Goal: Task Accomplishment & Management: Complete application form

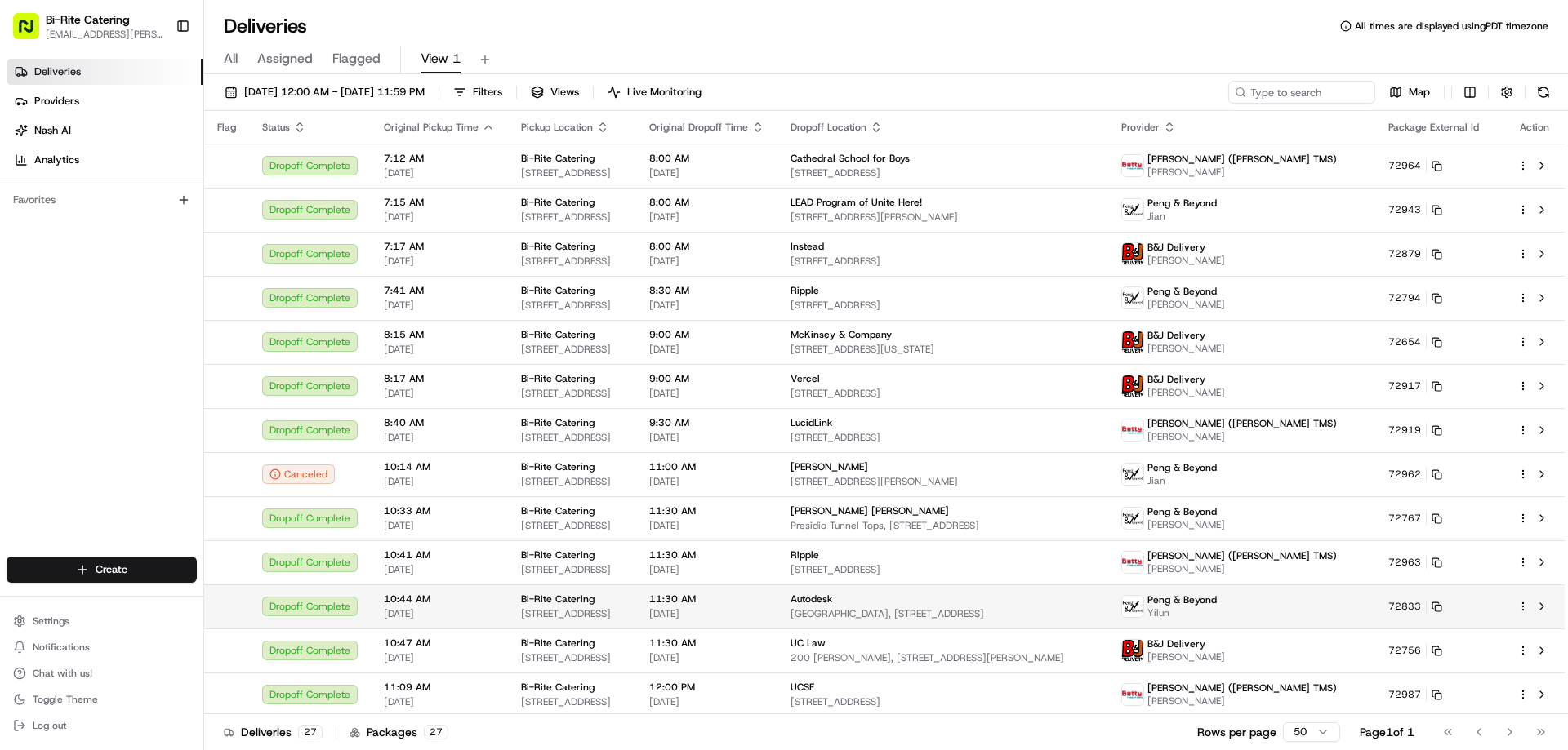
scroll to position [490, 0]
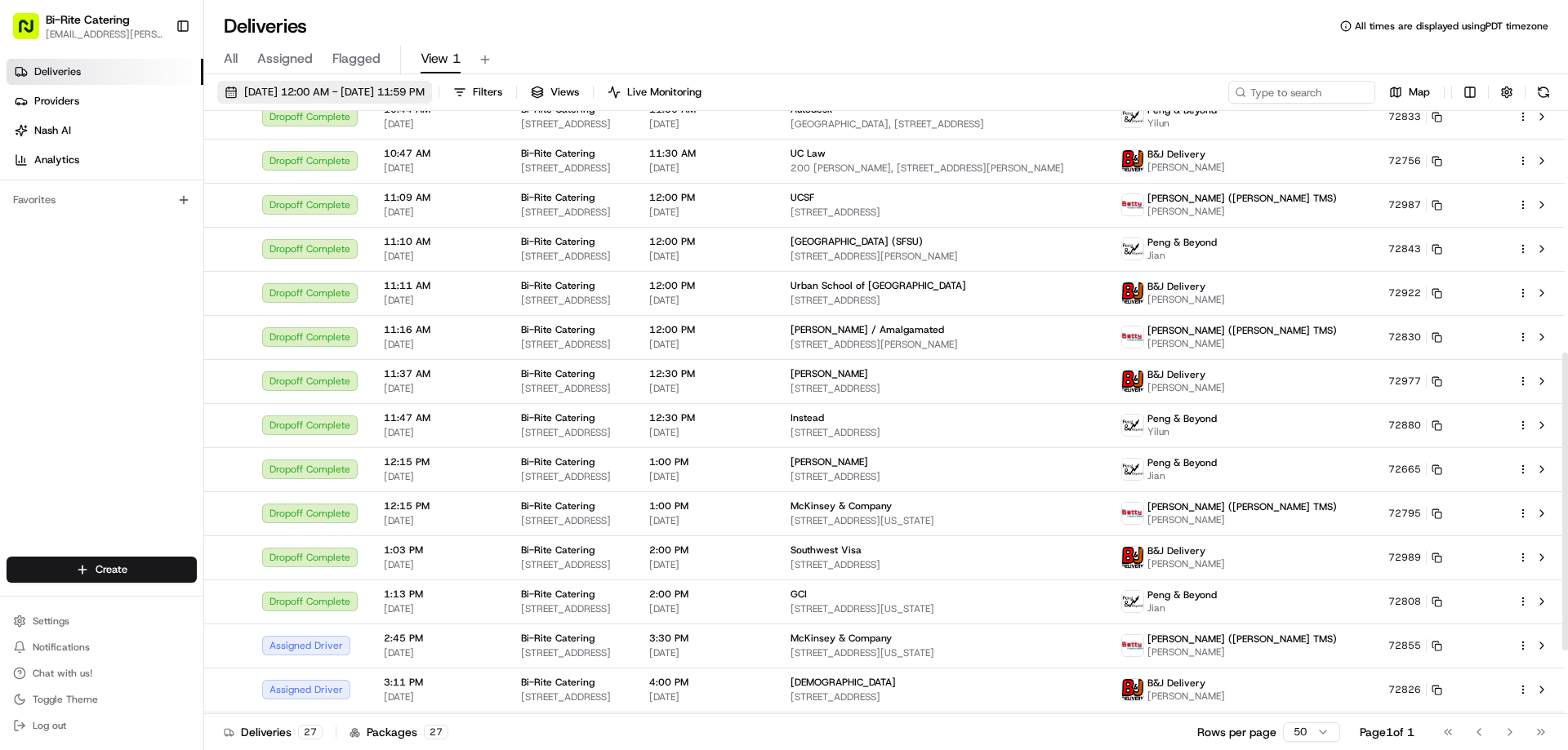
click at [358, 100] on button "08/15/2025 12:00 AM - 08/15/2025 11:59 PM" at bounding box center [324, 92] width 215 height 23
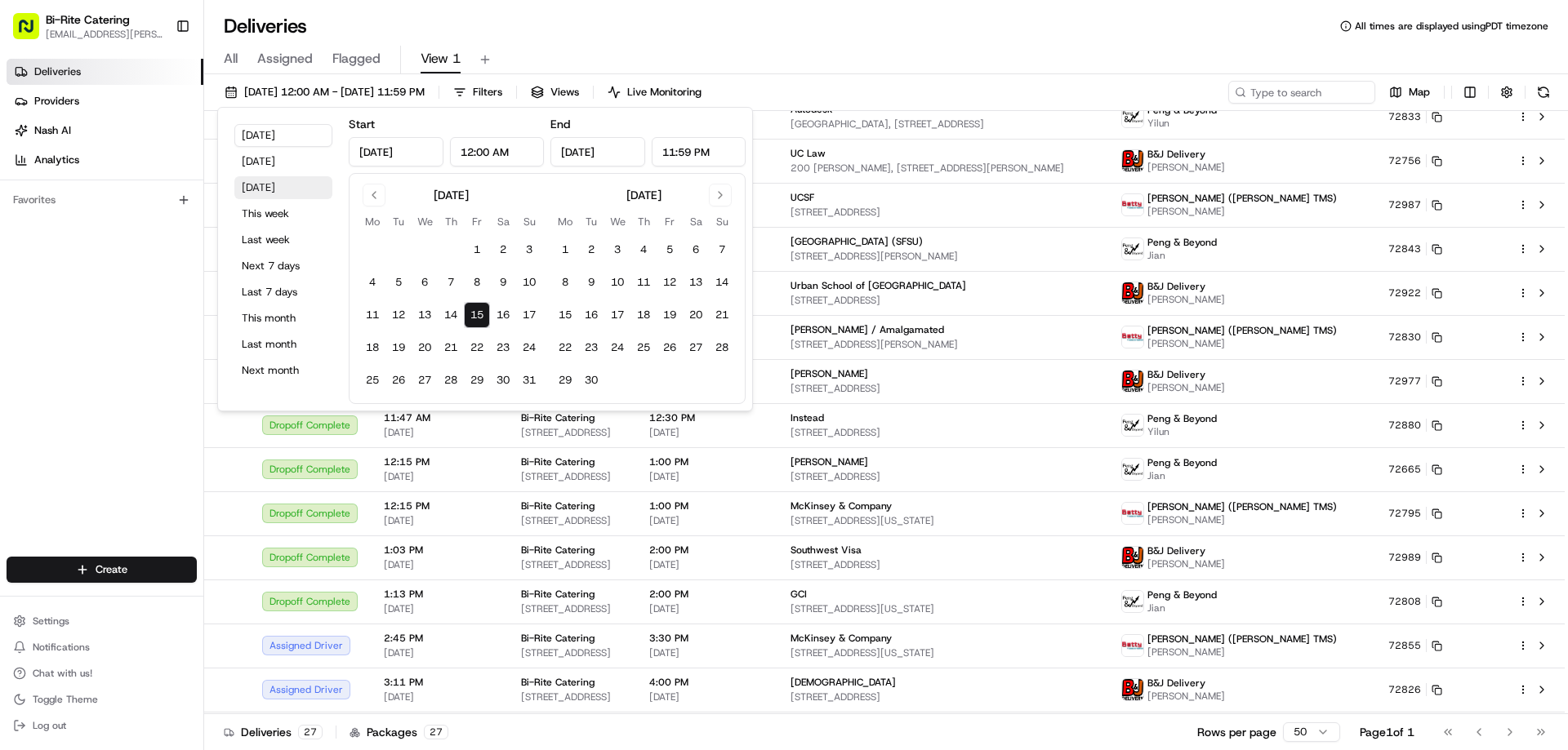
click at [267, 186] on button "[DATE]" at bounding box center [282, 187] width 98 height 23
type input "Aug 16, 2025"
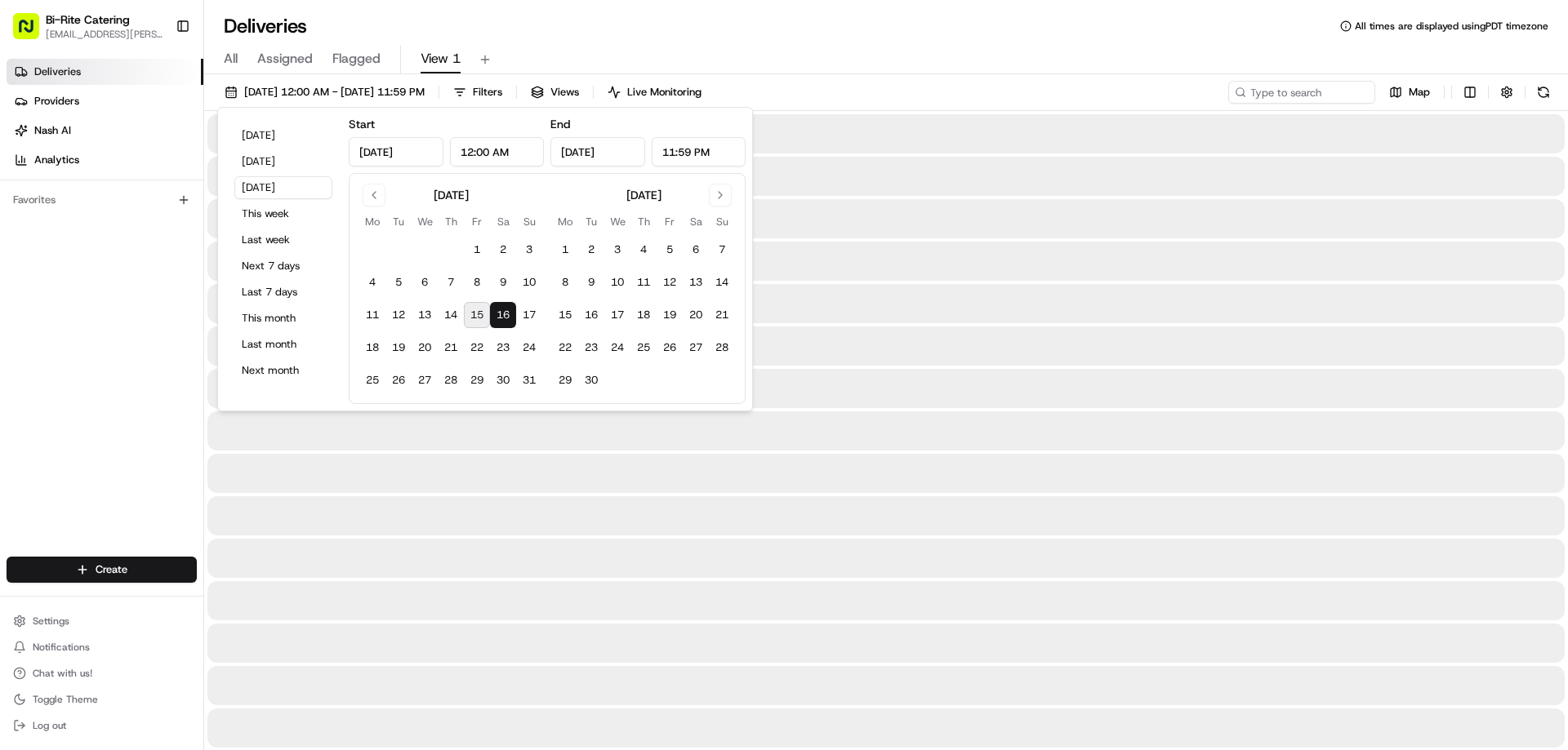
click at [817, 44] on div "All Assigned Flagged View 1" at bounding box center [886, 56] width 1364 height 35
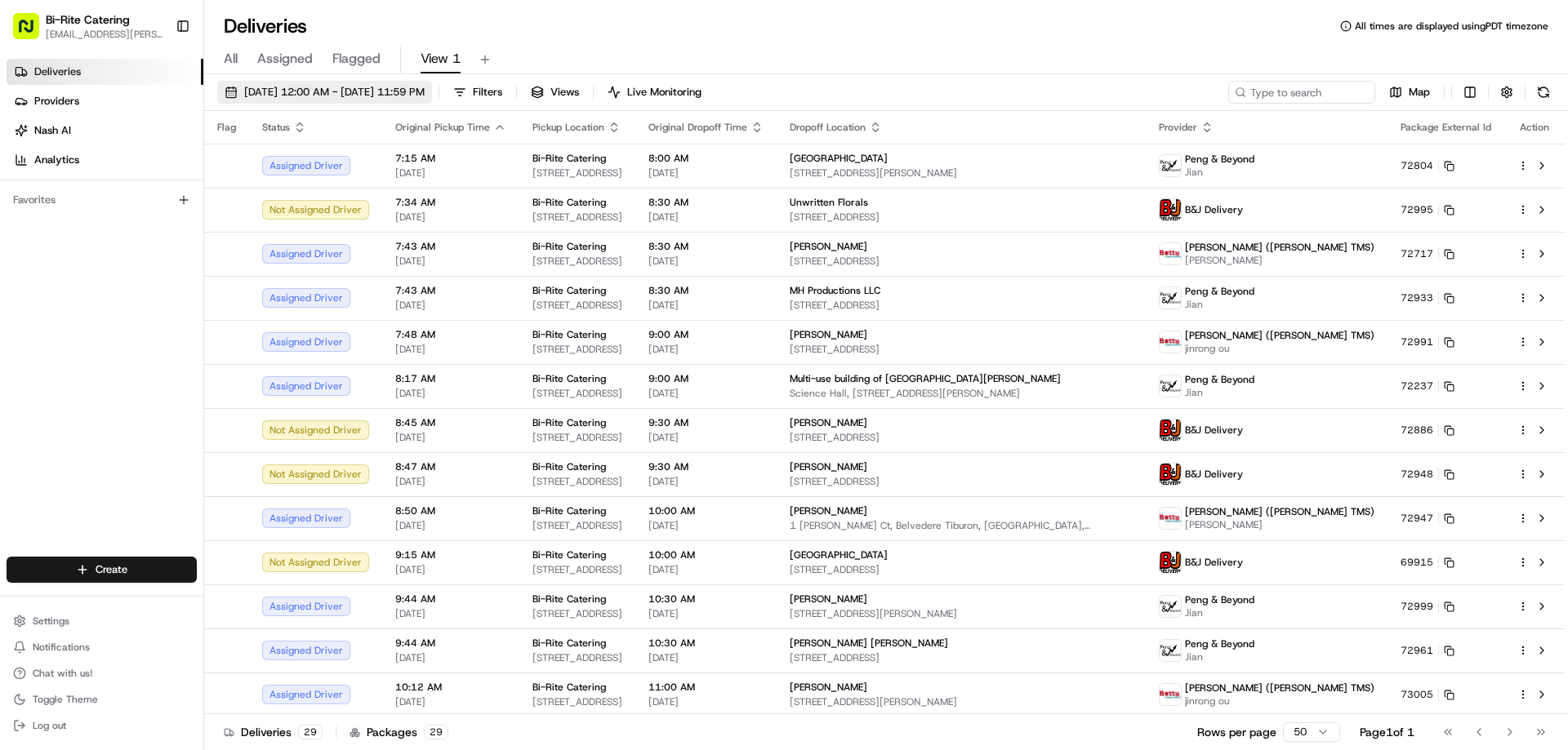
click at [275, 93] on span "08/16/2025 12:00 AM - 08/16/2025 11:59 PM" at bounding box center [335, 91] width 181 height 14
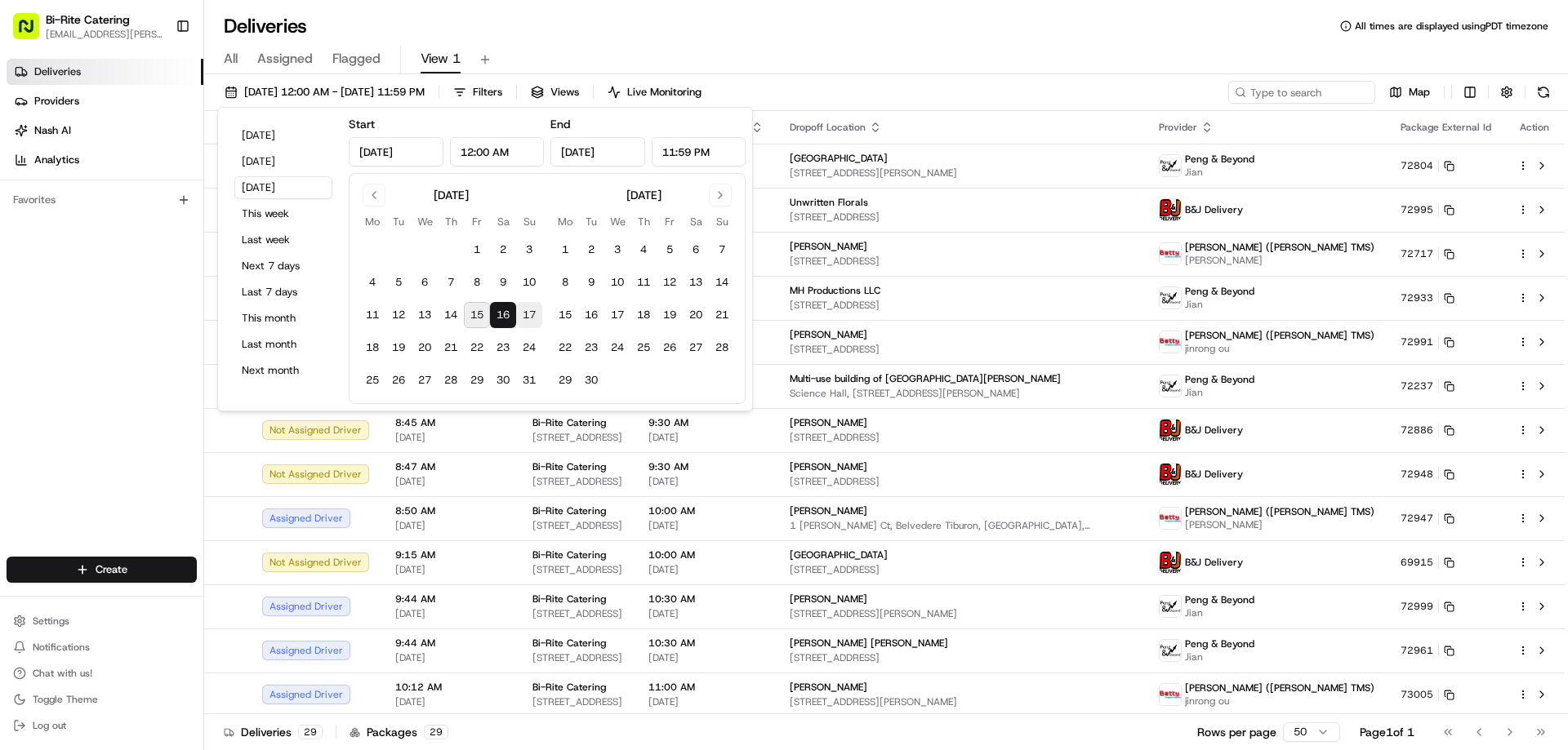
click at [528, 308] on button "17" at bounding box center [529, 315] width 26 height 26
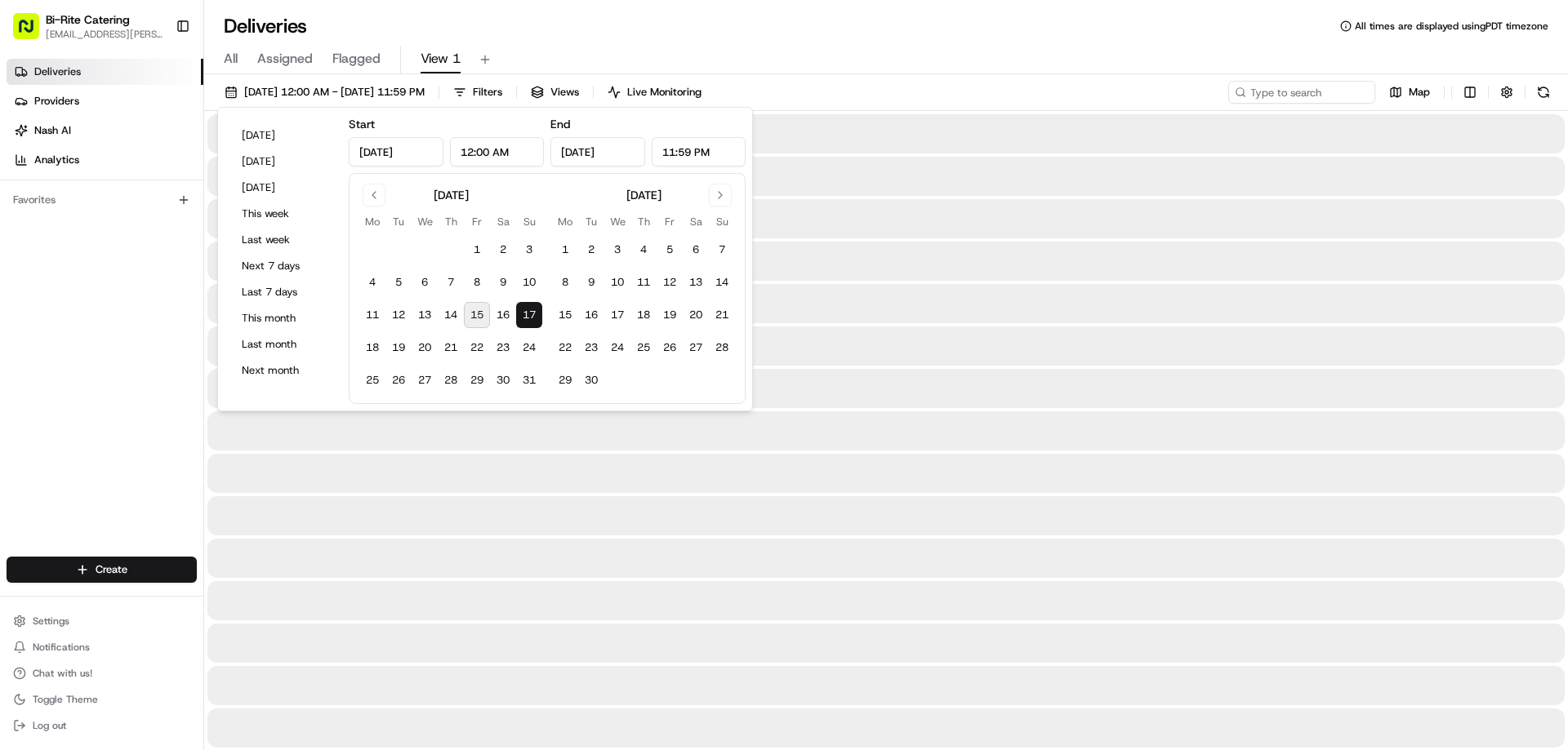
type input "[DATE]"
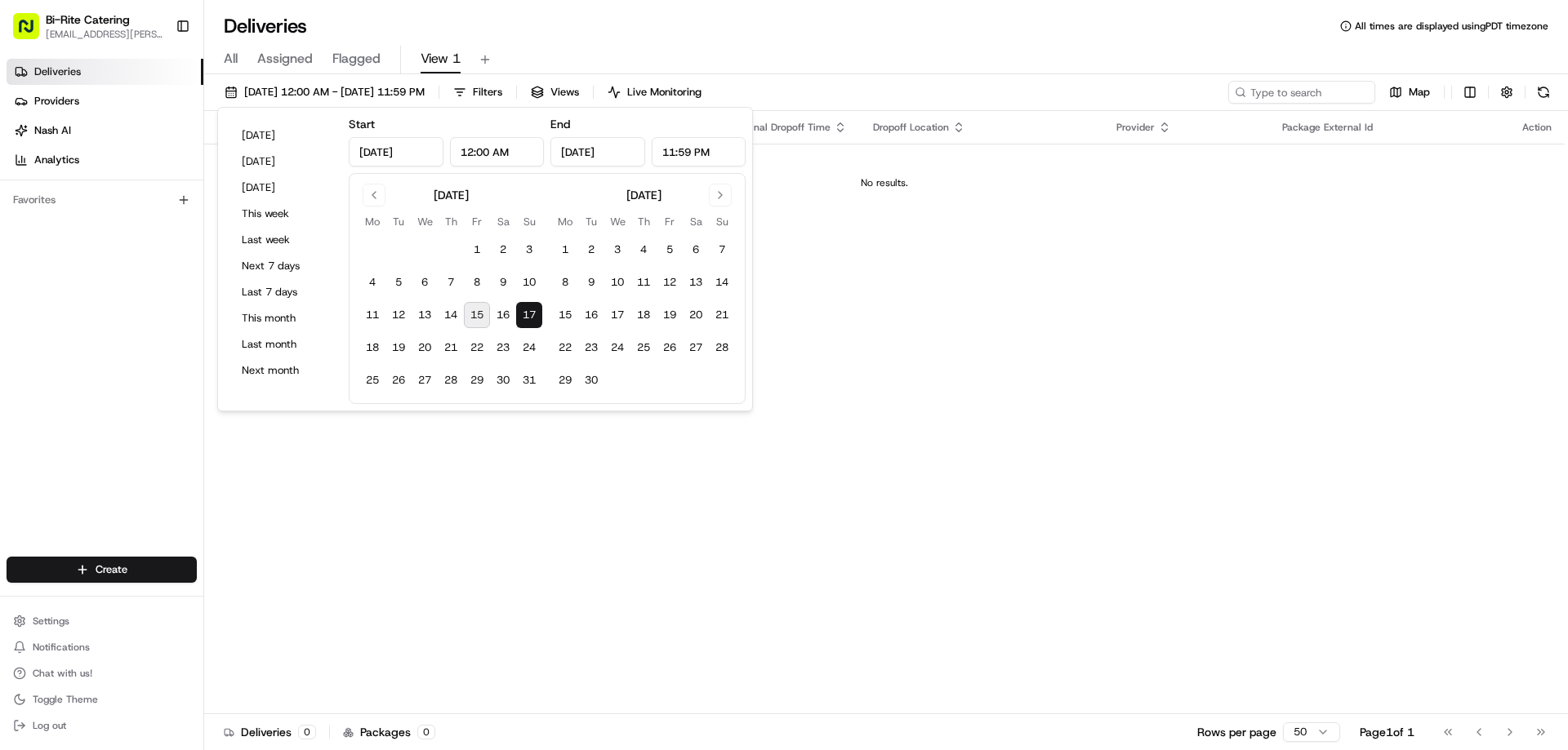
click at [587, 34] on div "Deliveries All times are displayed using PDT timezone" at bounding box center [886, 26] width 1364 height 26
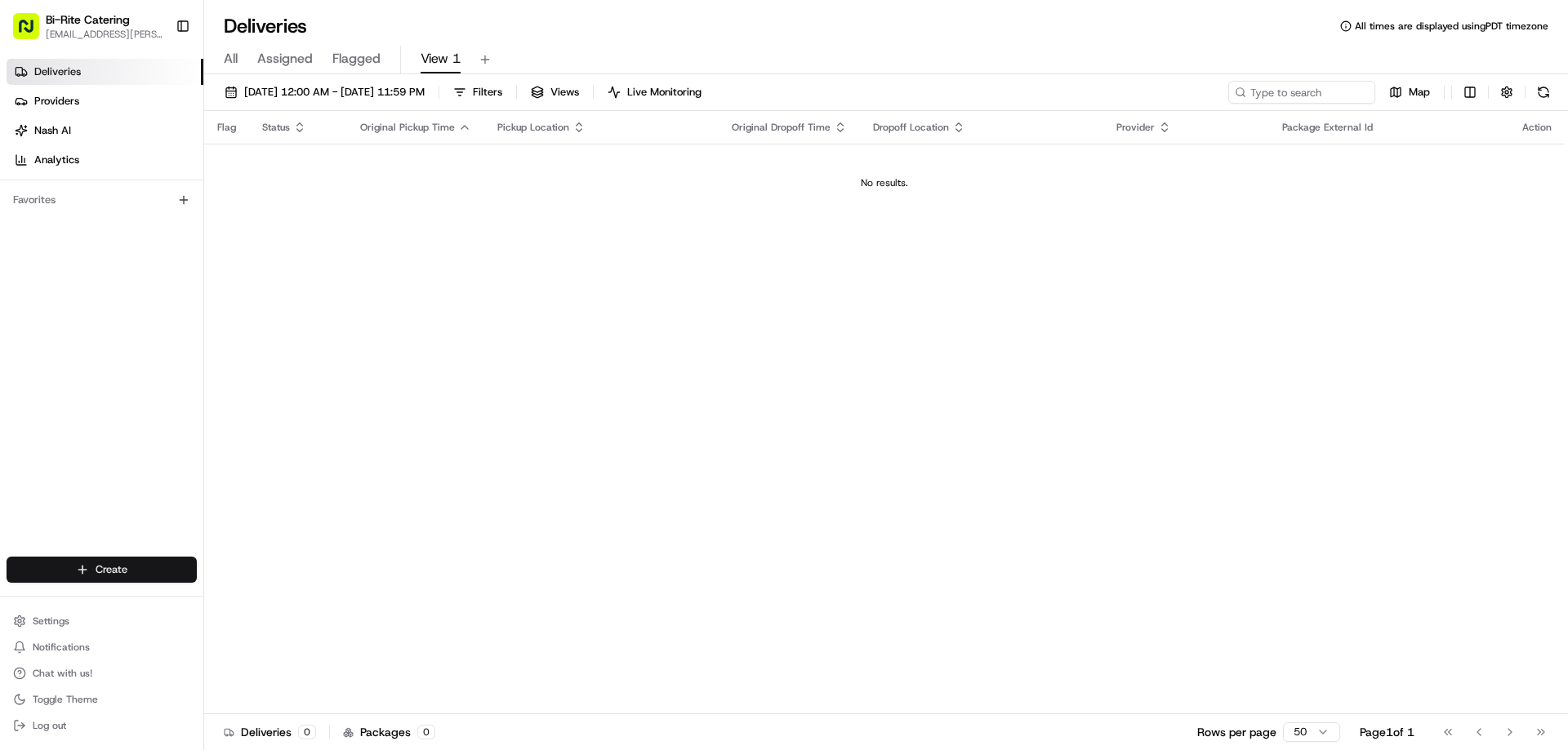
click at [161, 563] on html "Bi-Rite Catering lupe.muniz@biritemarket.com Toggle Sidebar Deliveries Provider…" at bounding box center [784, 375] width 1568 height 750
click at [262, 633] on link "CSV Upload" at bounding box center [296, 629] width 183 height 29
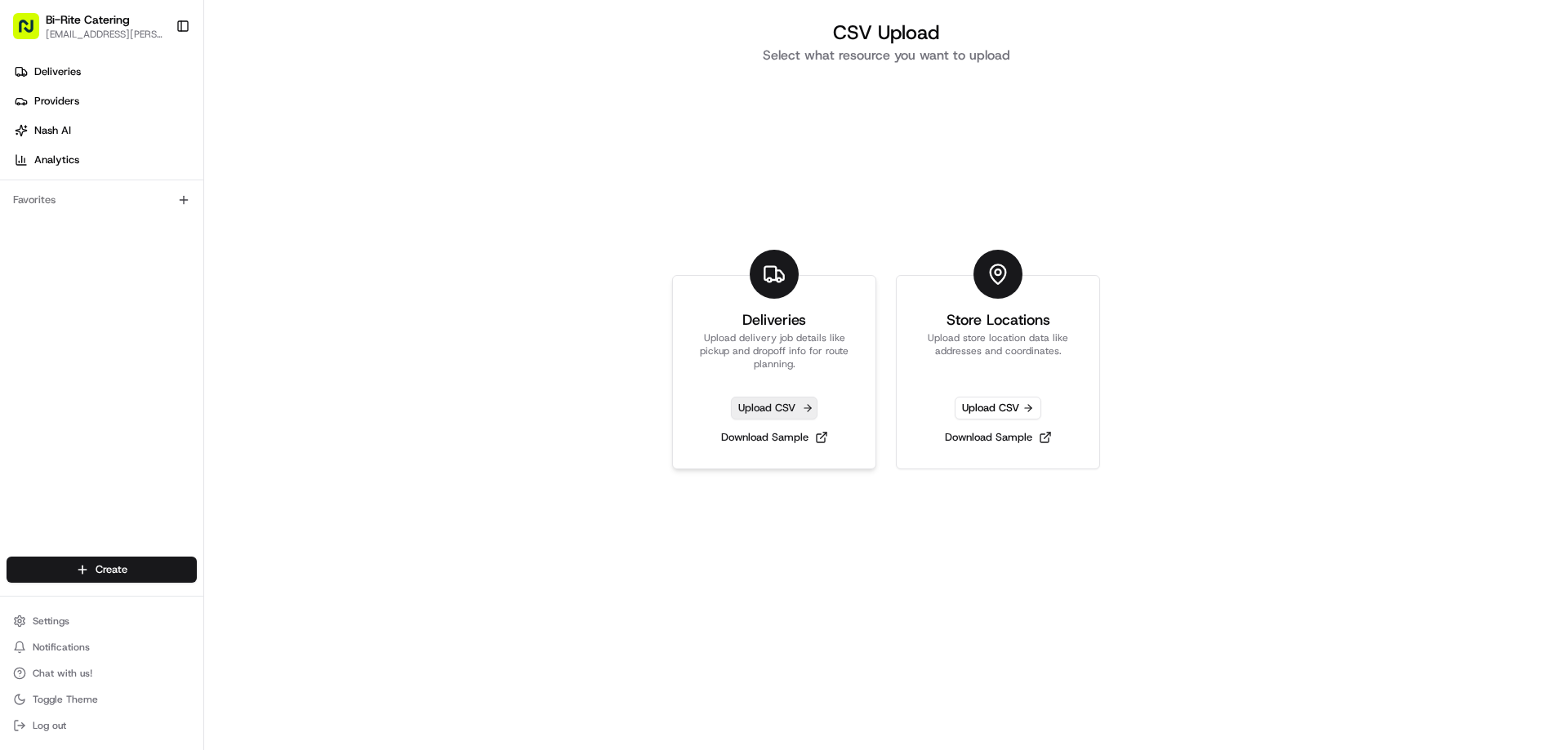
click at [748, 404] on span "Upload CSV" at bounding box center [774, 408] width 87 height 23
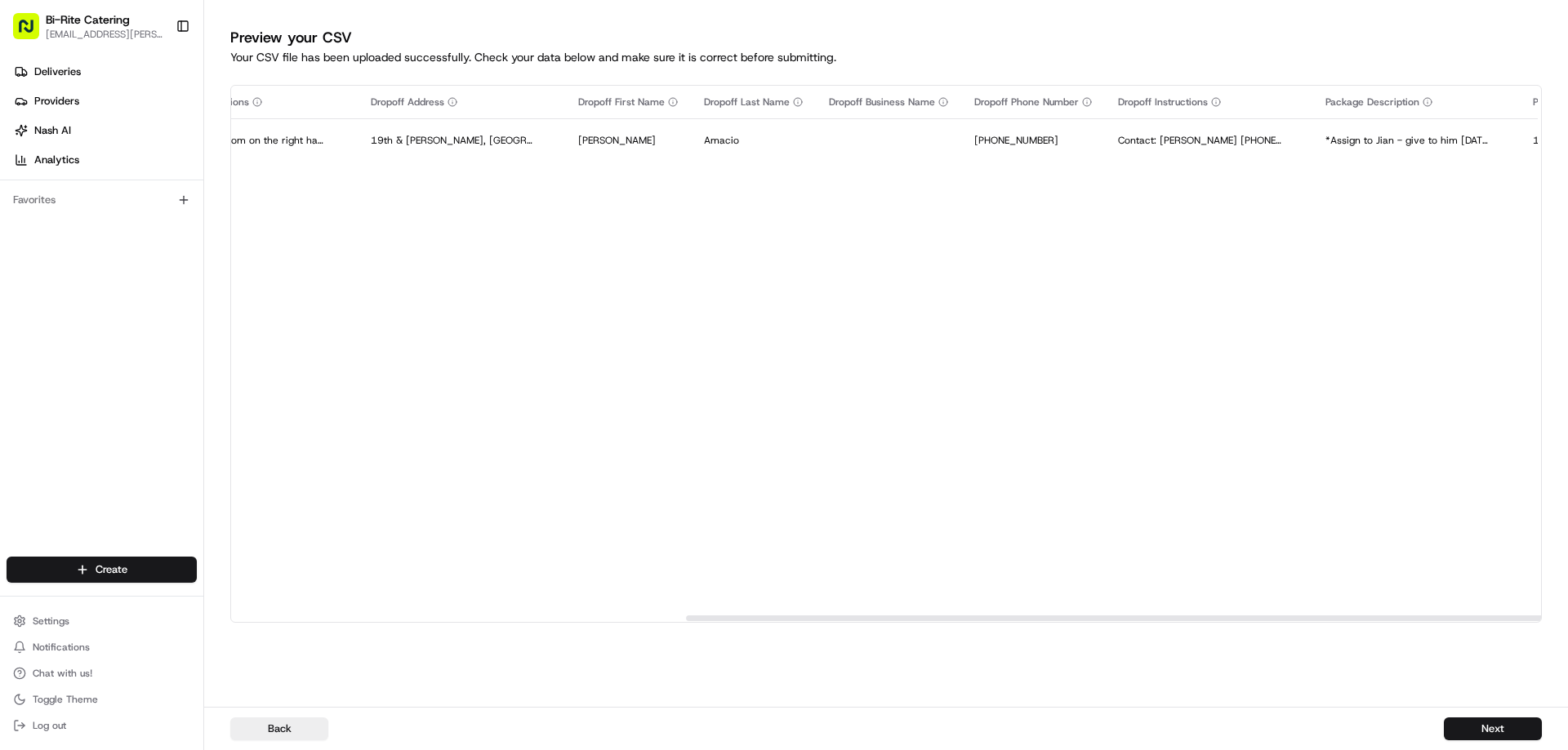
scroll to position [0, 1568]
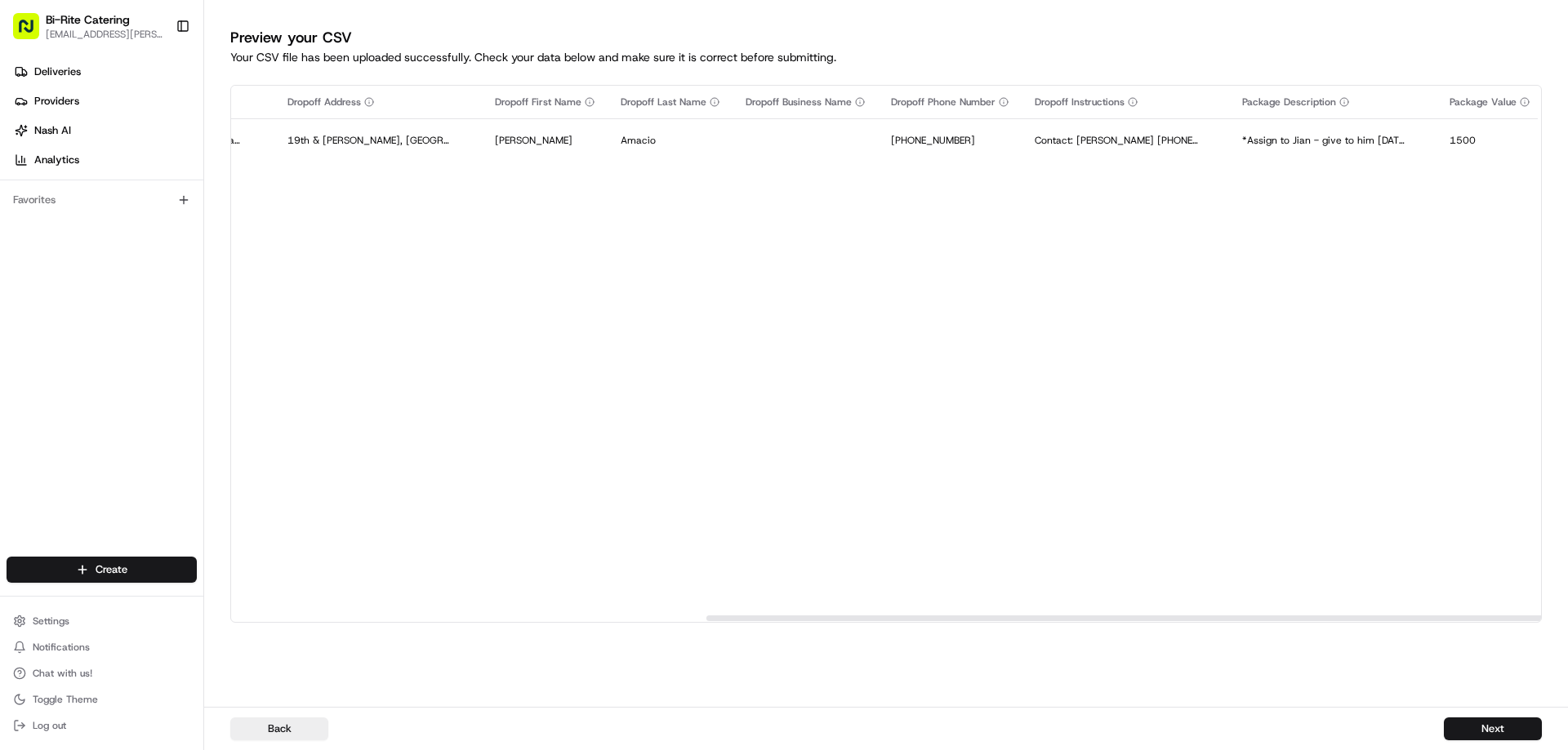
drag, startPoint x: 668, startPoint y: 616, endPoint x: 1142, endPoint y: 580, distance: 475.4
click at [1142, 616] on div at bounding box center [1361, 619] width 1308 height 6
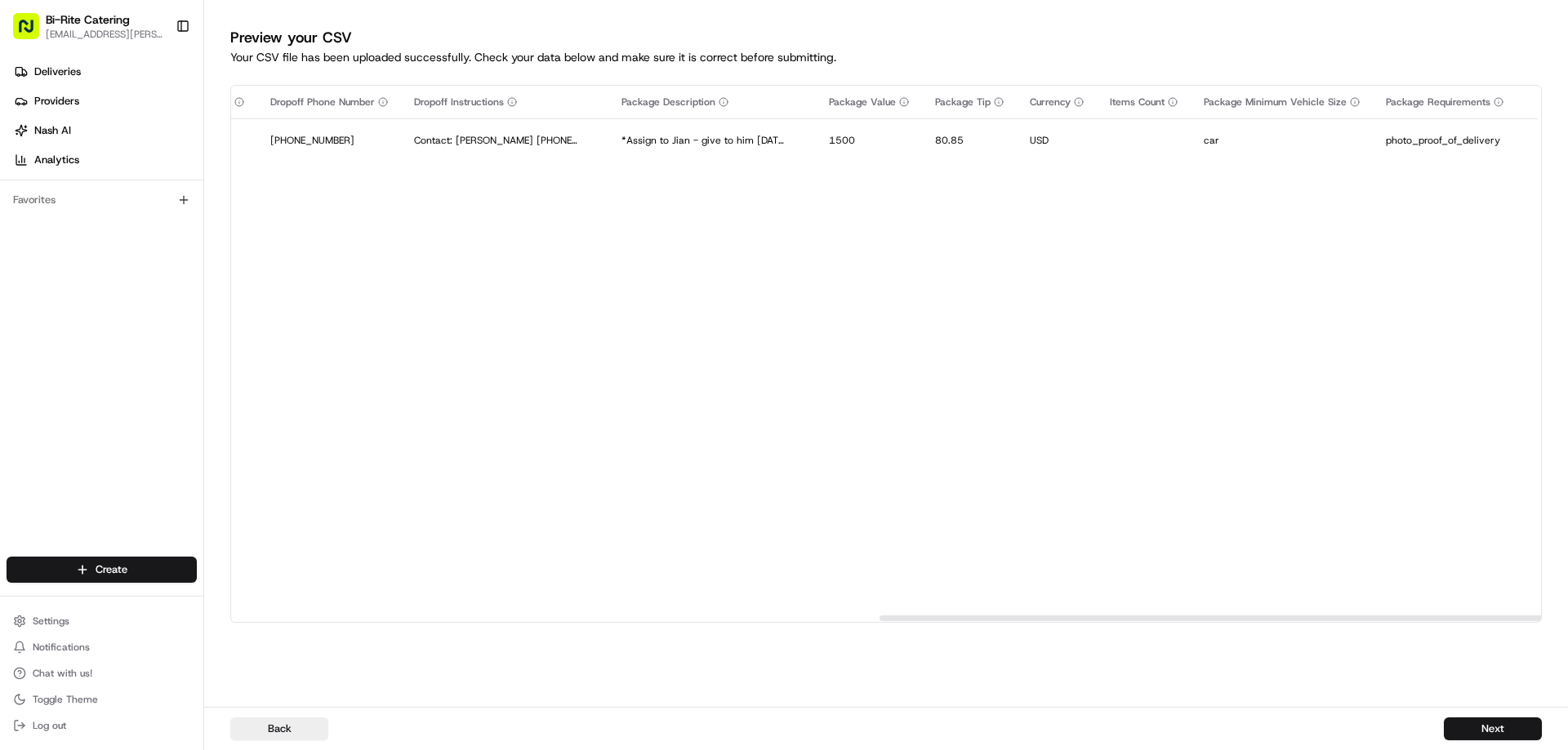
scroll to position [0, 2192]
drag, startPoint x: 1081, startPoint y: 617, endPoint x: 1269, endPoint y: 597, distance: 189.1
click at [1269, 616] on div at bounding box center [1549, 619] width 1308 height 6
click at [1464, 725] on button "Next" at bounding box center [1492, 729] width 98 height 23
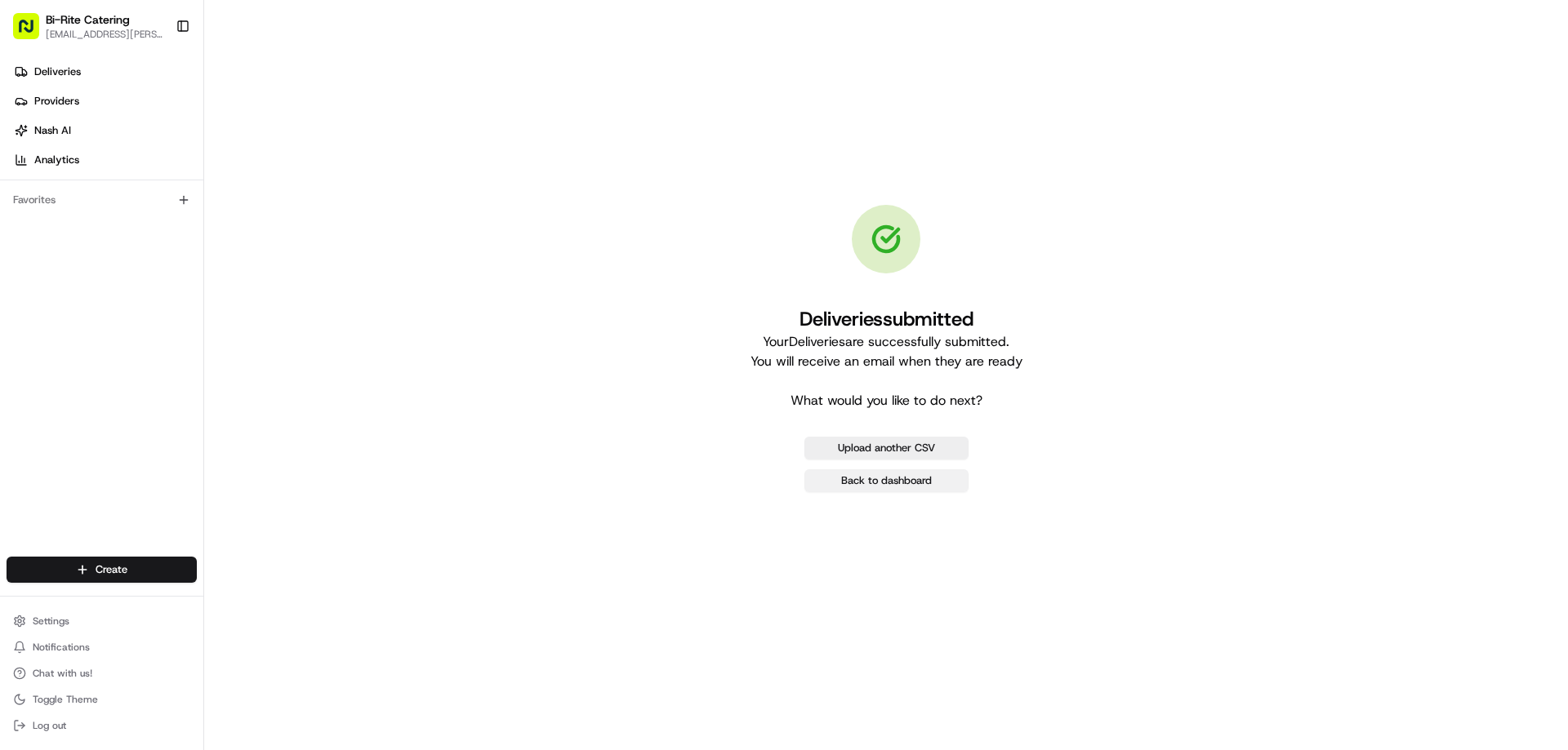
click at [909, 490] on link "Back to dashboard" at bounding box center [886, 481] width 165 height 23
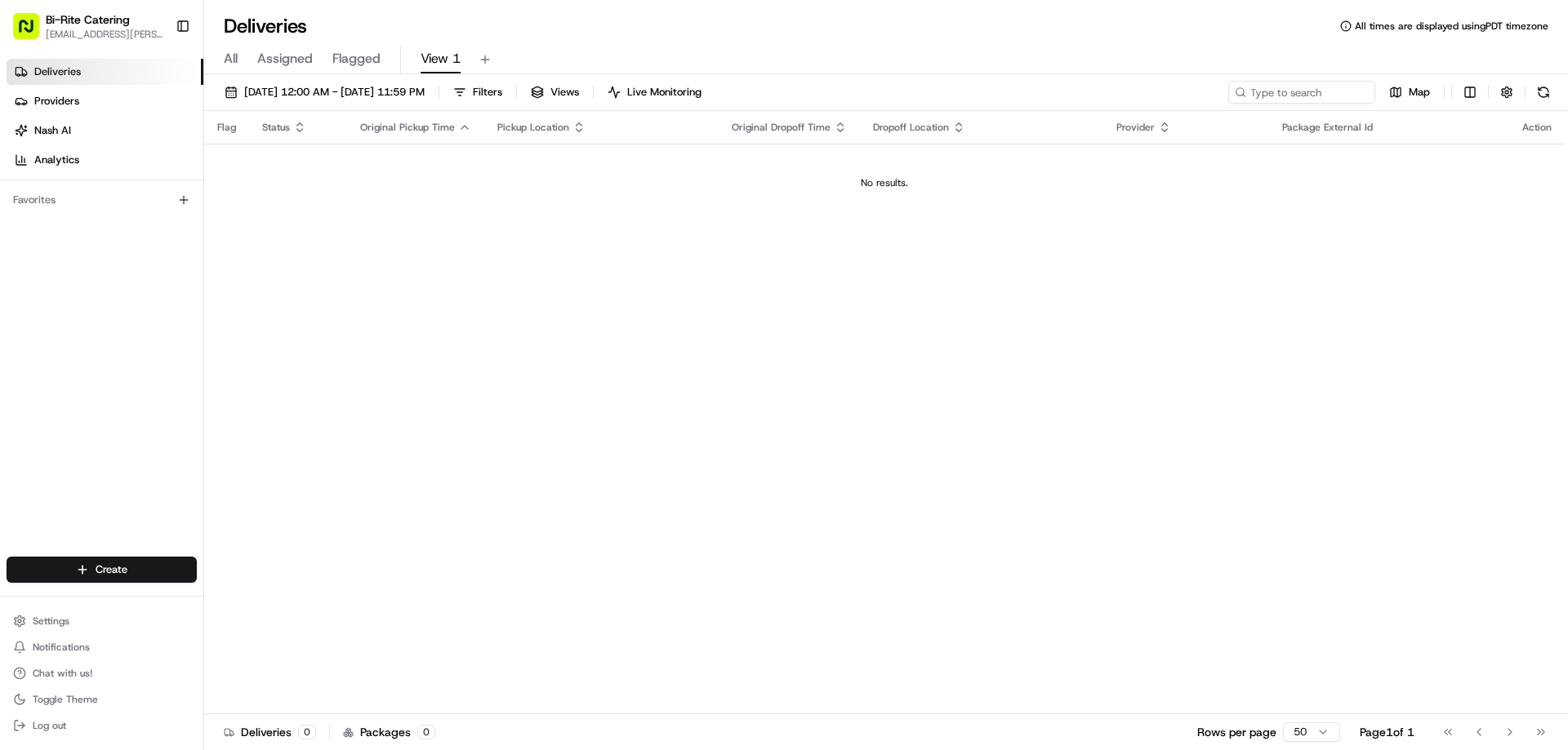
click at [1101, 242] on div "Flag Status Original Pickup Time Pickup Location Original Dropoff Time Dropoff …" at bounding box center [884, 413] width 1361 height 604
click at [386, 87] on span "[DATE] 12:00 AM - [DATE] 11:59 PM" at bounding box center [335, 91] width 181 height 14
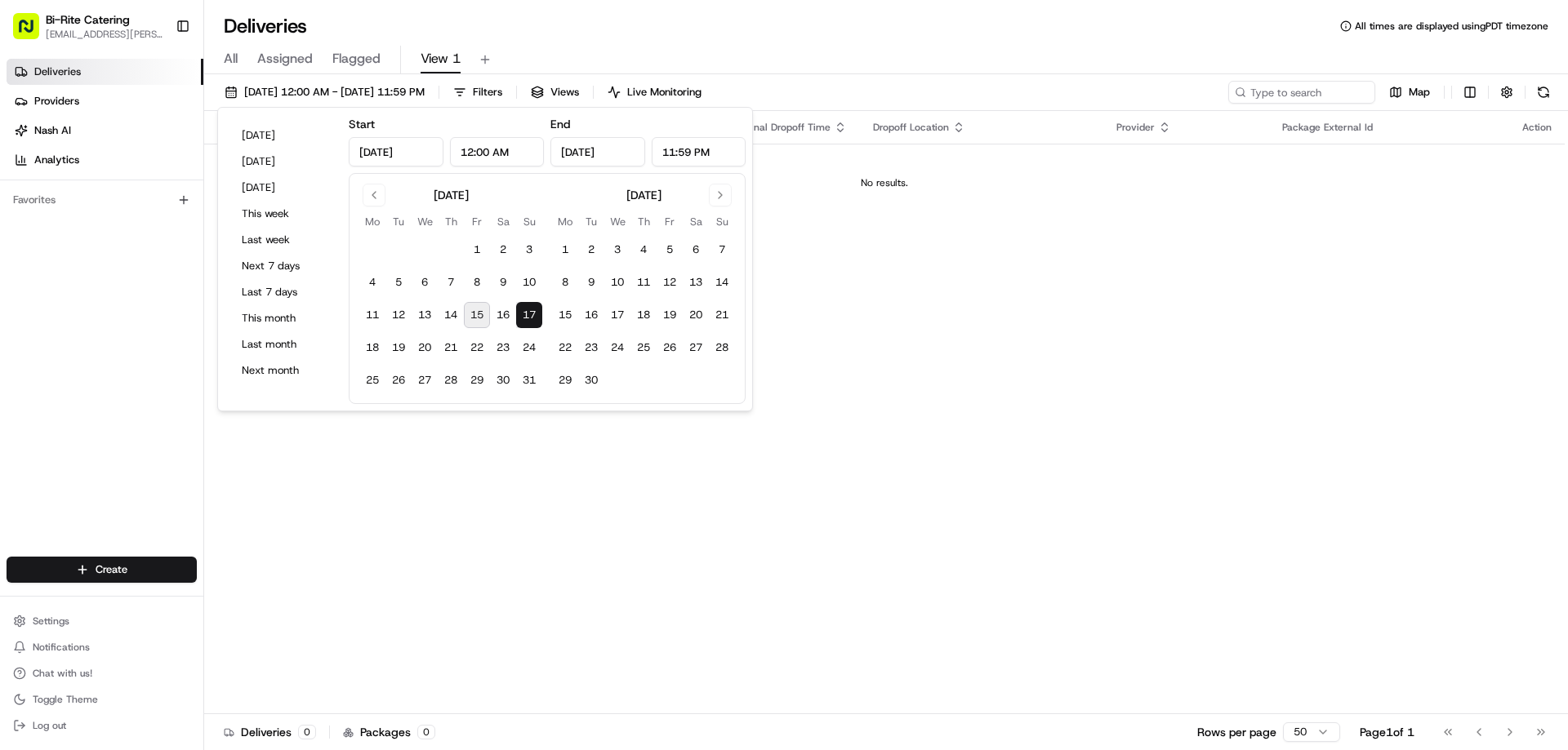
click at [524, 308] on button "17" at bounding box center [529, 315] width 26 height 26
click at [997, 334] on div "Flag Status Original Pickup Time Pickup Location Original Dropoff Time Dropoff …" at bounding box center [884, 413] width 1361 height 604
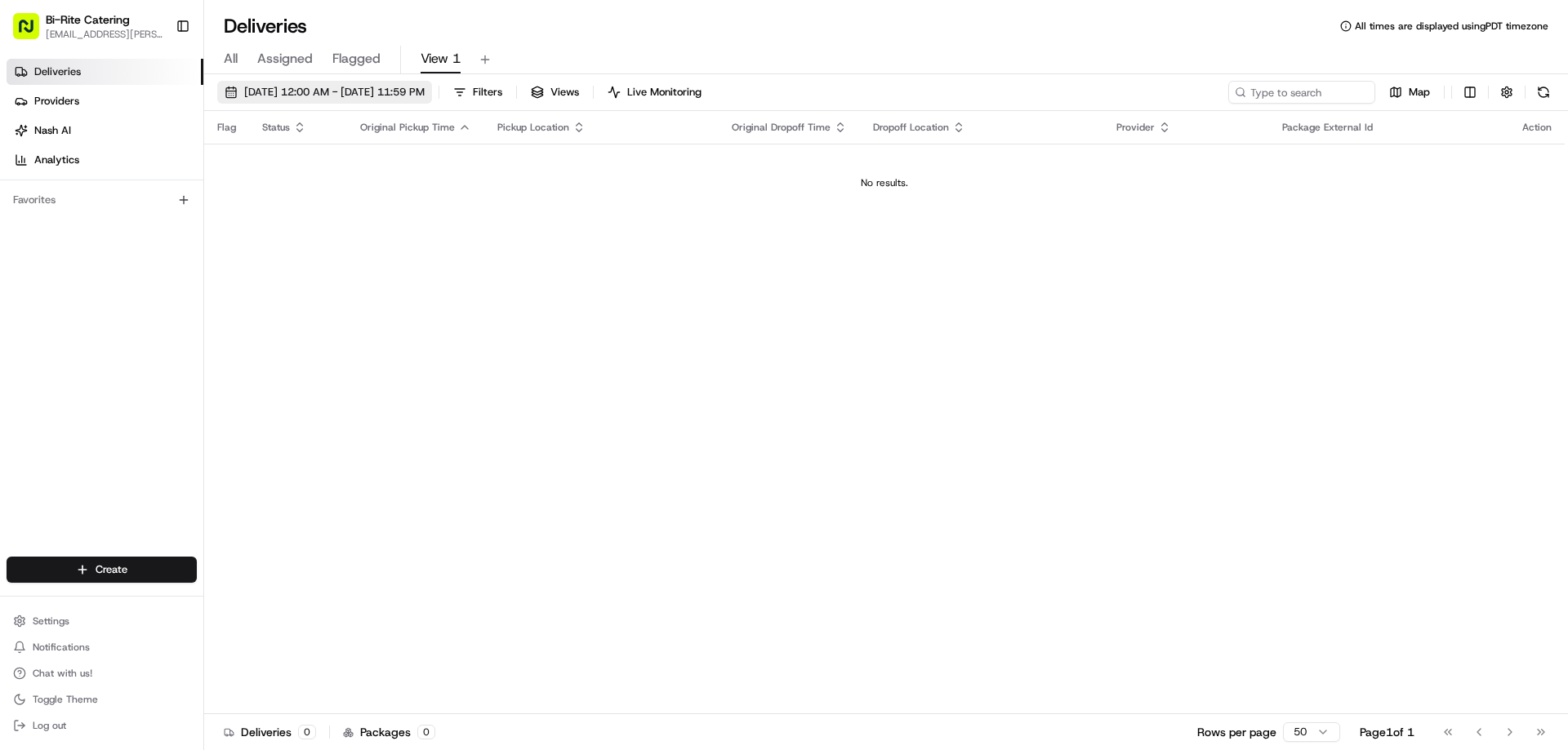
click at [425, 97] on span "[DATE] 12:00 AM - [DATE] 11:59 PM" at bounding box center [335, 91] width 181 height 14
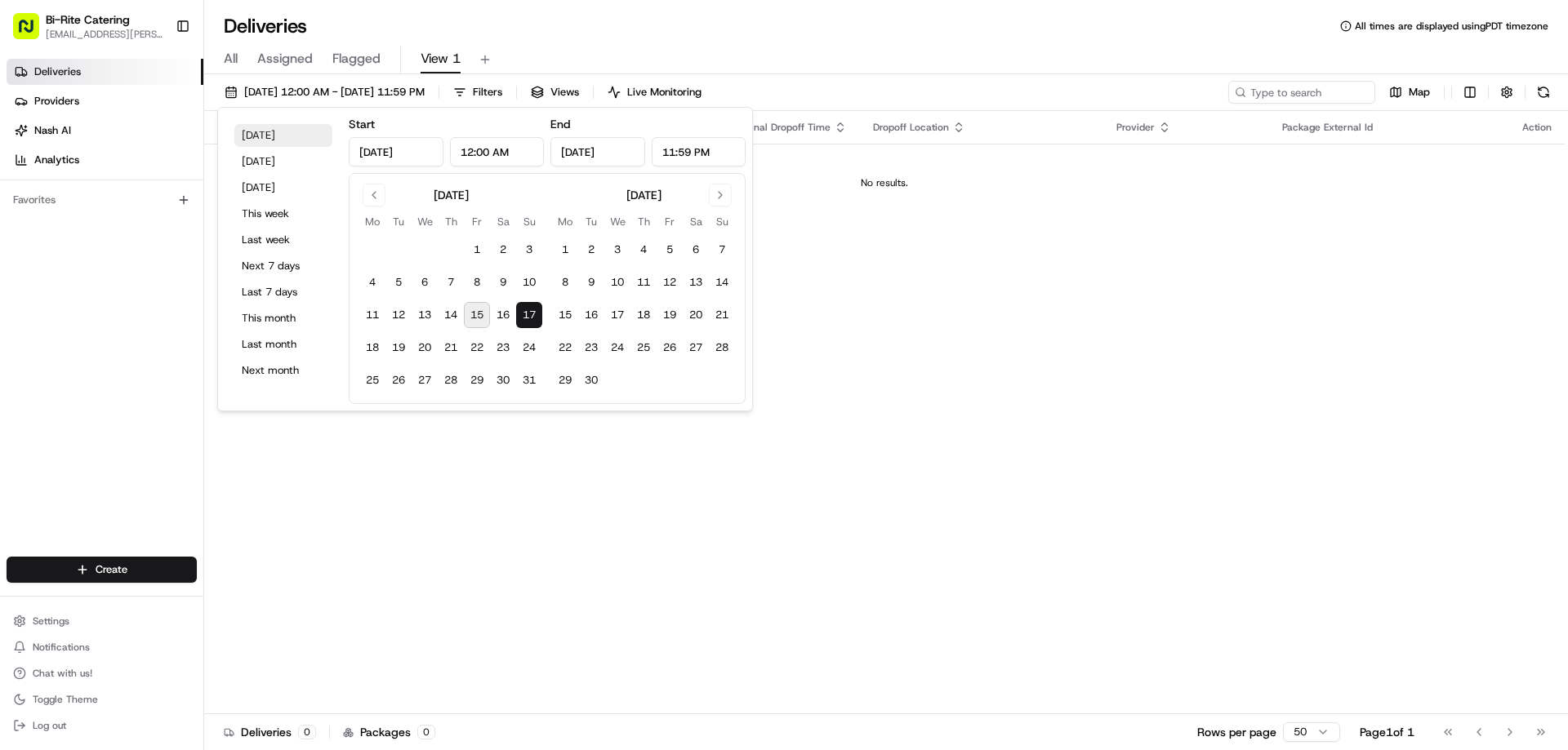
click at [259, 145] on button "Today" at bounding box center [282, 136] width 98 height 23
type input "Aug 15, 2025"
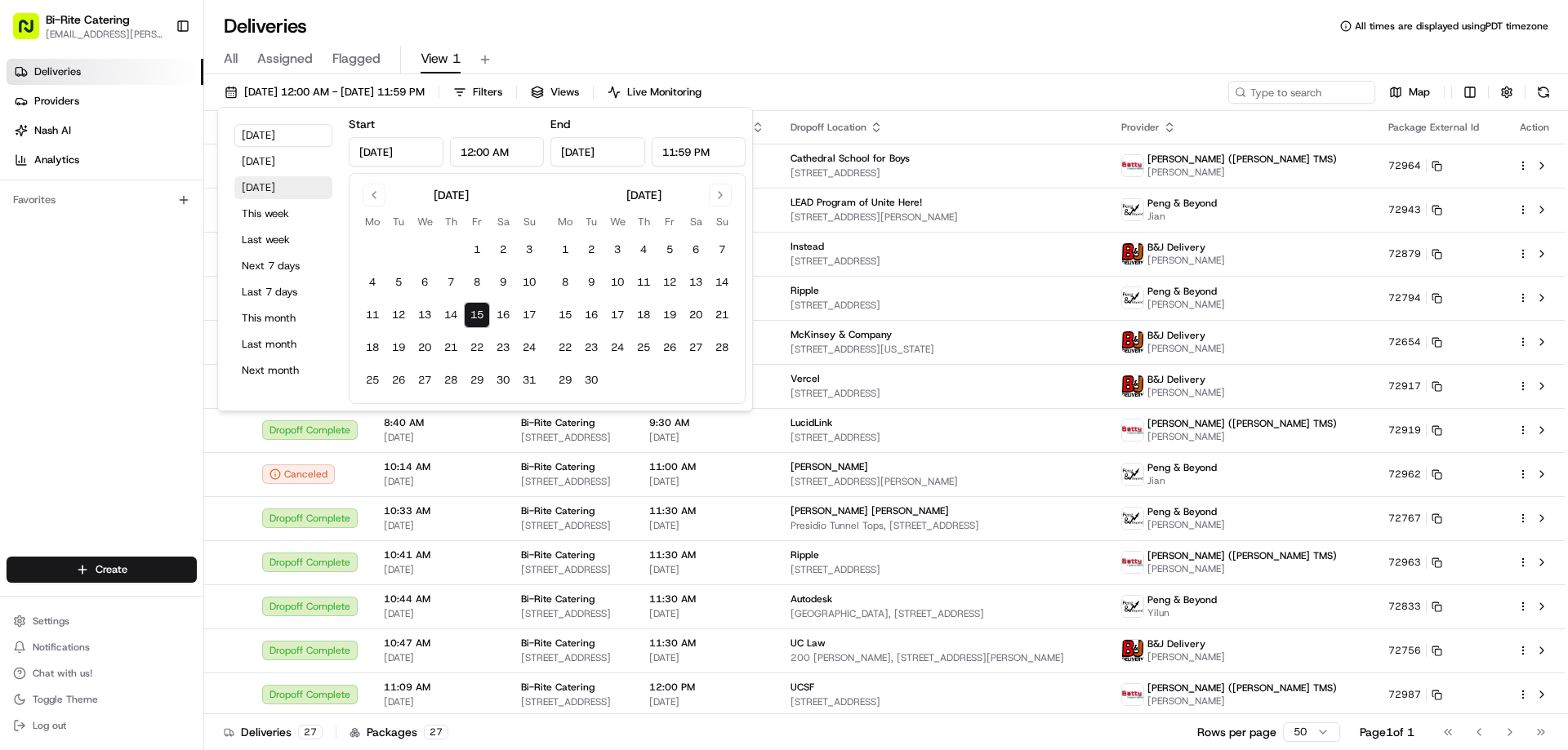
click at [257, 193] on button "Tomorrow" at bounding box center [282, 187] width 98 height 23
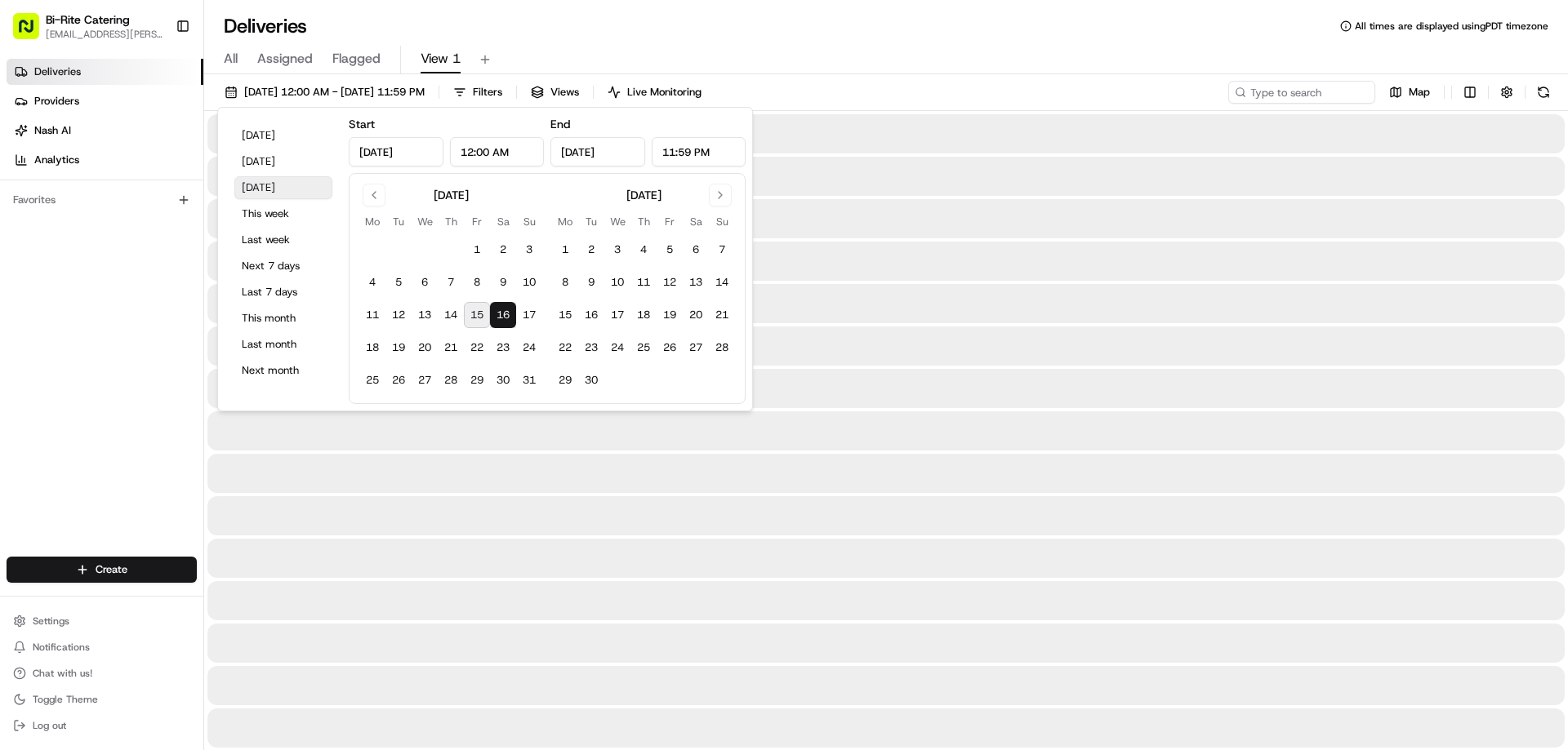
type input "Aug 16, 2025"
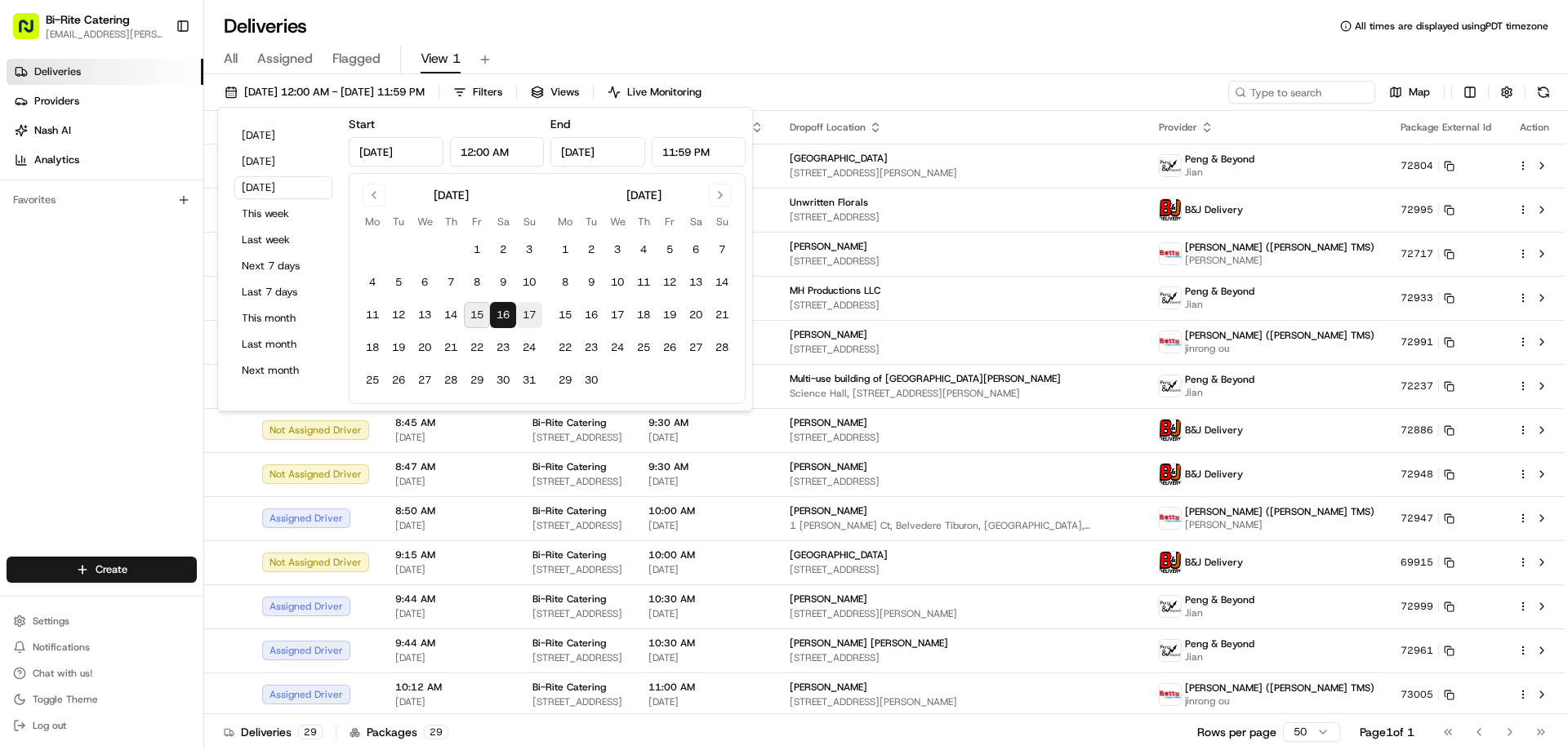
click at [531, 315] on button "17" at bounding box center [529, 315] width 26 height 26
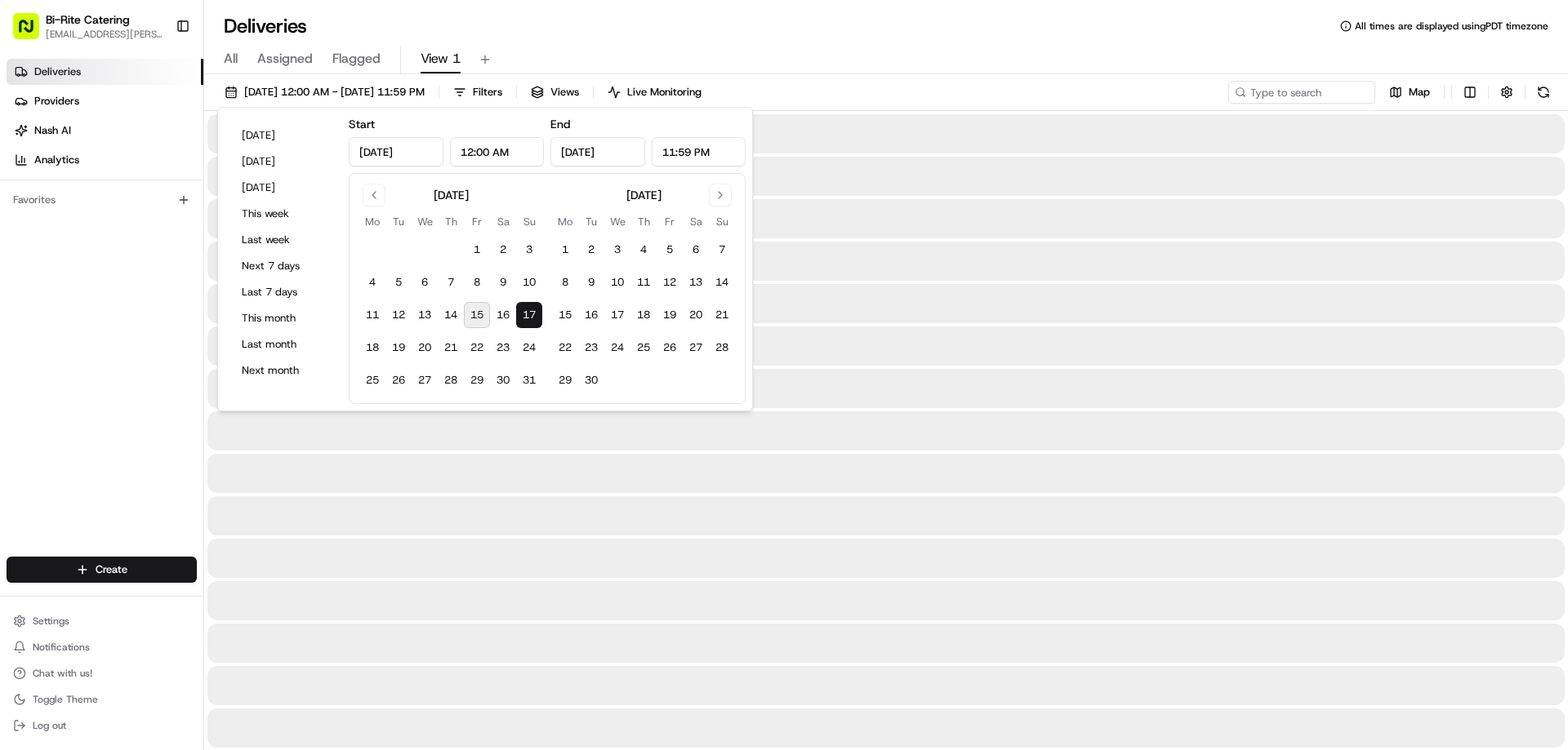
type input "[DATE]"
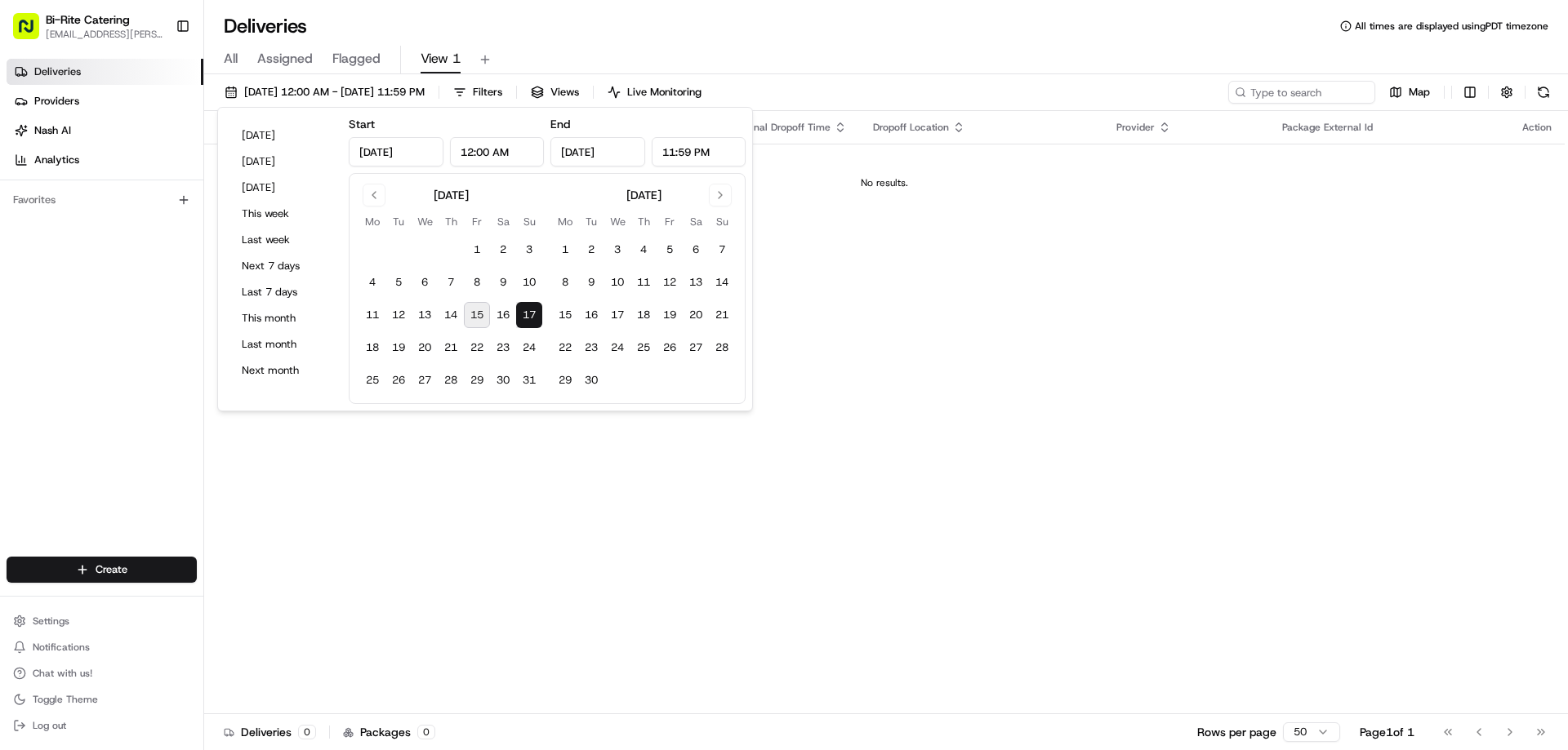
click at [864, 66] on div "All Assigned Flagged View 1" at bounding box center [886, 60] width 1364 height 29
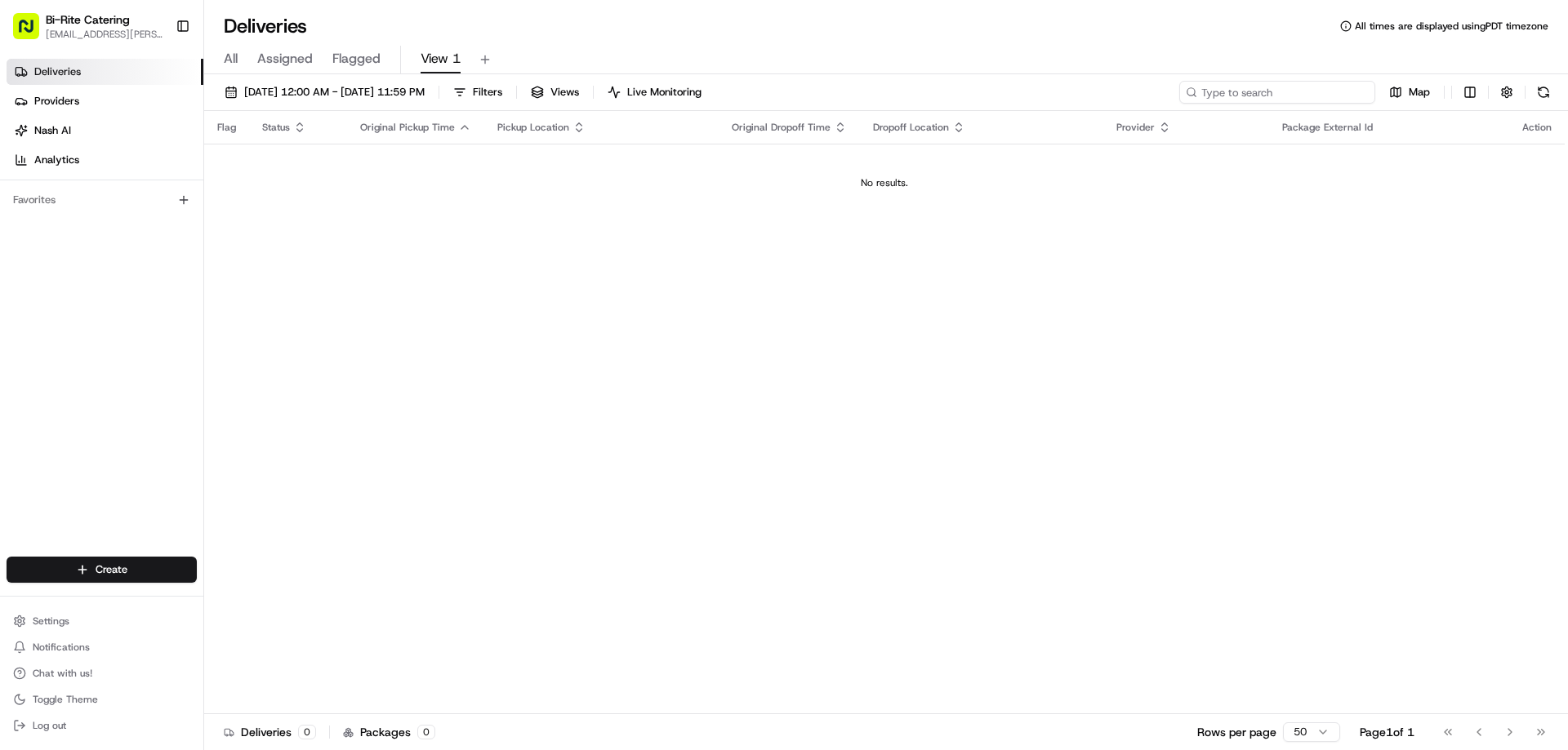
click at [1287, 92] on input at bounding box center [1277, 92] width 196 height 23
click at [1100, 72] on div "All Assigned Flagged View 1" at bounding box center [886, 60] width 1364 height 29
click at [1284, 93] on input at bounding box center [1277, 92] width 196 height 23
type input "72623"
click at [1356, 94] on button at bounding box center [1360, 91] width 16 height 16
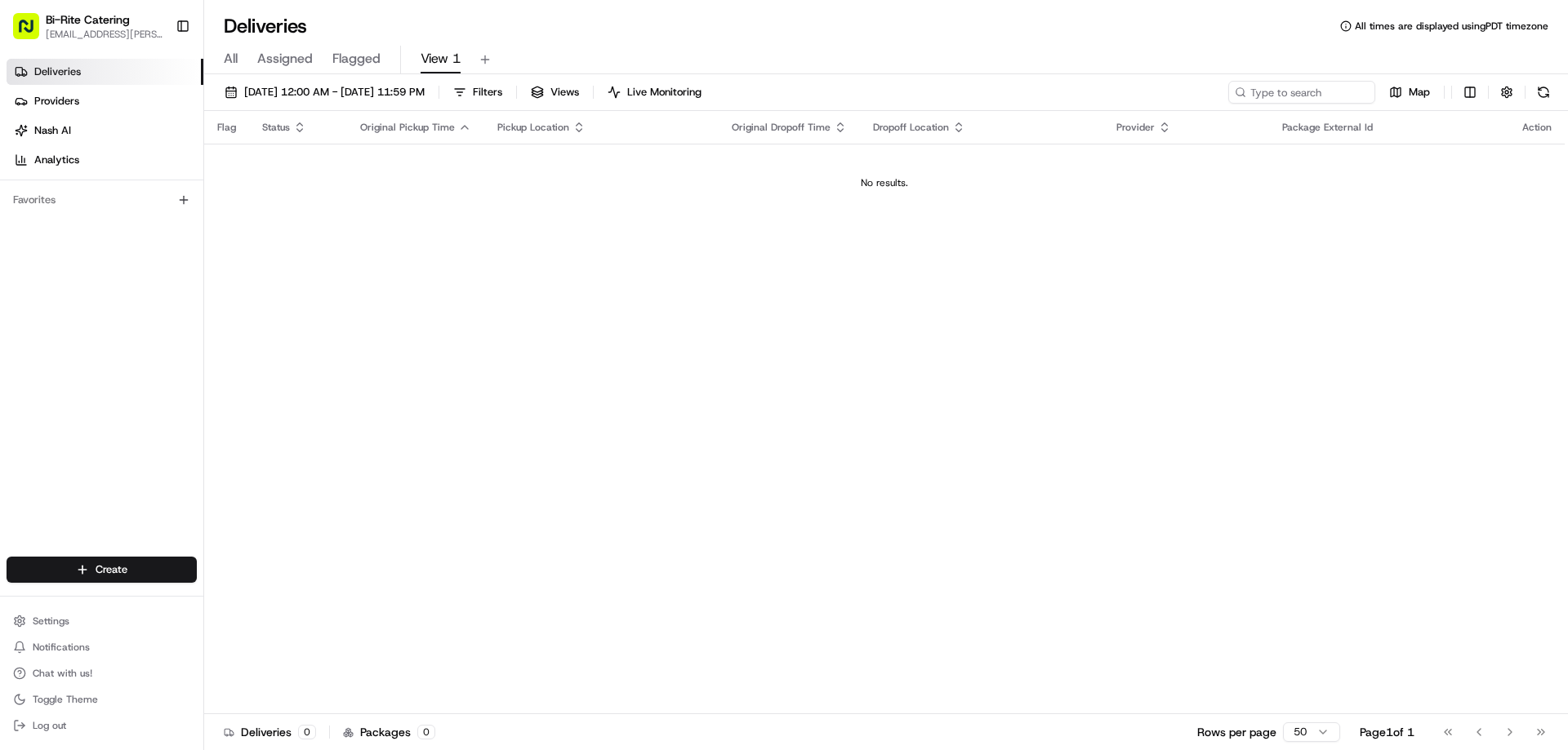
click at [978, 45] on div "All Assigned Flagged View 1" at bounding box center [886, 56] width 1364 height 35
click at [122, 569] on html "Bi-Rite Catering [EMAIL_ADDRESS][PERSON_NAME][DOMAIN_NAME] Toggle Sidebar Deliv…" at bounding box center [784, 375] width 1568 height 750
click at [258, 618] on link "CSV Upload" at bounding box center [296, 629] width 183 height 29
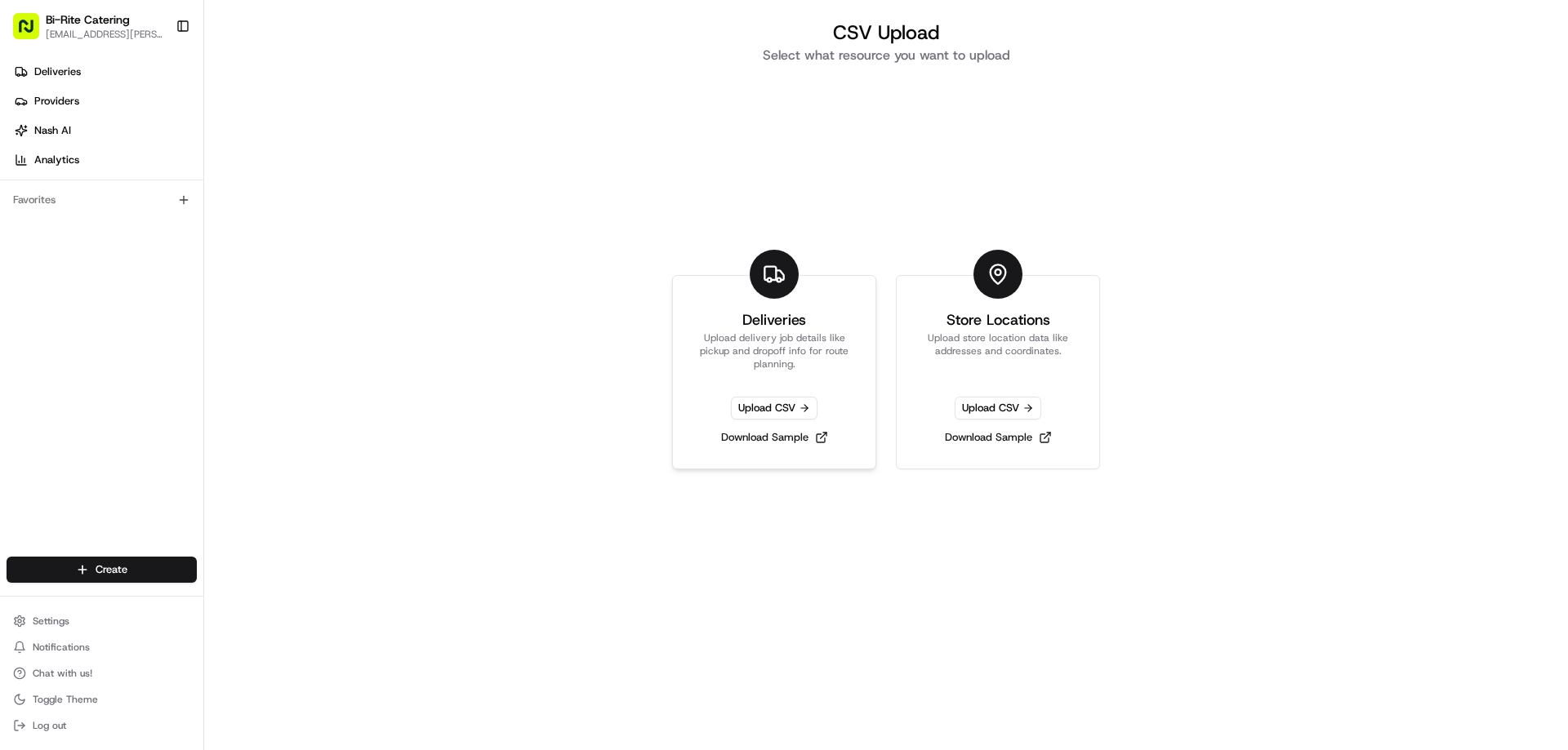
click at [755, 394] on link "Deliveries Upload delivery job details like pickup and dropoff info for route p…" at bounding box center [774, 372] width 204 height 194
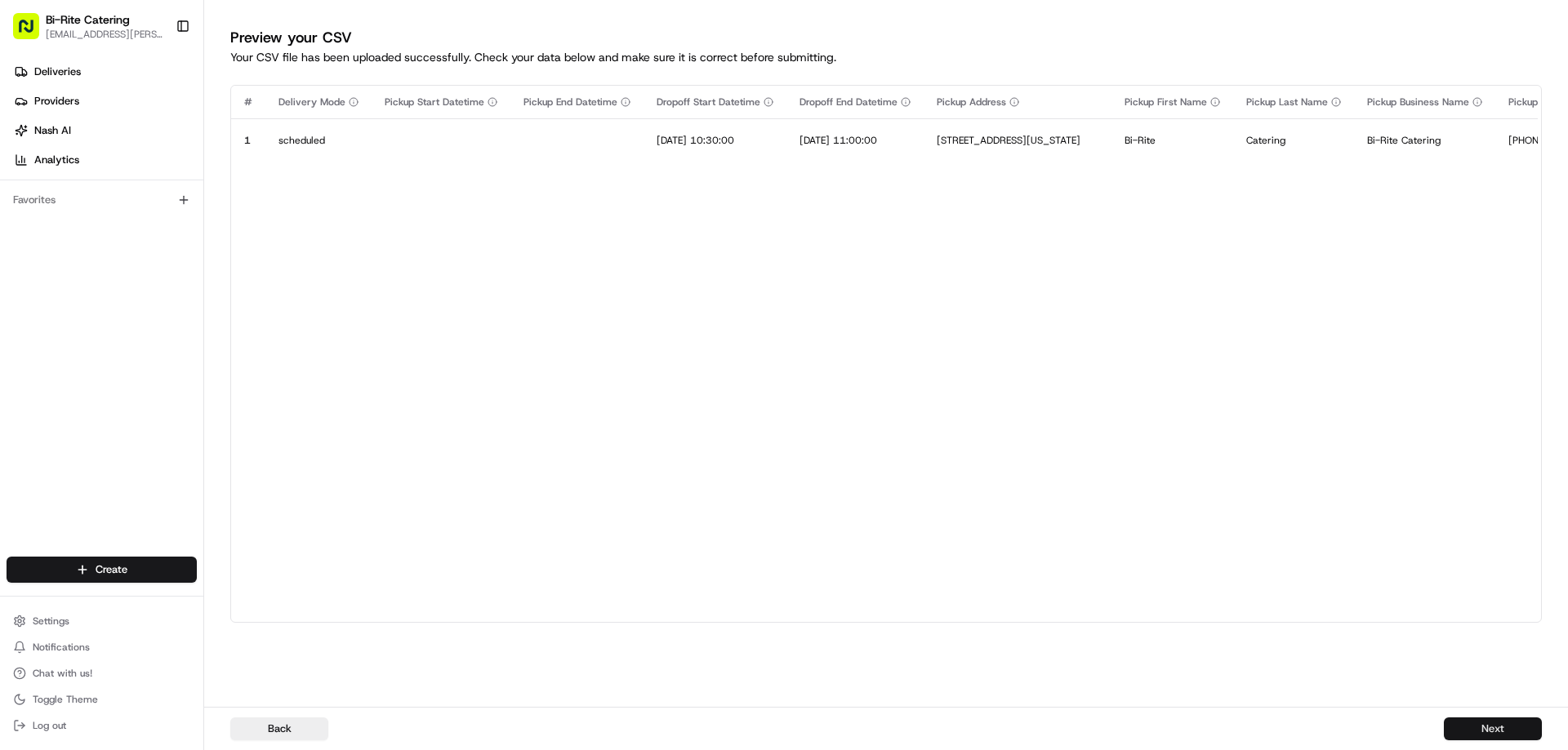
click at [1466, 719] on button "Next" at bounding box center [1492, 729] width 98 height 23
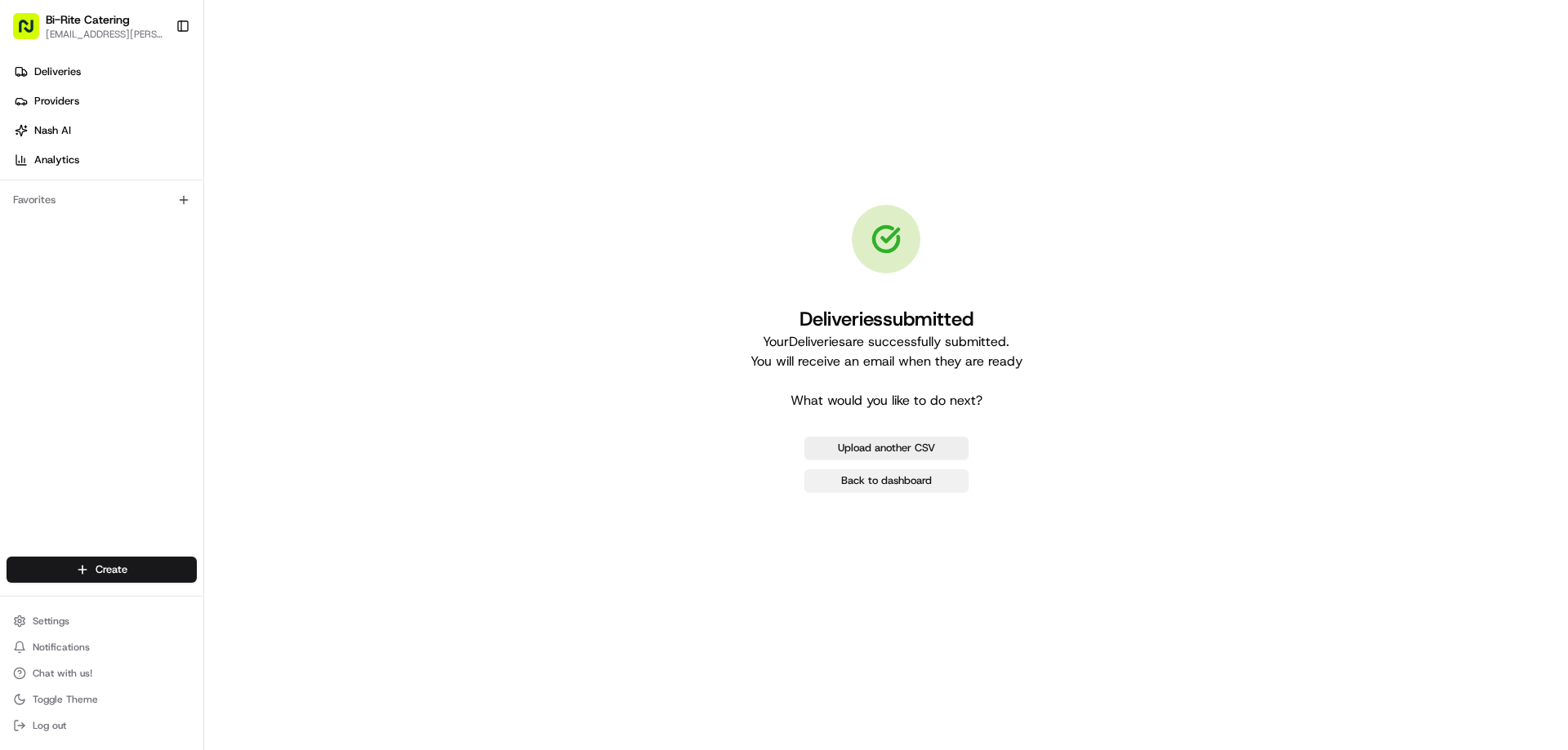
click at [931, 483] on link "Back to dashboard" at bounding box center [886, 481] width 165 height 23
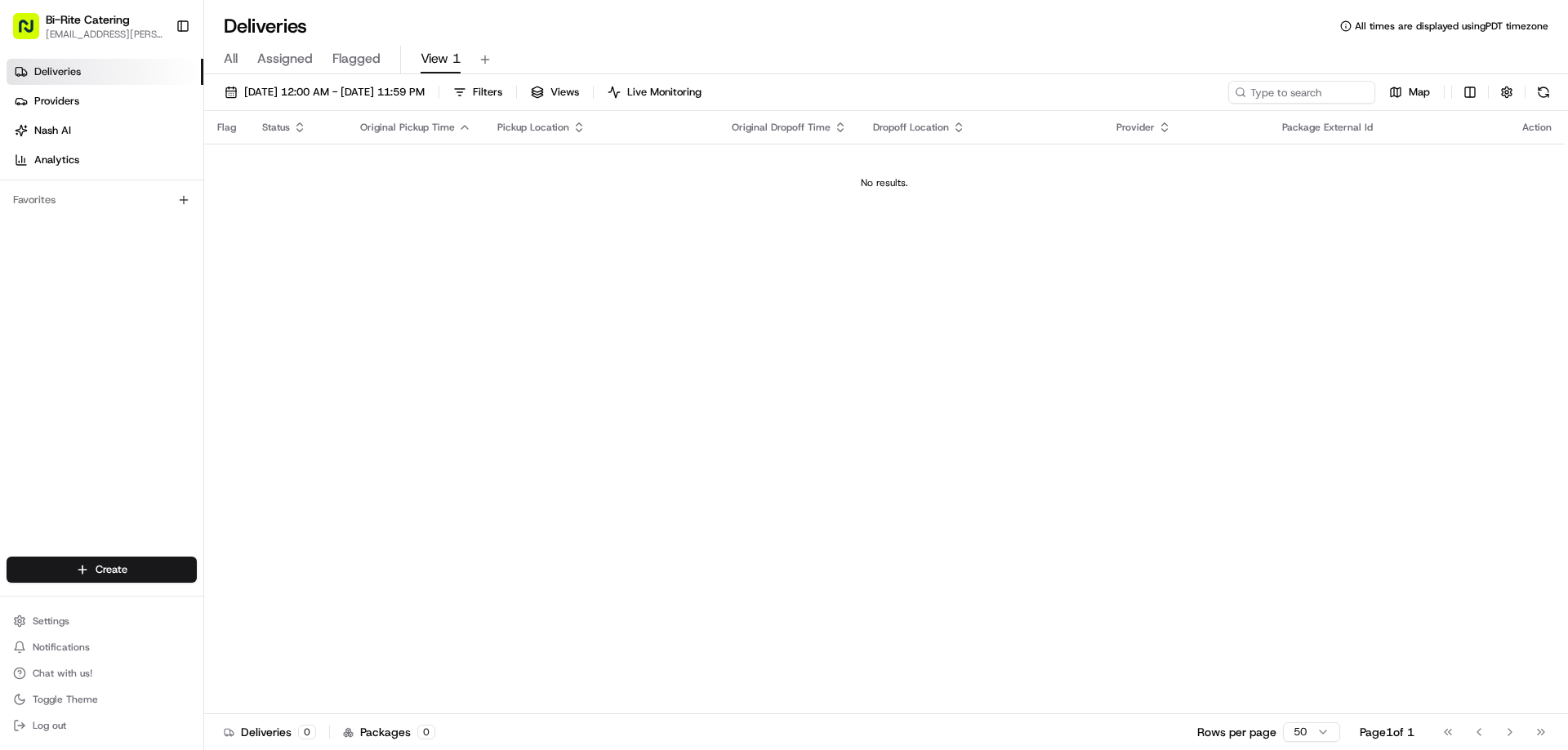
click at [714, 350] on div "Flag Status Original Pickup Time Pickup Location Original Dropoff Time Dropoff …" at bounding box center [884, 413] width 1361 height 604
click at [353, 98] on span "[DATE] 12:00 AM - [DATE] 11:59 PM" at bounding box center [335, 91] width 181 height 14
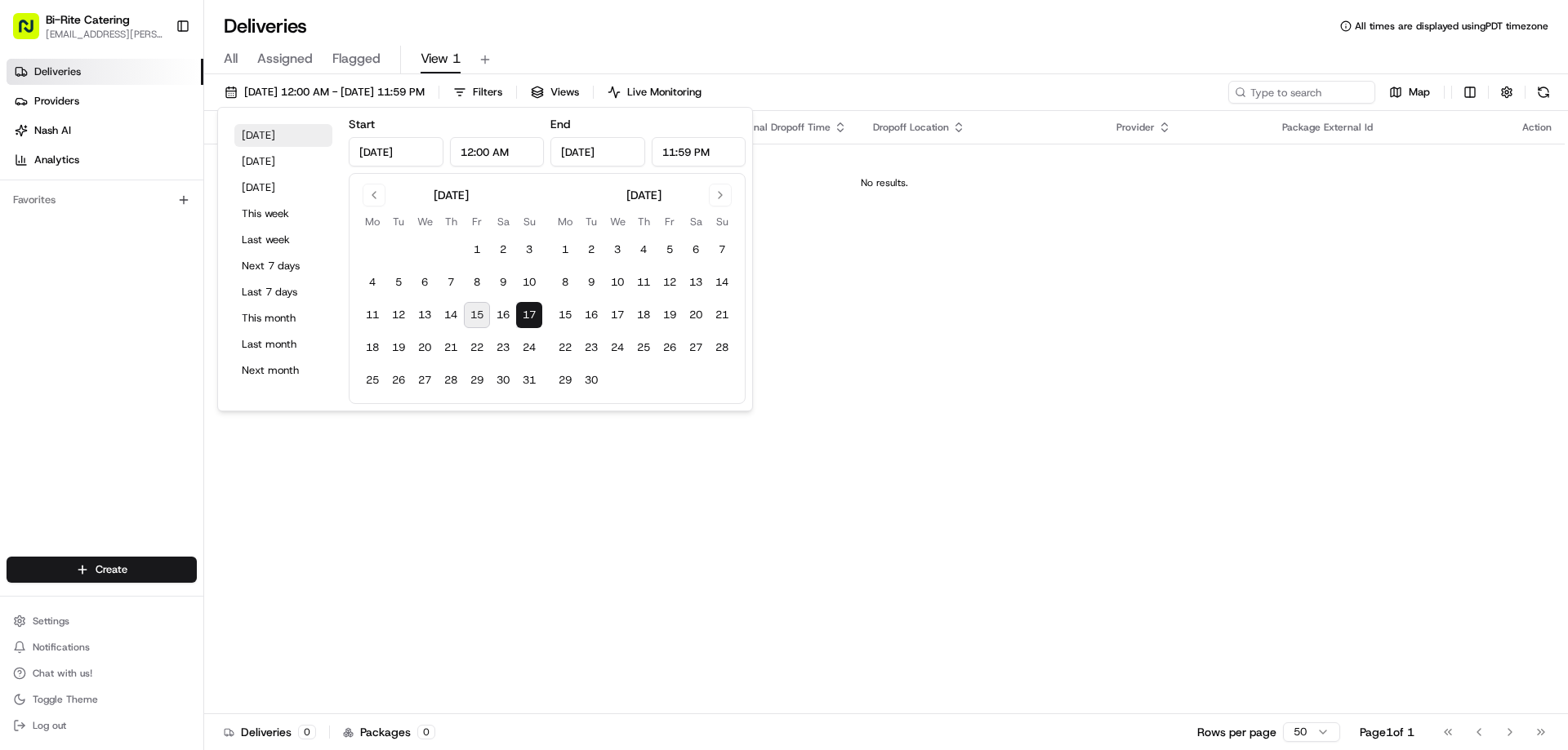
click at [297, 139] on button "[DATE]" at bounding box center [282, 136] width 98 height 23
type input "[DATE]"
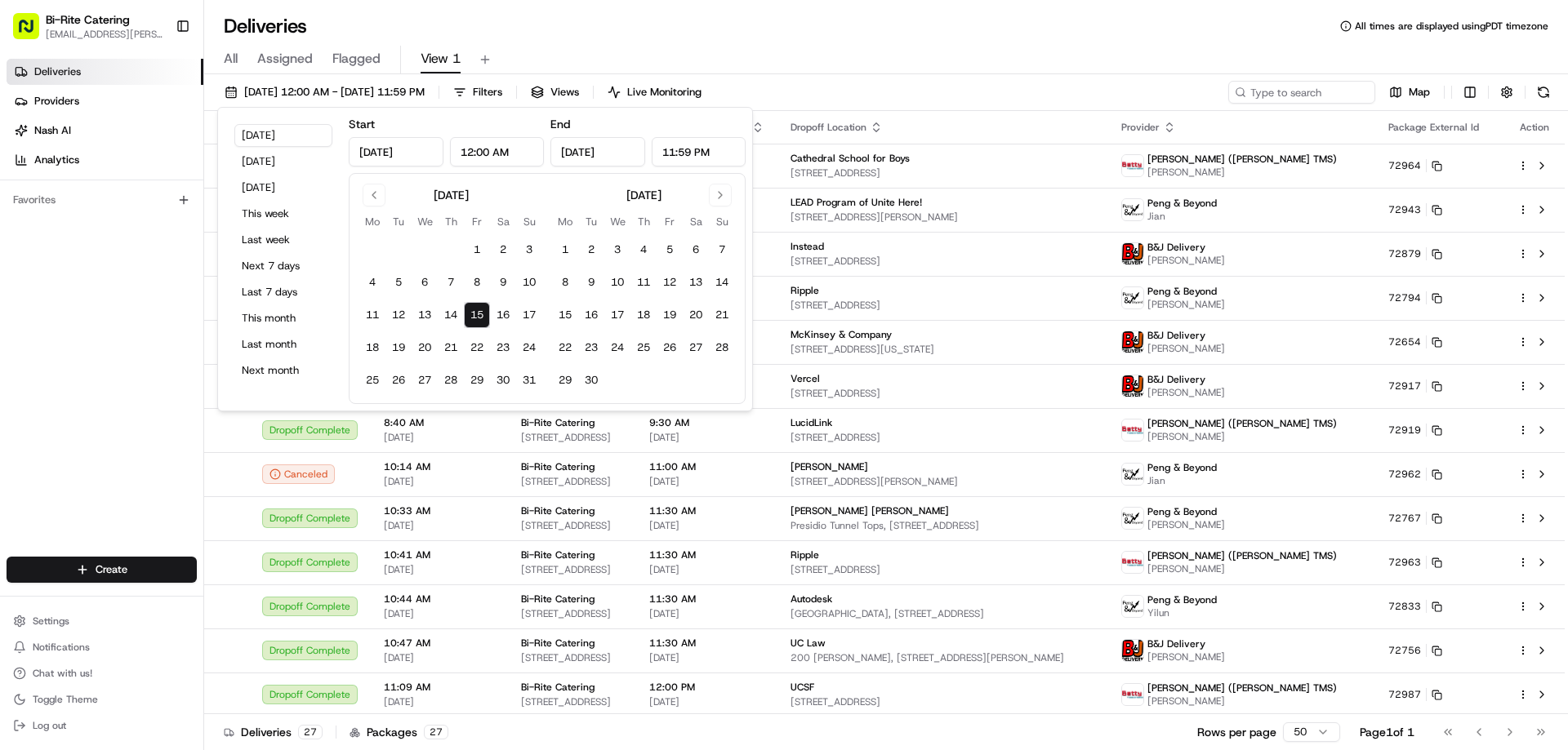
click at [866, 47] on div "All Assigned Flagged View 1" at bounding box center [886, 60] width 1364 height 29
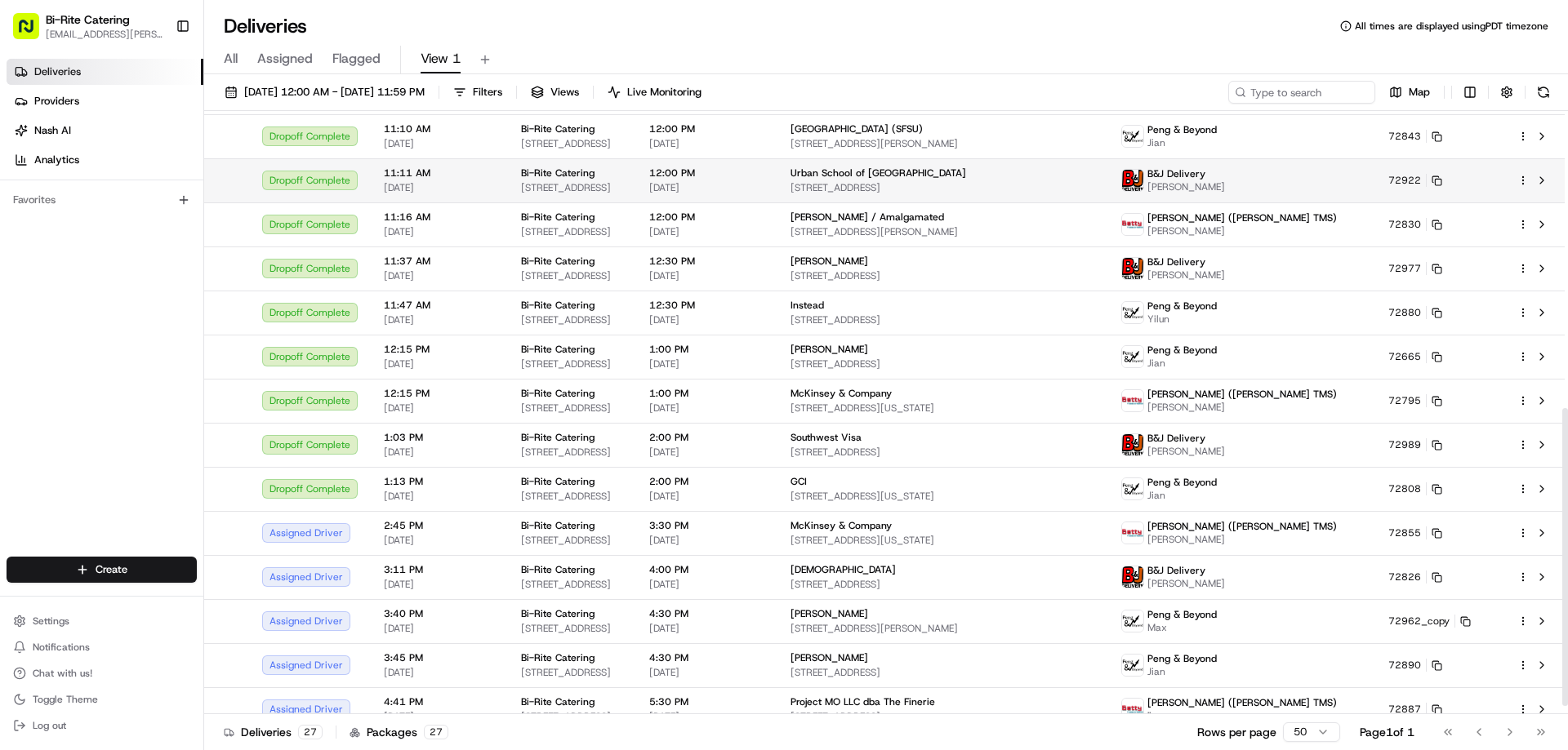
scroll to position [620, 0]
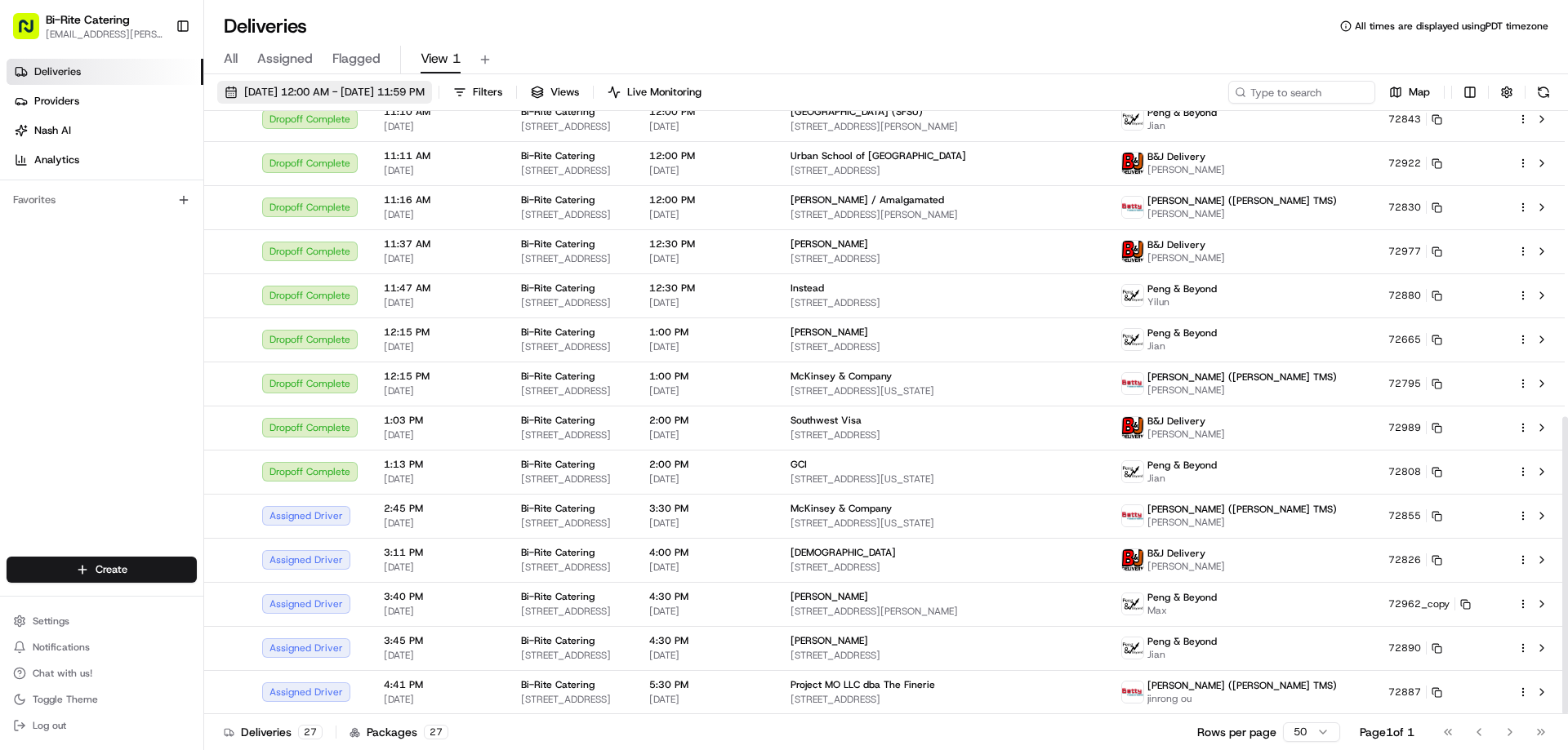
click at [259, 94] on span "[DATE] 12:00 AM - [DATE] 11:59 PM" at bounding box center [335, 91] width 181 height 14
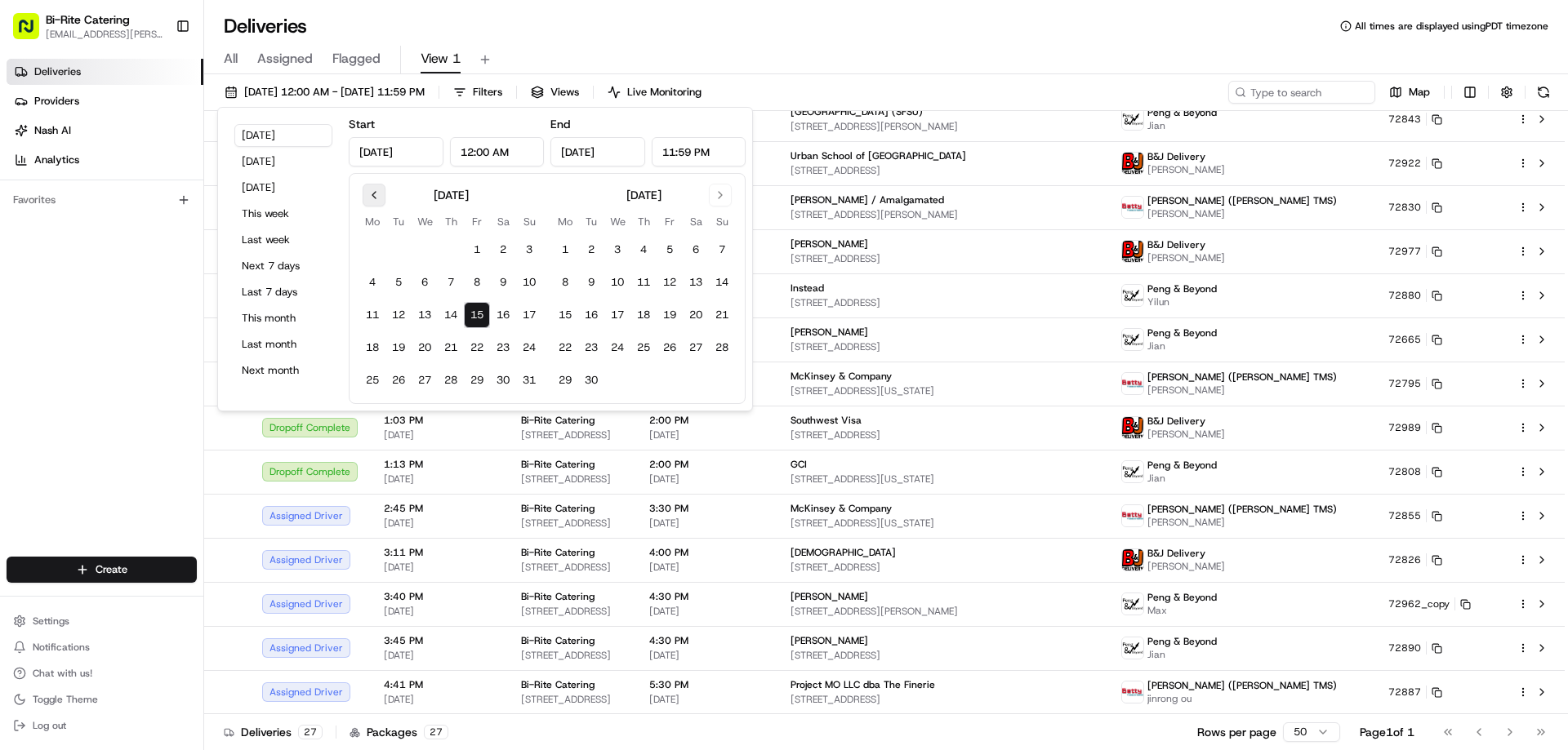
click at [377, 194] on button "Go to previous month" at bounding box center [374, 195] width 23 height 23
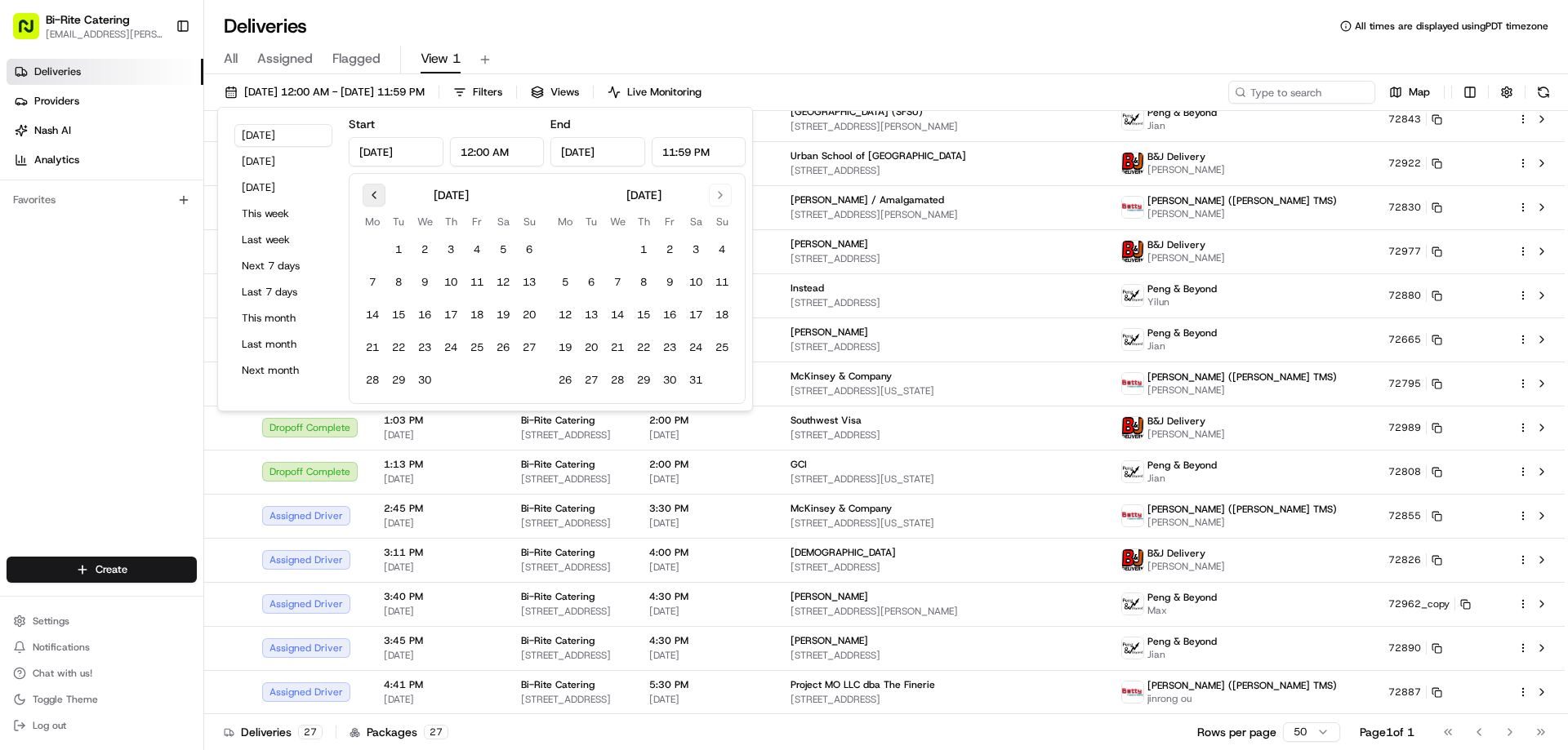
click at [377, 194] on button "Go to previous month" at bounding box center [374, 195] width 23 height 23
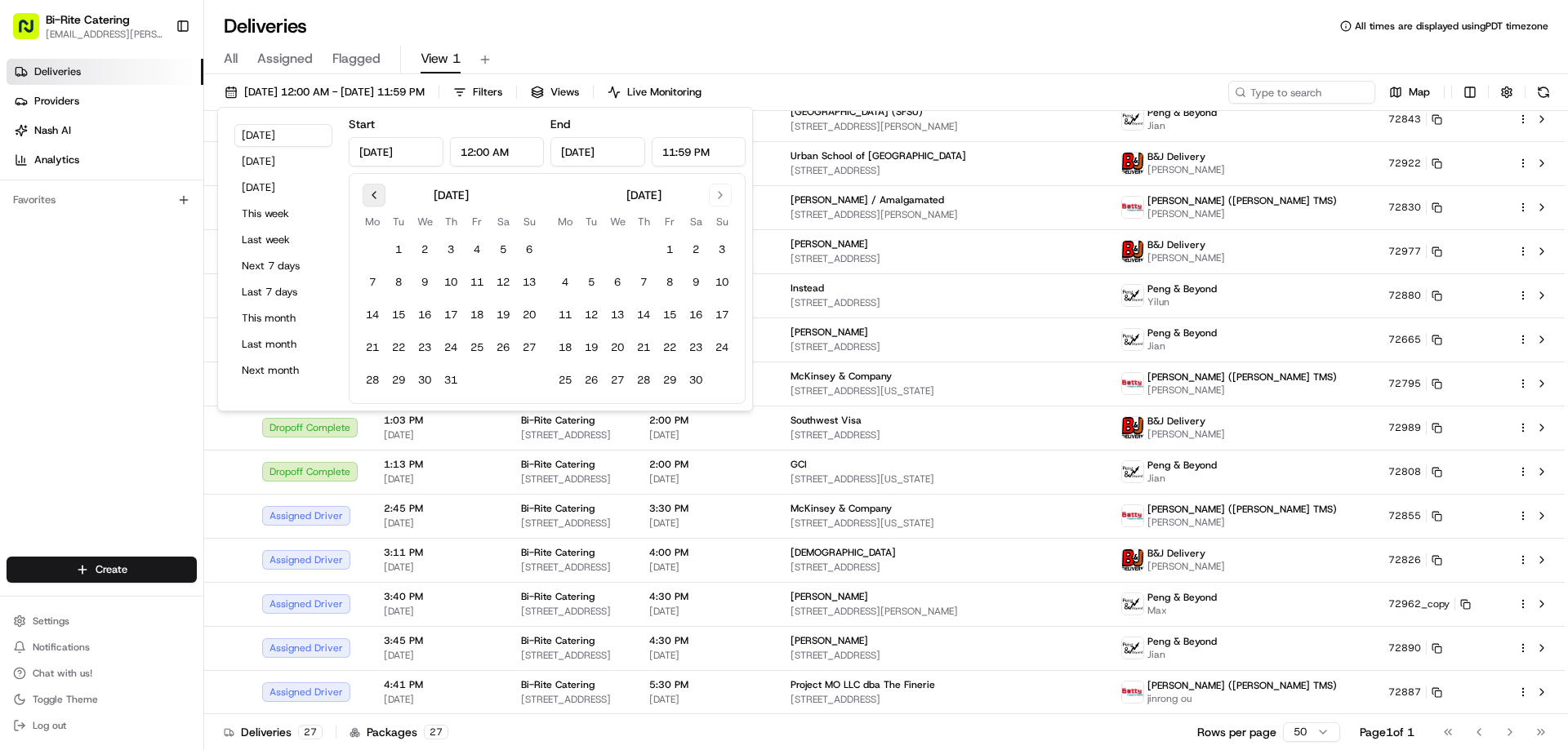
click at [377, 194] on button "Go to previous month" at bounding box center [374, 195] width 23 height 23
click at [522, 245] on button "7" at bounding box center [529, 249] width 26 height 26
type input "Jul 7, 2024"
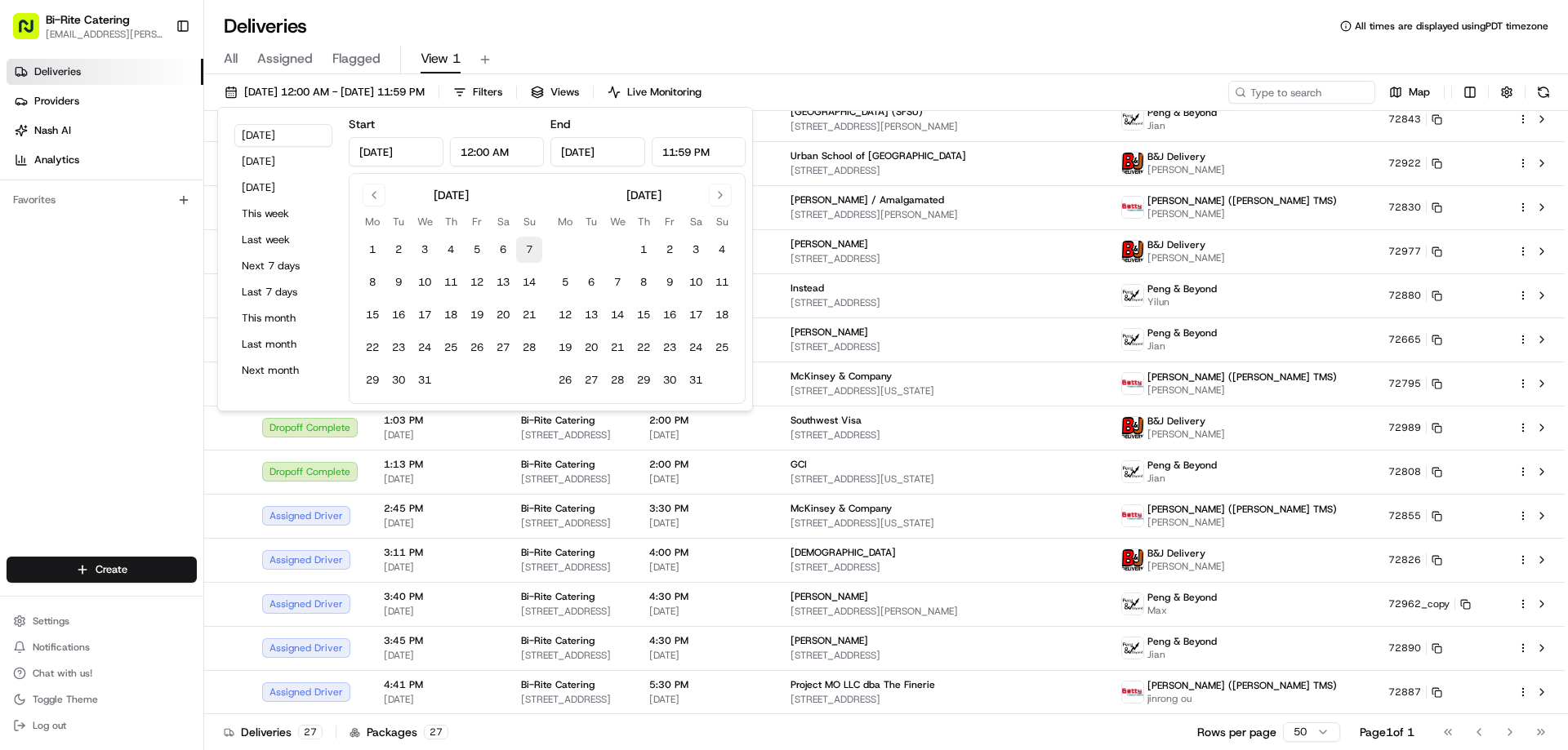
type input "Jul 7, 2024"
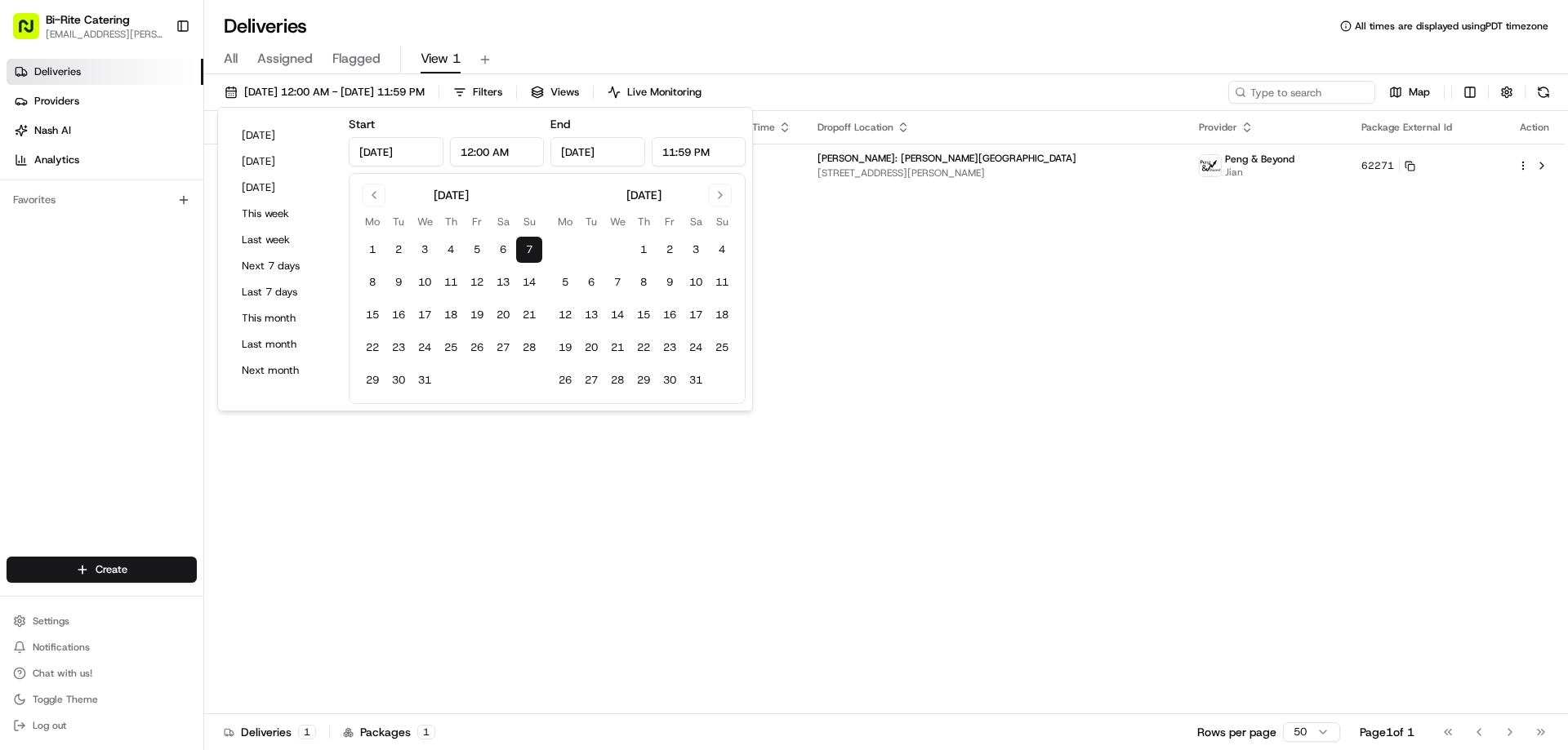
click at [678, 48] on div "All Assigned Flagged View 1" at bounding box center [886, 60] width 1364 height 29
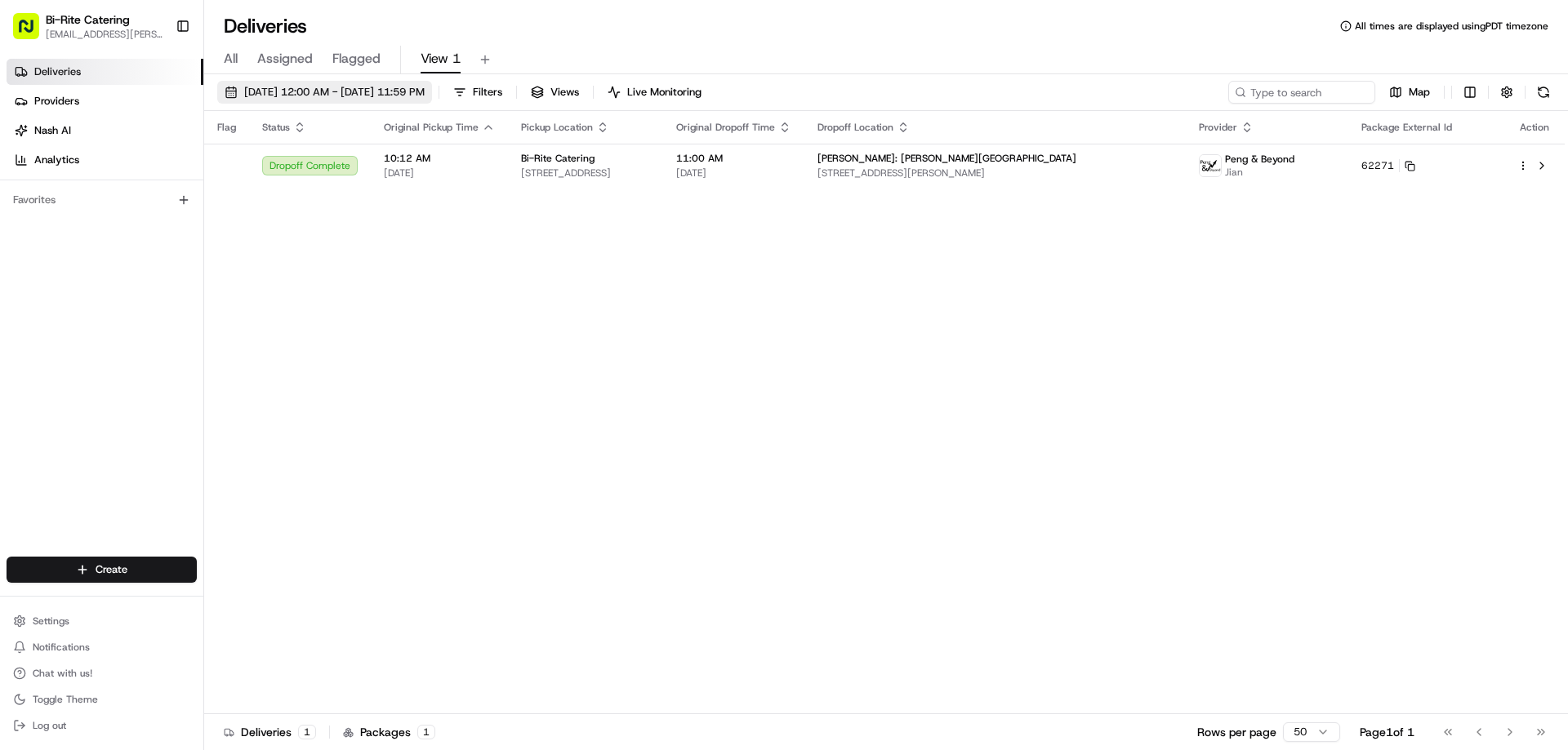
click at [286, 101] on button "07/07/2024 12:00 AM - 07/07/2024 11:59 PM" at bounding box center [324, 92] width 215 height 23
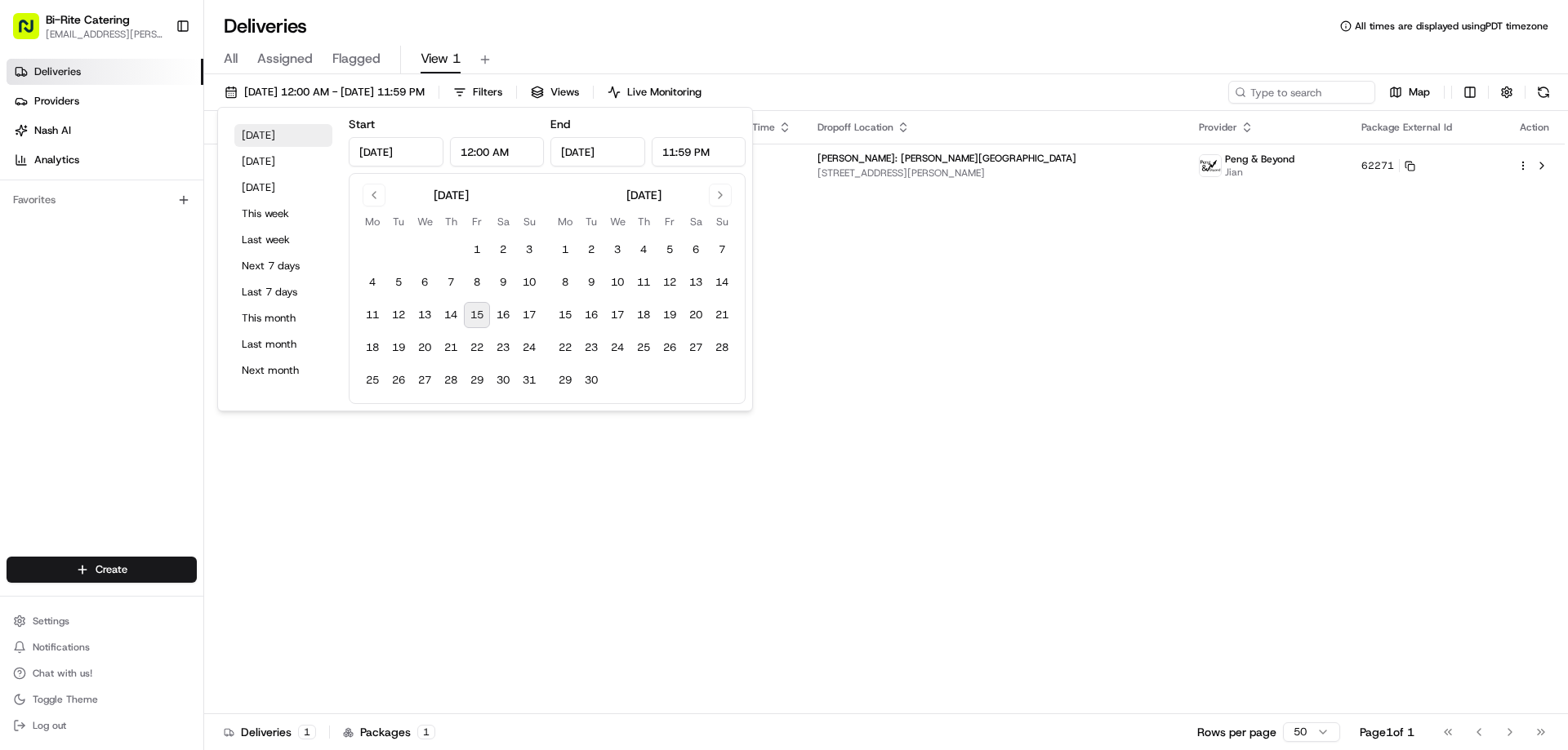
click at [260, 130] on button "[DATE]" at bounding box center [282, 136] width 98 height 23
type input "[DATE]"
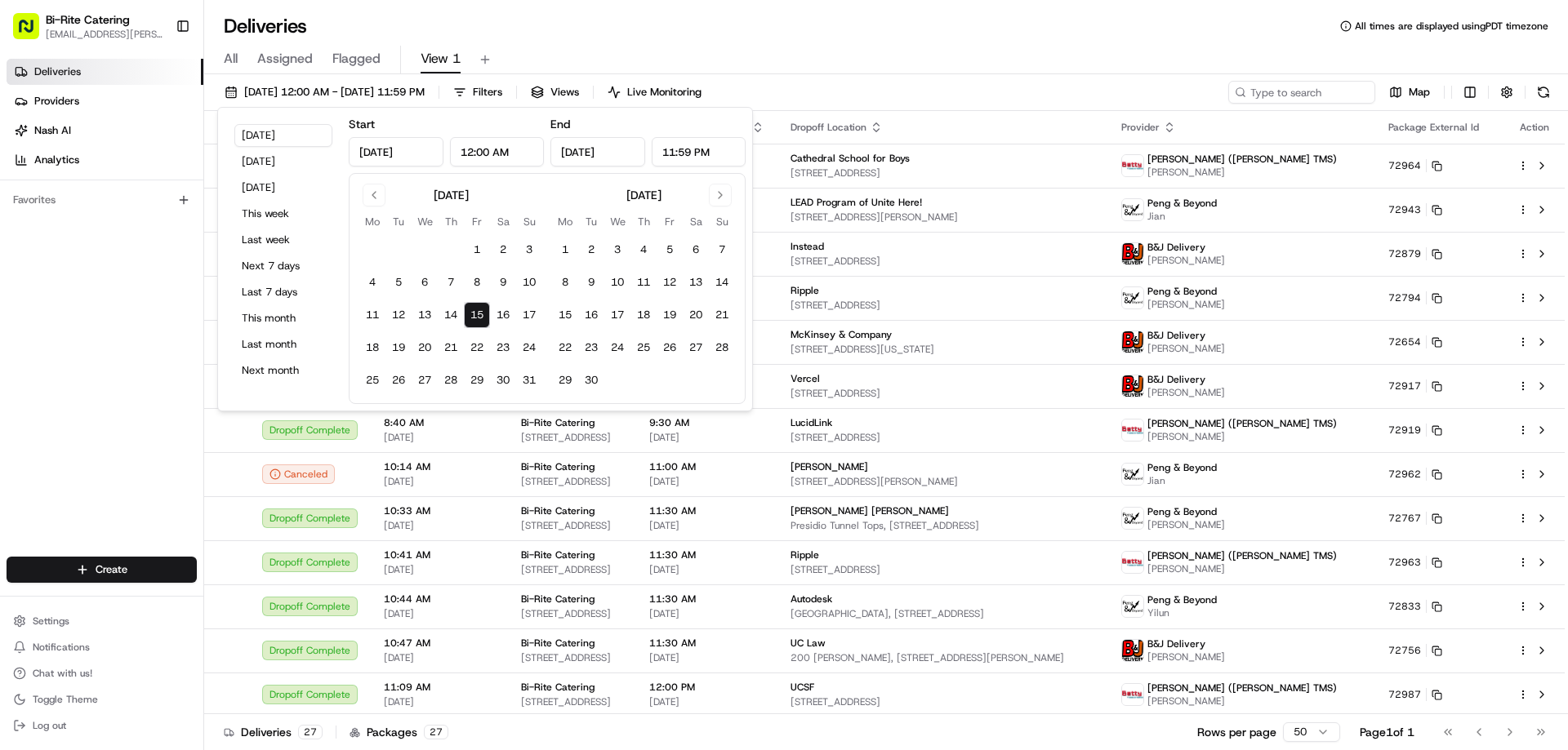
click at [731, 40] on div "All Assigned Flagged View 1" at bounding box center [886, 56] width 1364 height 35
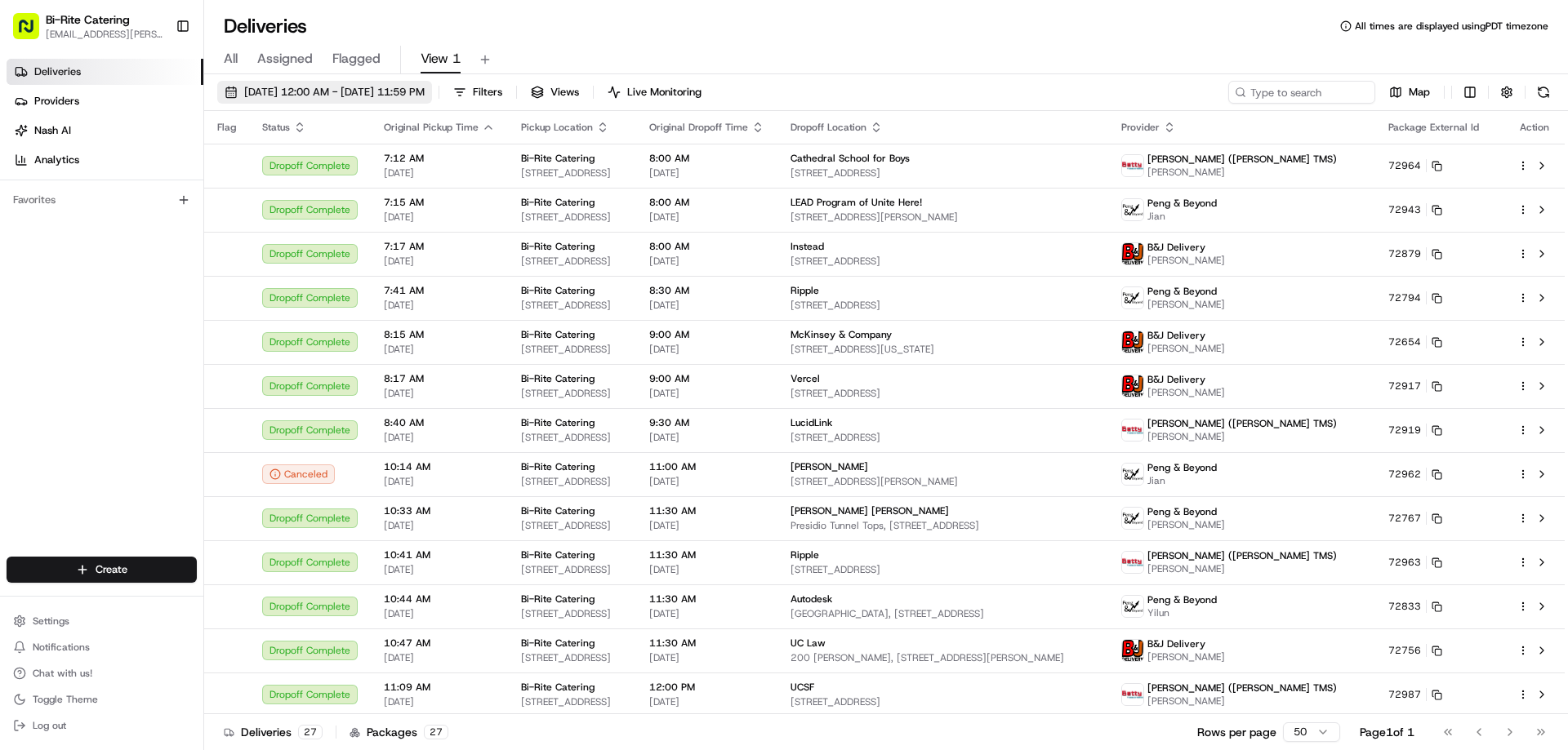
click at [289, 81] on button "[DATE] 12:00 AM - [DATE] 11:59 PM" at bounding box center [324, 92] width 215 height 23
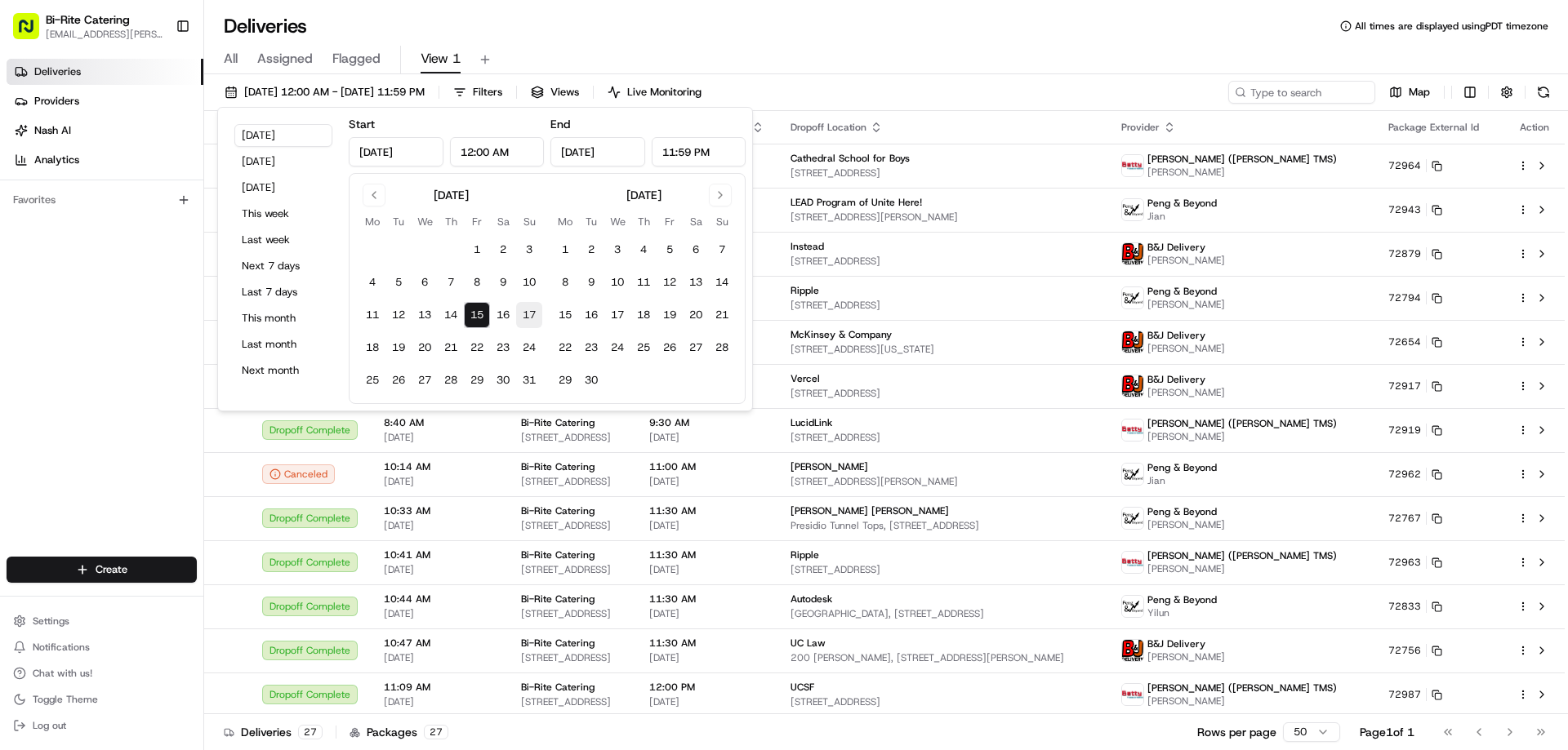
click at [532, 311] on button "17" at bounding box center [529, 315] width 26 height 26
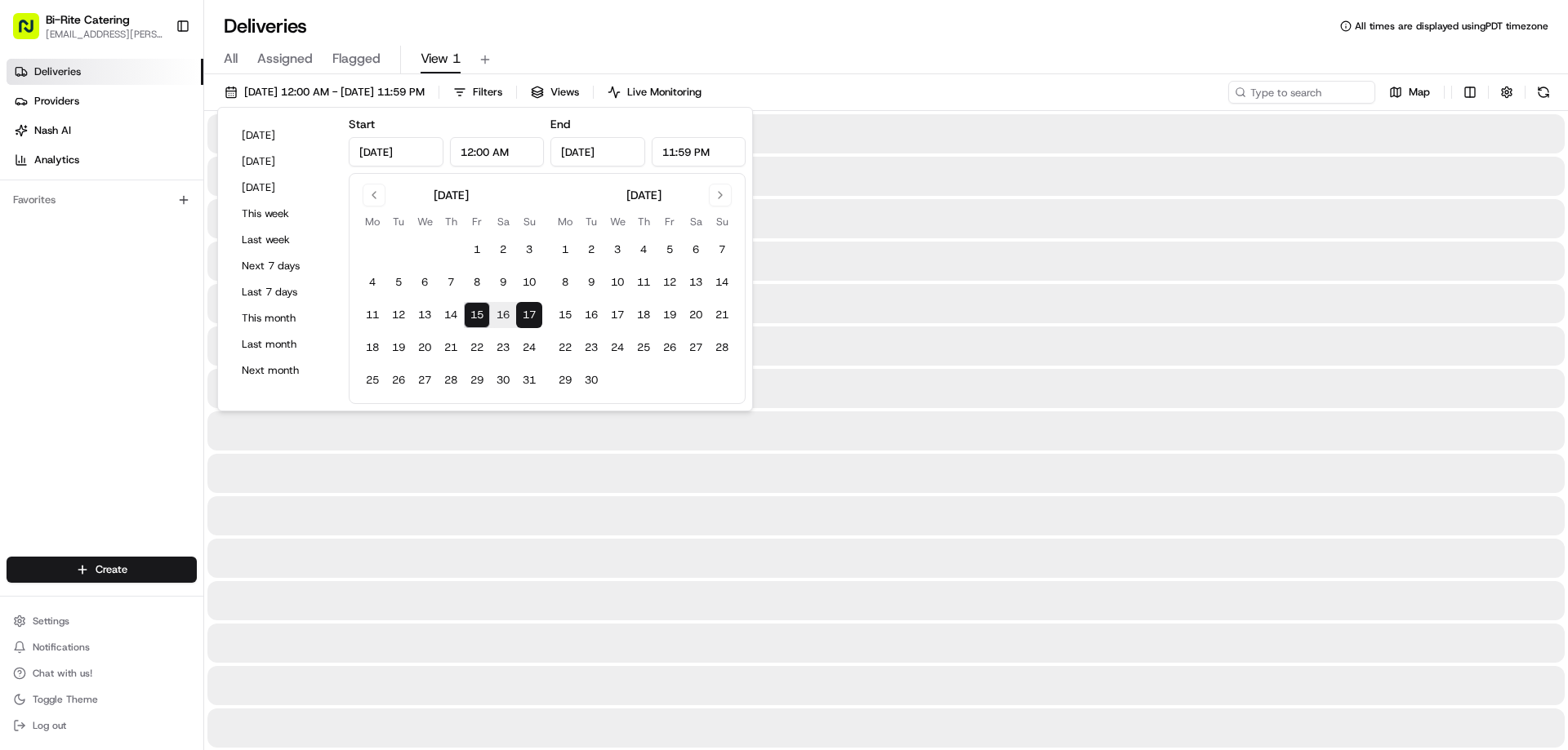
type input "[DATE]"
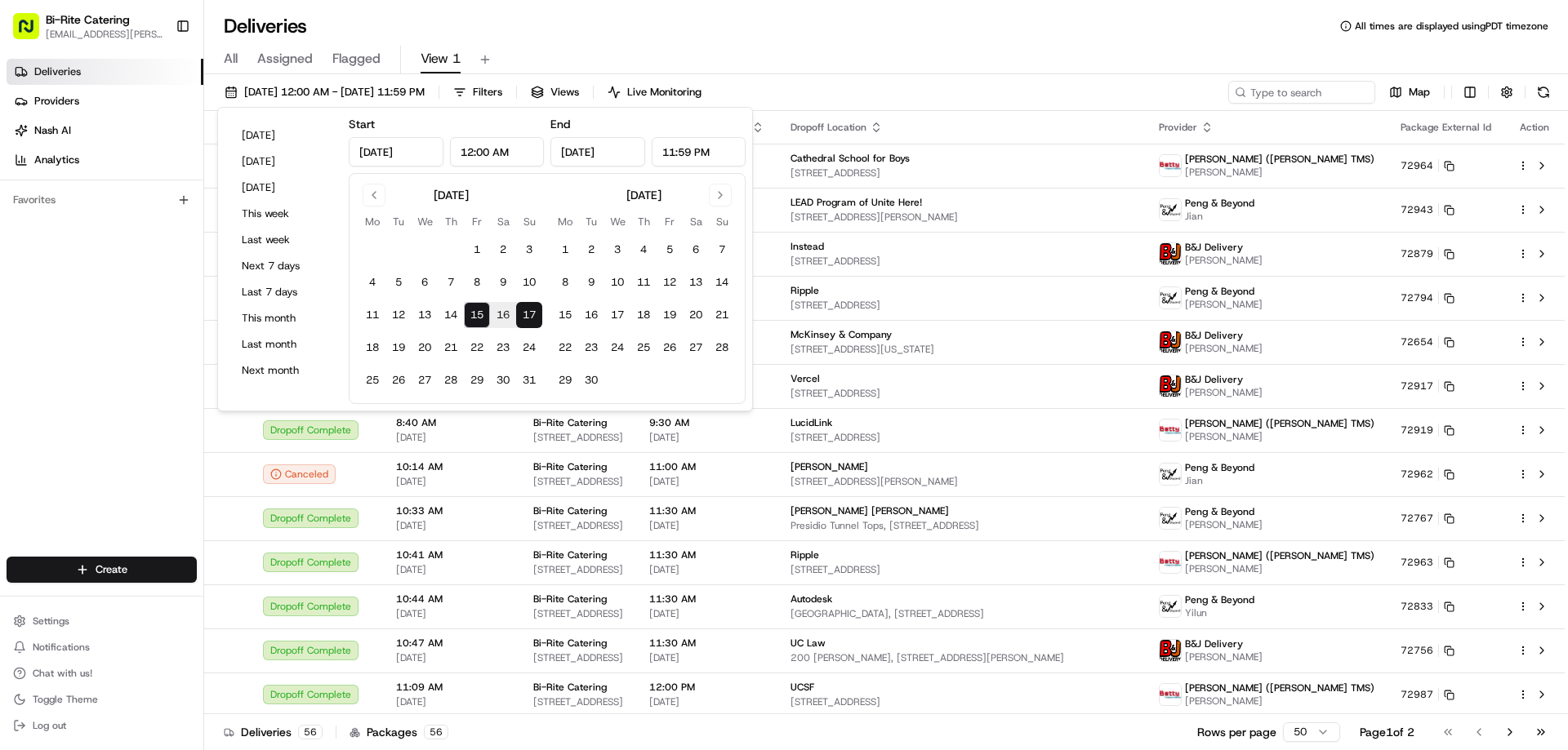
click at [837, 52] on div "All Assigned Flagged View 1" at bounding box center [886, 60] width 1364 height 29
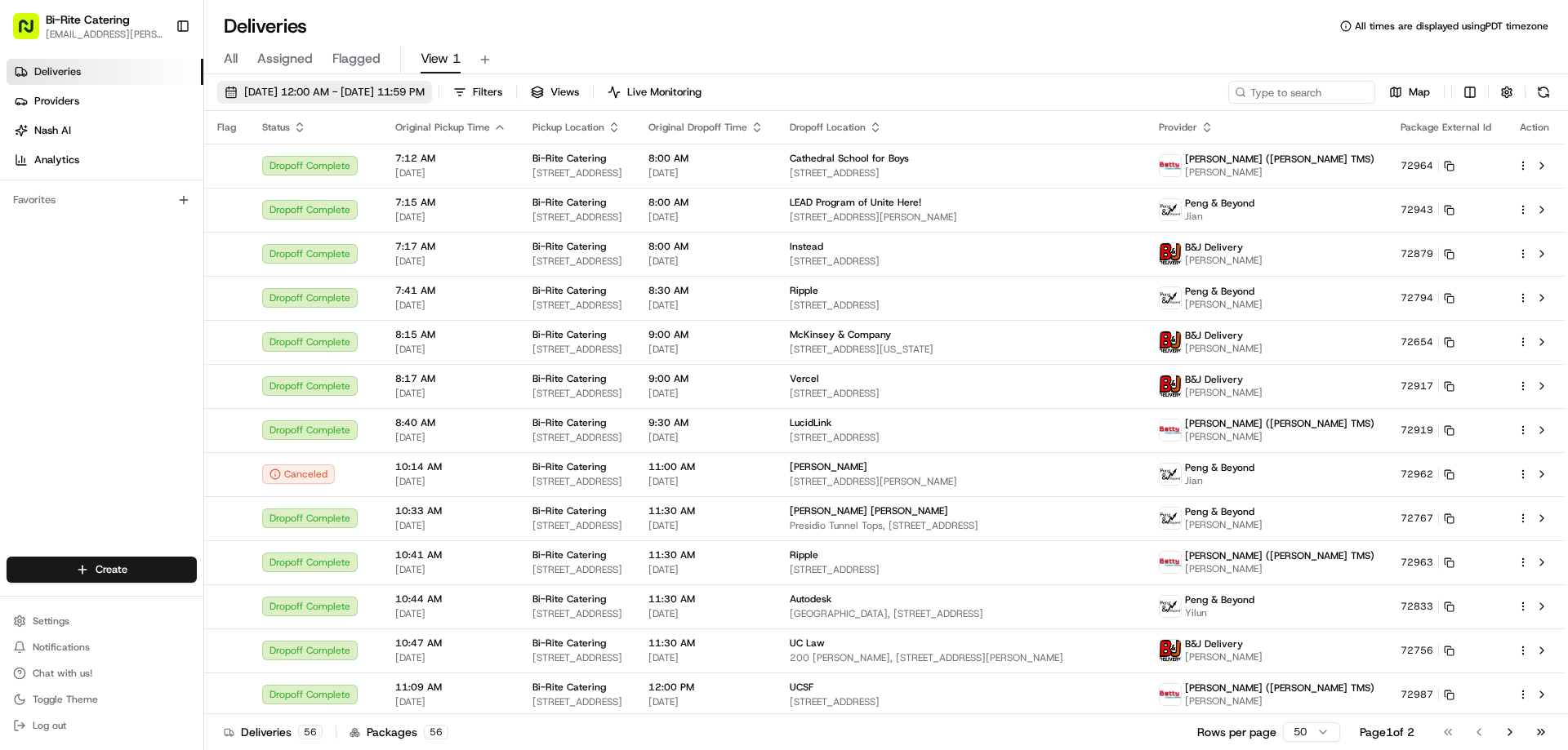
click at [425, 93] on span "08/15/2025 12:00 AM - 08/17/2025 11:59 PM" at bounding box center [335, 91] width 181 height 14
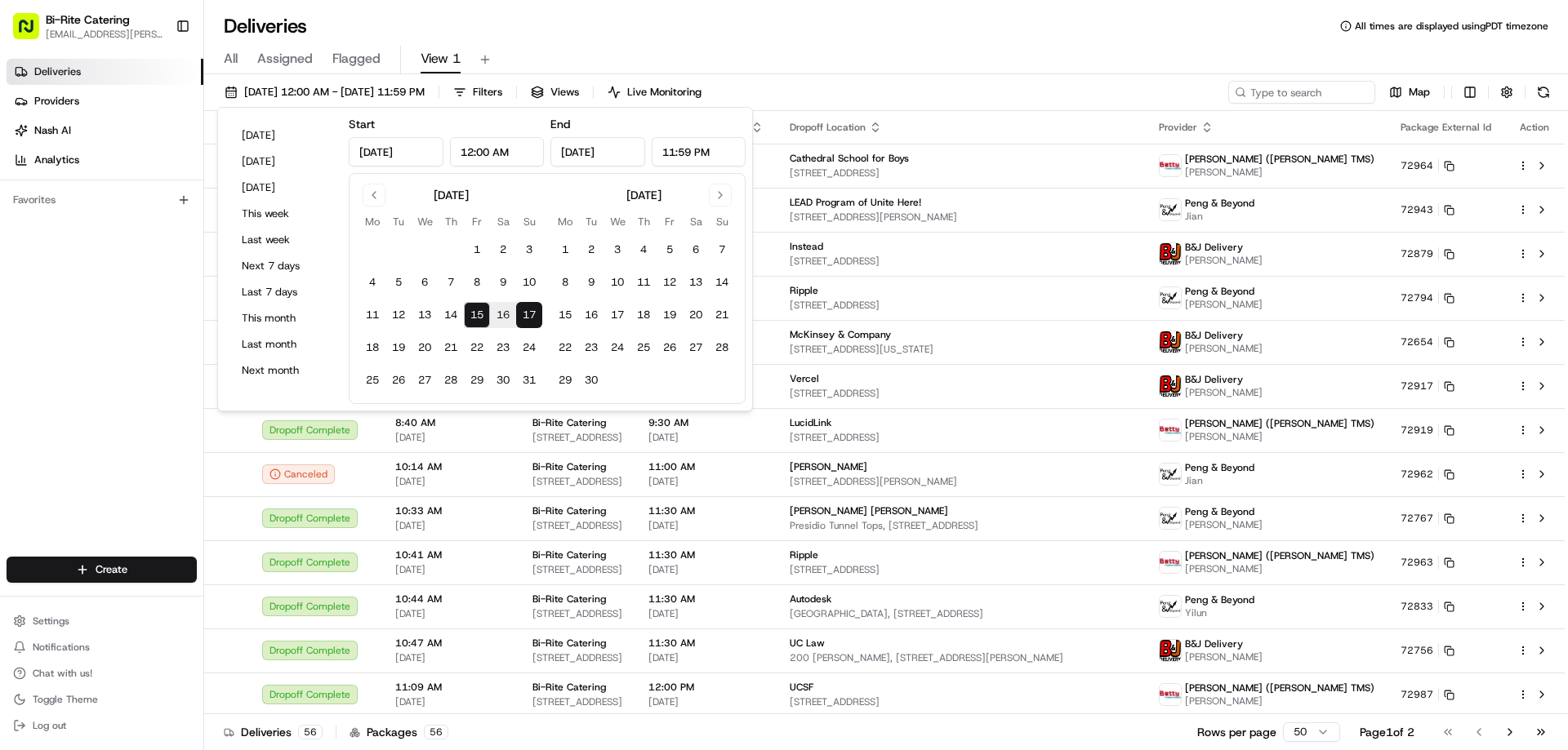
click at [523, 307] on button "17" at bounding box center [529, 315] width 26 height 26
type input "[DATE]"
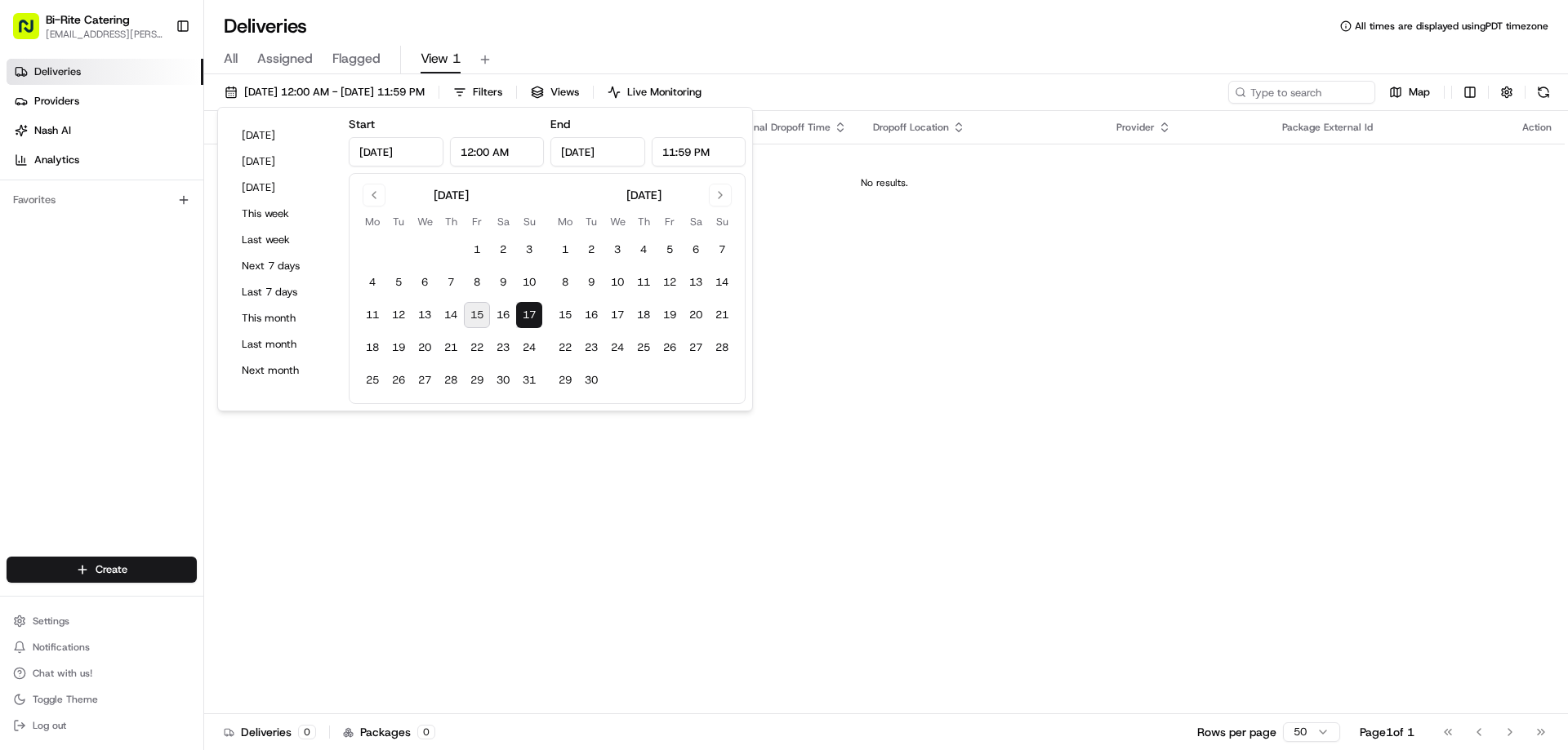
click at [817, 50] on div "All Assigned Flagged View 1" at bounding box center [886, 60] width 1364 height 29
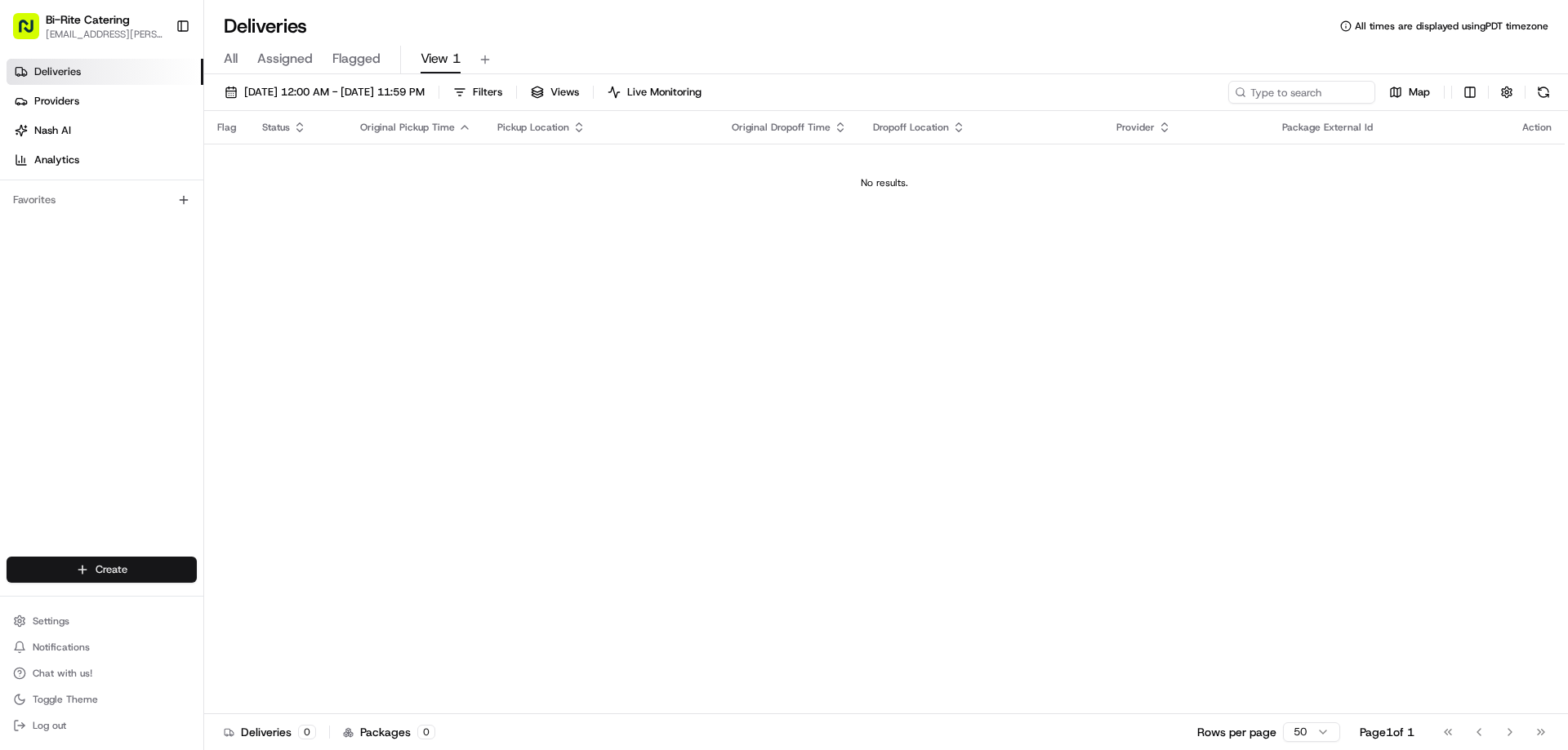
click at [126, 574] on html "Bi-Rite Catering lupe.muniz@biritemarket.com Toggle Sidebar Deliveries Provider…" at bounding box center [784, 375] width 1568 height 750
click at [242, 592] on link "Delivery" at bounding box center [296, 600] width 183 height 29
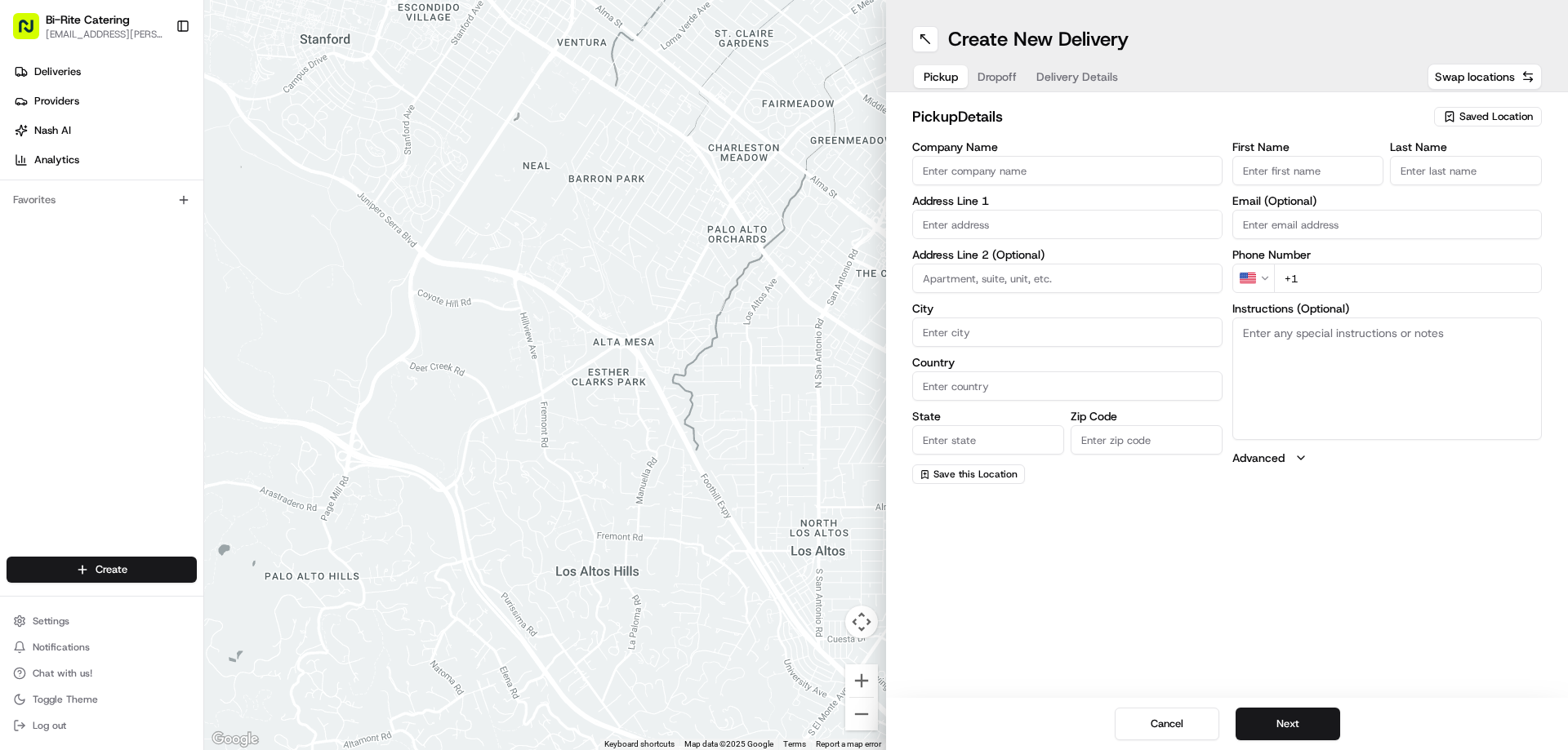
click at [1002, 173] on input "Company Name" at bounding box center [1067, 170] width 310 height 29
type input "Bi-Rite Catering"
type input "1970 Innes Avenue"
type input "San Francisco"
type input "United States"
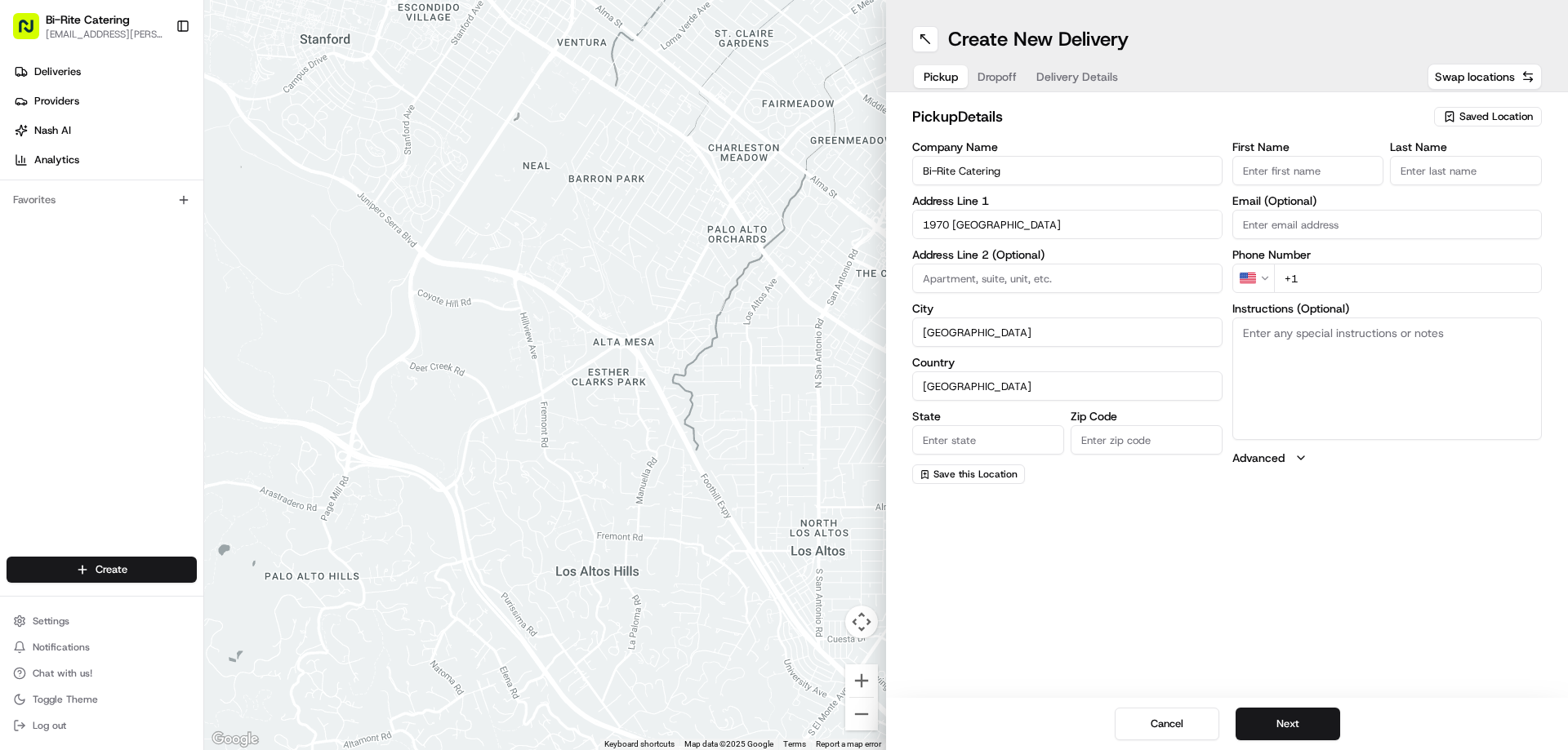
type input "CA"
type input "94124"
type input "Bi-Rite"
type input "Catering"
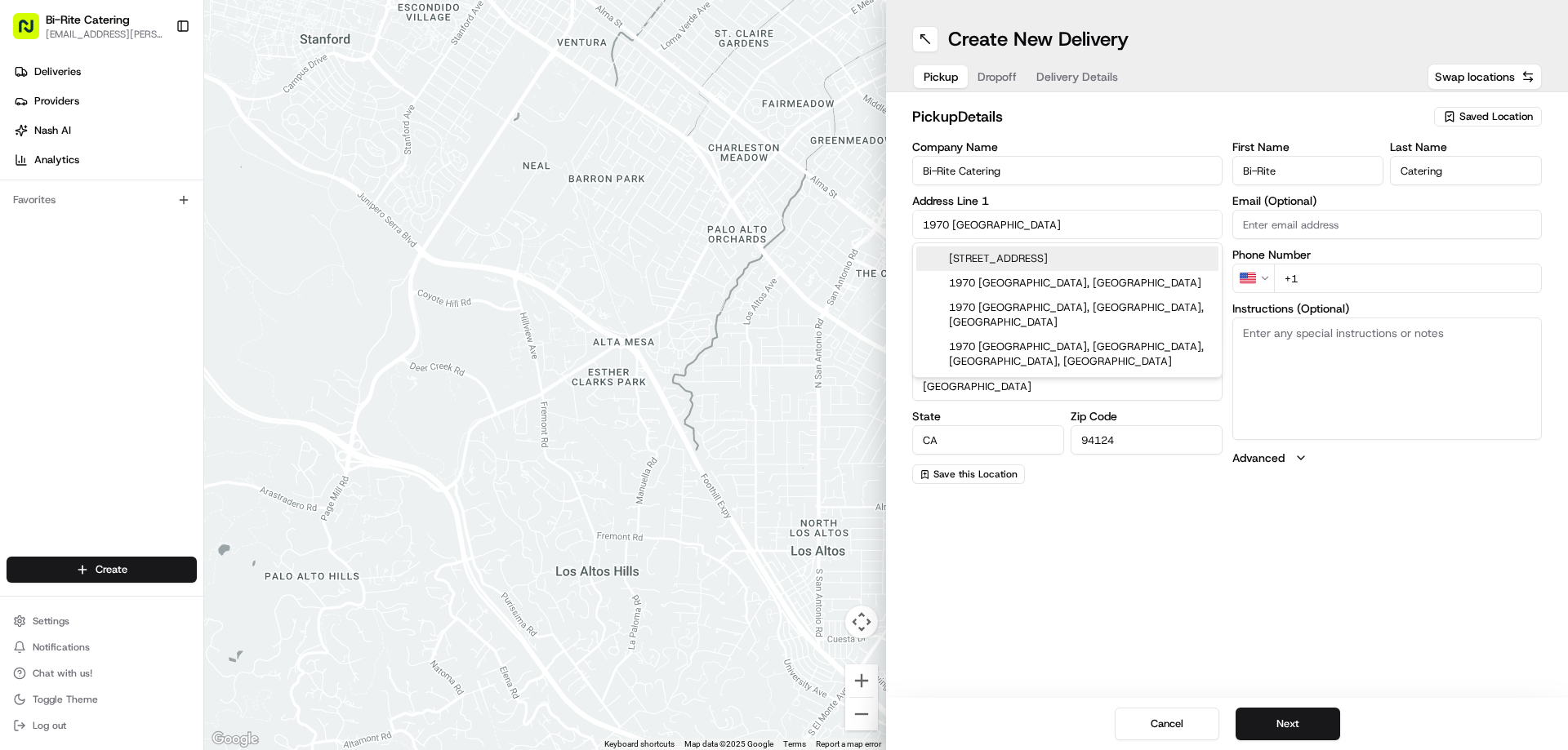
click at [1028, 256] on div "1970 Innes Avenue, San Francisco, CA" at bounding box center [1068, 259] width 302 height 25
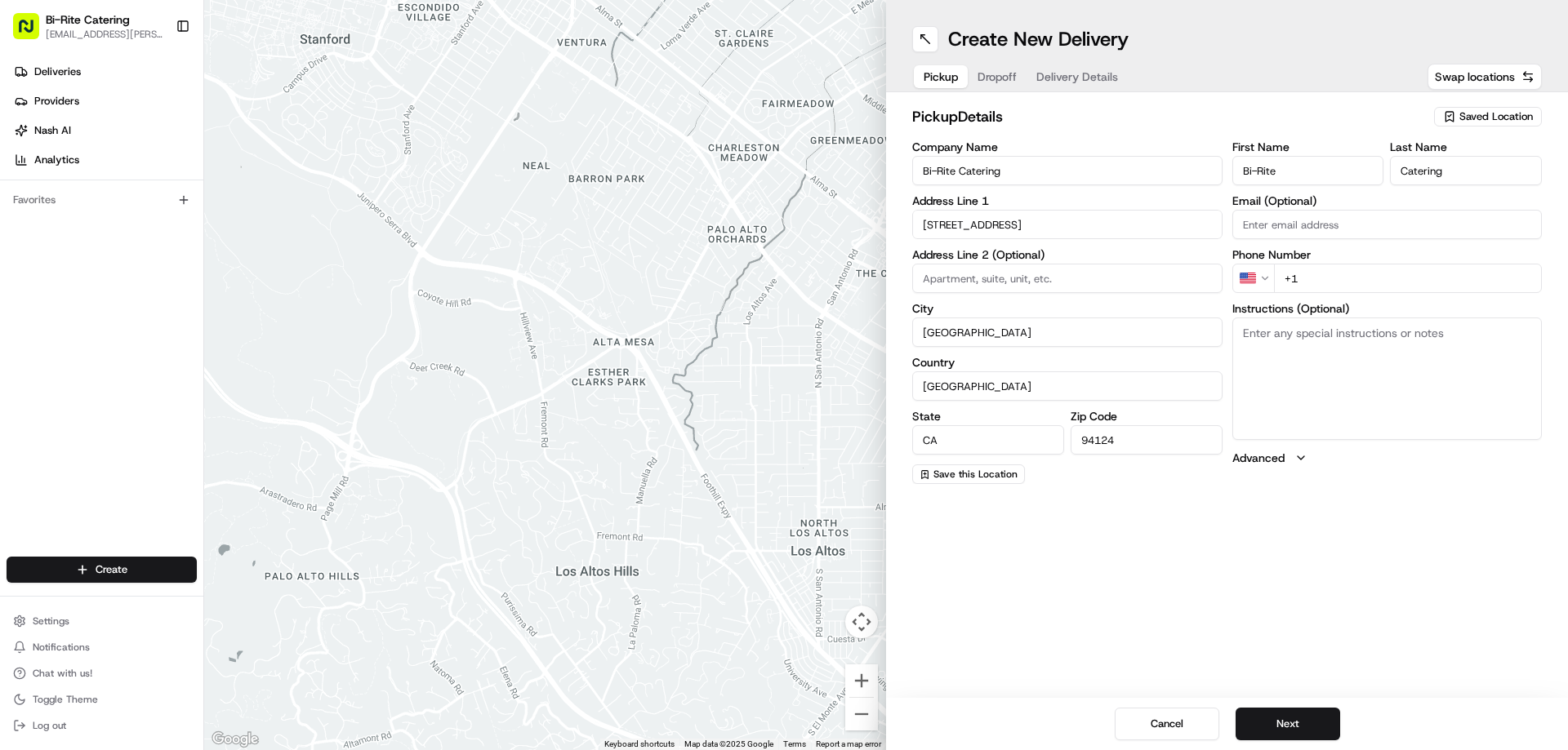
type input "1970 Innes Avenue"
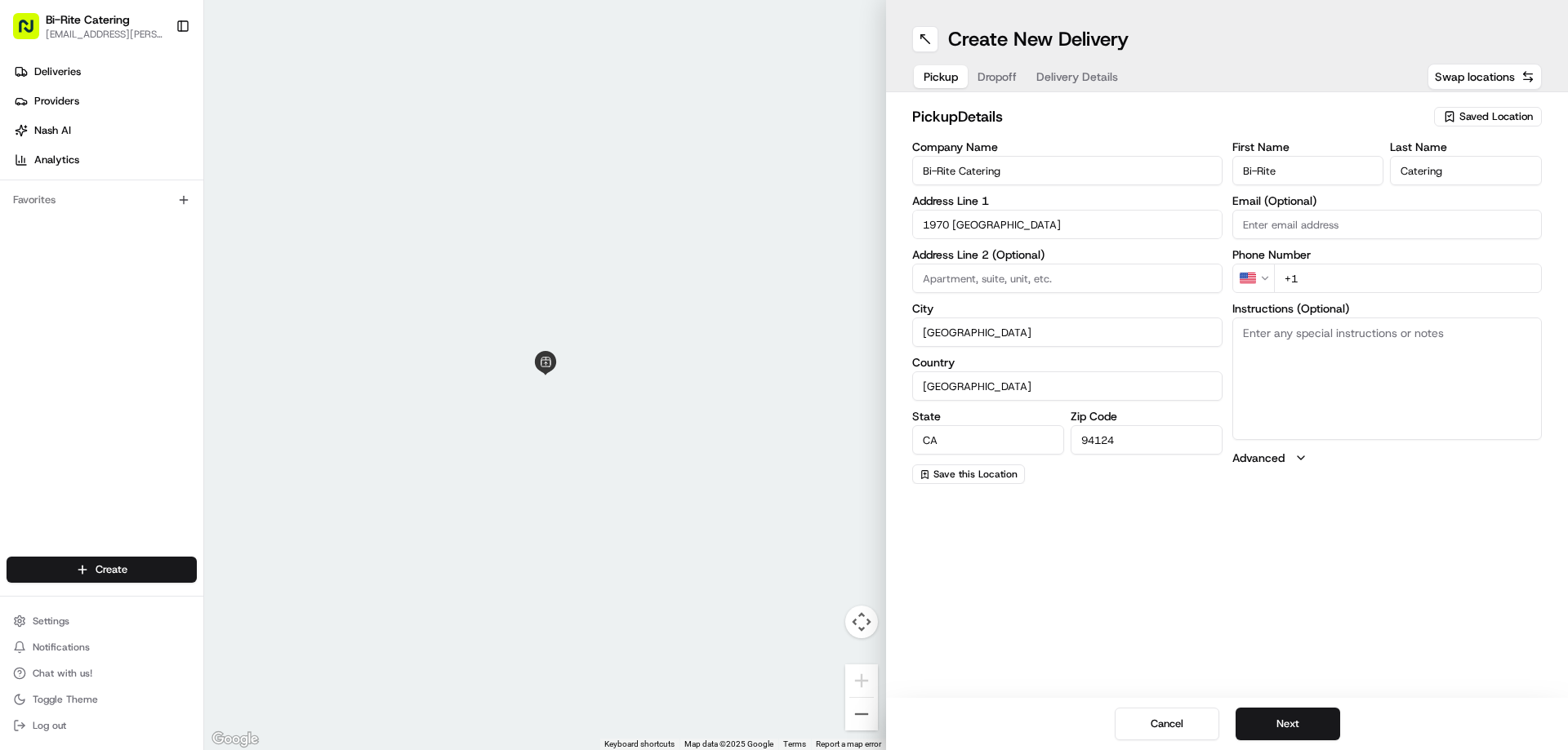
click at [1313, 273] on input "+1" at bounding box center [1408, 278] width 269 height 29
type input "[PHONE_NUMBER]"
click at [1311, 358] on textarea "Instructions (Optional)" at bounding box center [1387, 378] width 310 height 123
click at [1342, 350] on textarea "Instructions (Optional)" at bounding box center [1387, 378] width 310 height 123
paste textarea "Ring the intercom on the right hand side. Order #72623 for Cheryll Amacio"
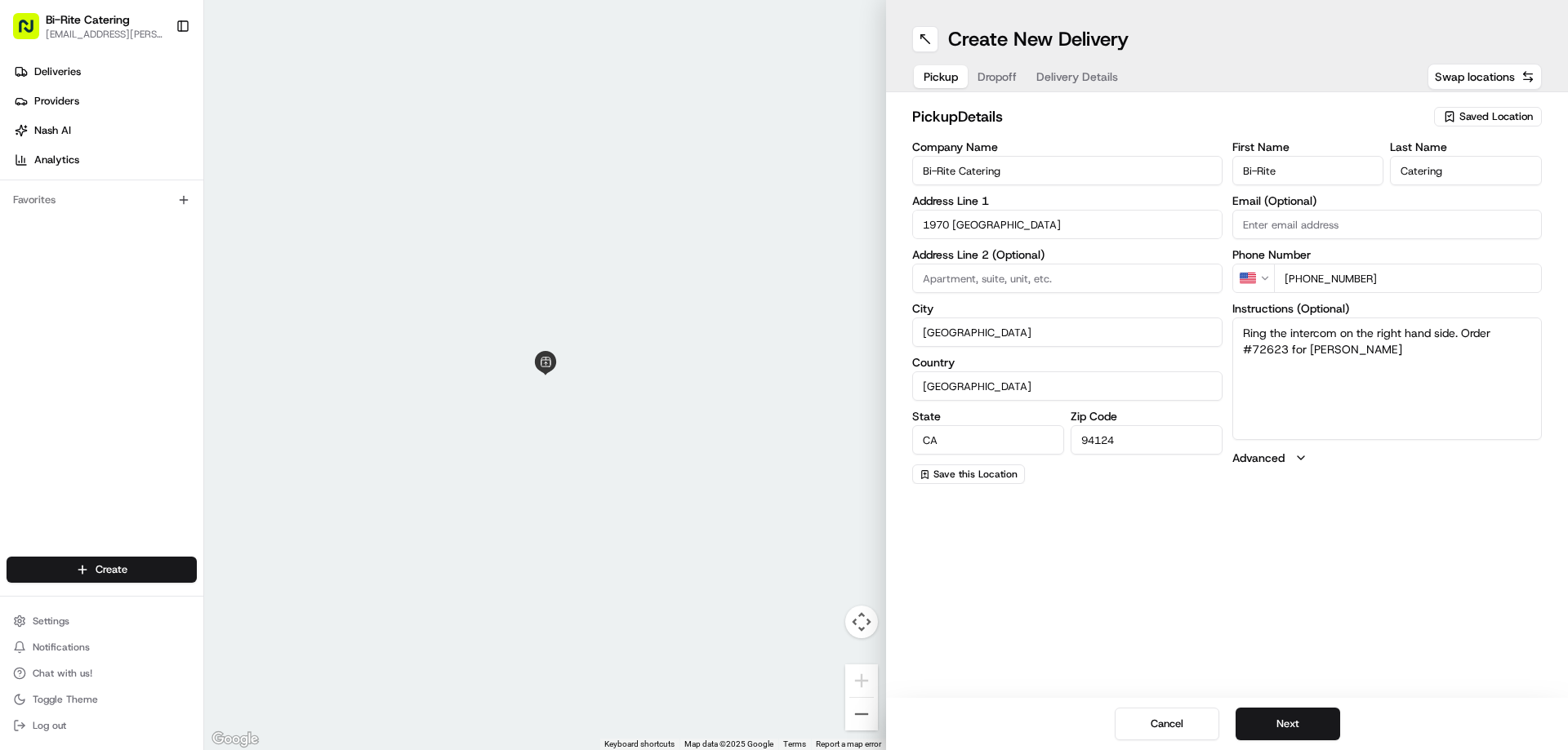
type textarea "Ring the intercom on the right hand side. Order #72623 for Cheryll Amacio"
click at [1447, 510] on div "Create New Delivery Pickup Dropoff Delivery Details Swap locations pickup Detai…" at bounding box center [1227, 375] width 682 height 750
click at [1313, 725] on button "Next" at bounding box center [1287, 724] width 105 height 32
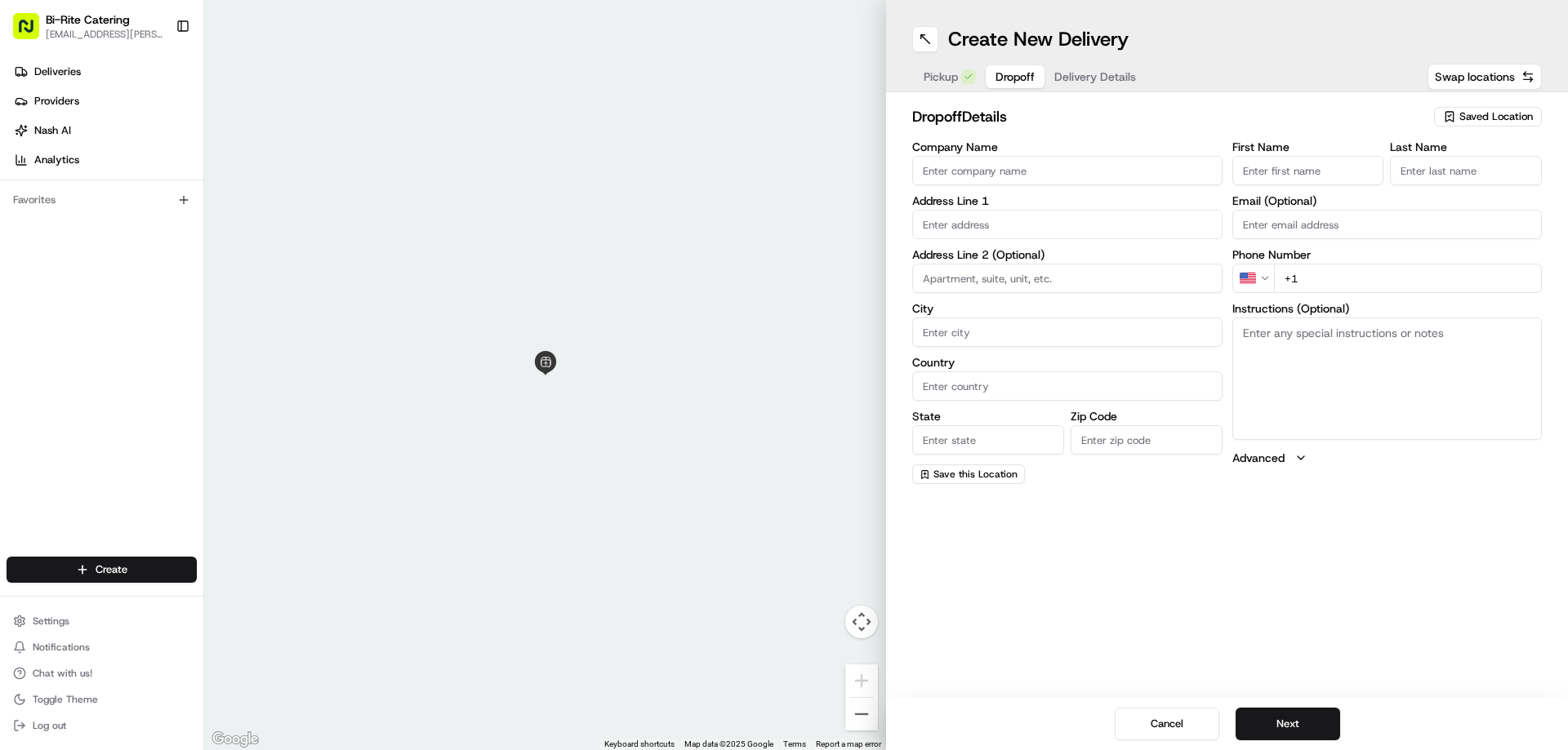
click at [998, 172] on input "Company Name" at bounding box center [1067, 170] width 310 height 29
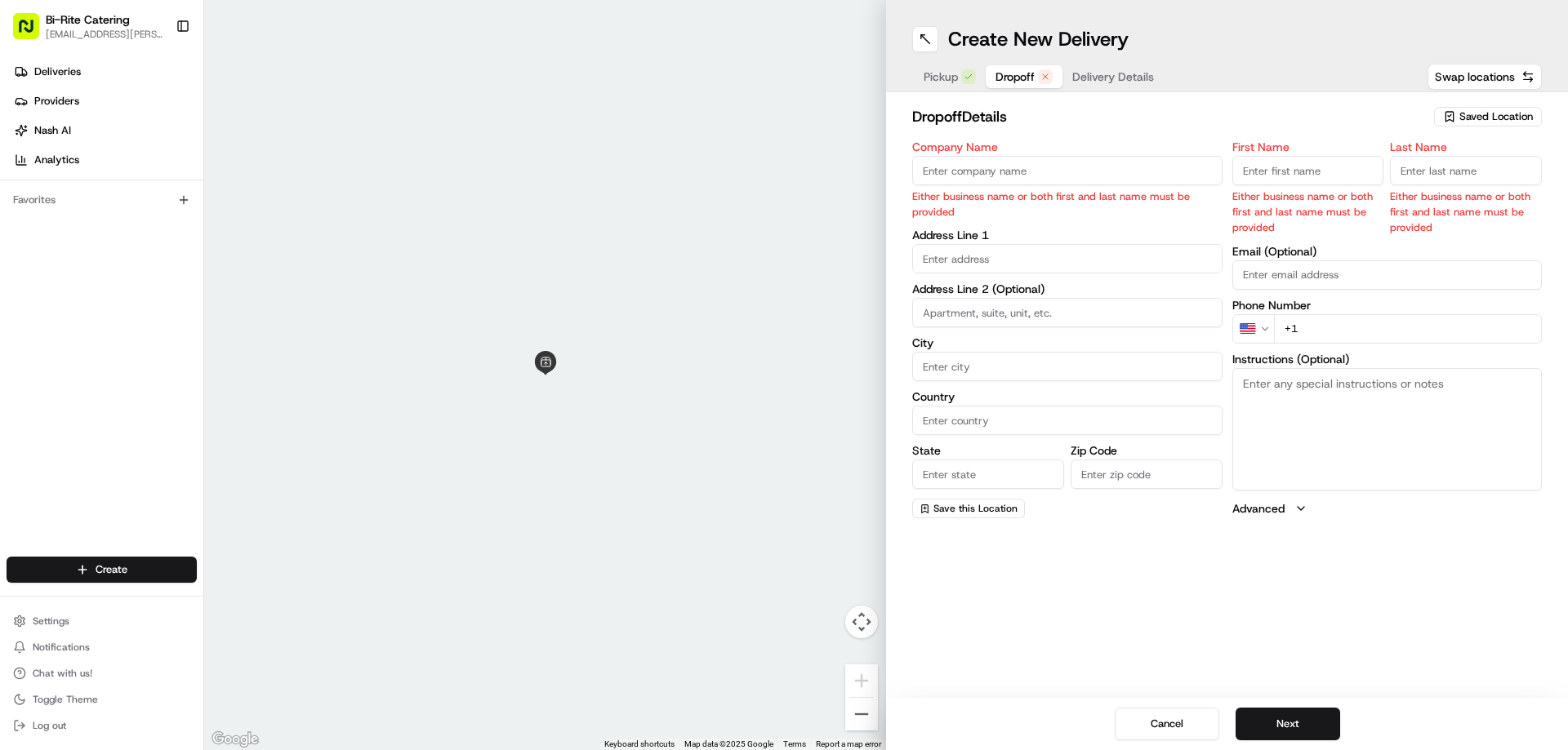
click at [944, 173] on input "Company Name" at bounding box center [1067, 170] width 310 height 29
type input "Kaiser"
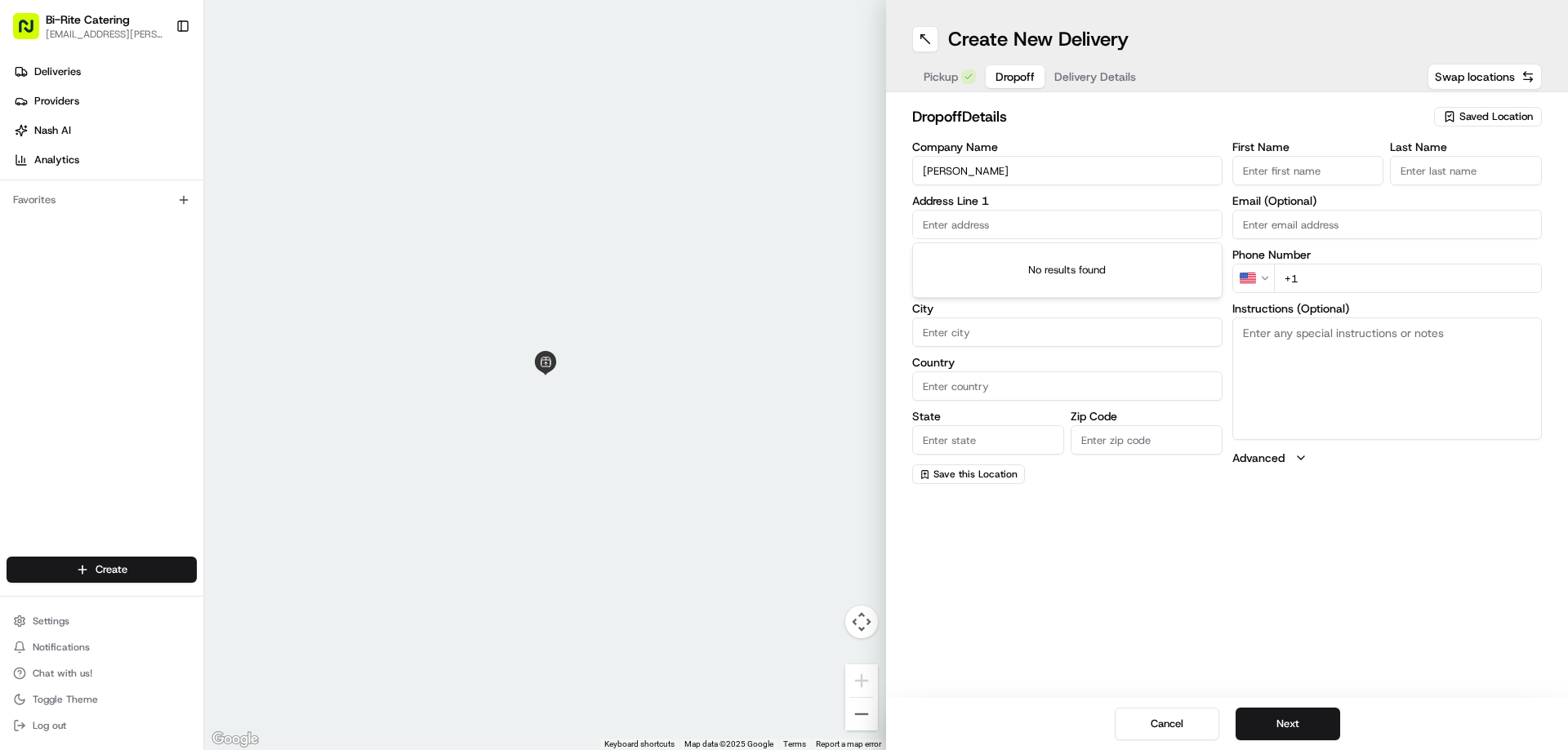
click at [1275, 174] on input "First Name" at bounding box center [1308, 170] width 152 height 29
type input "Cheryll"
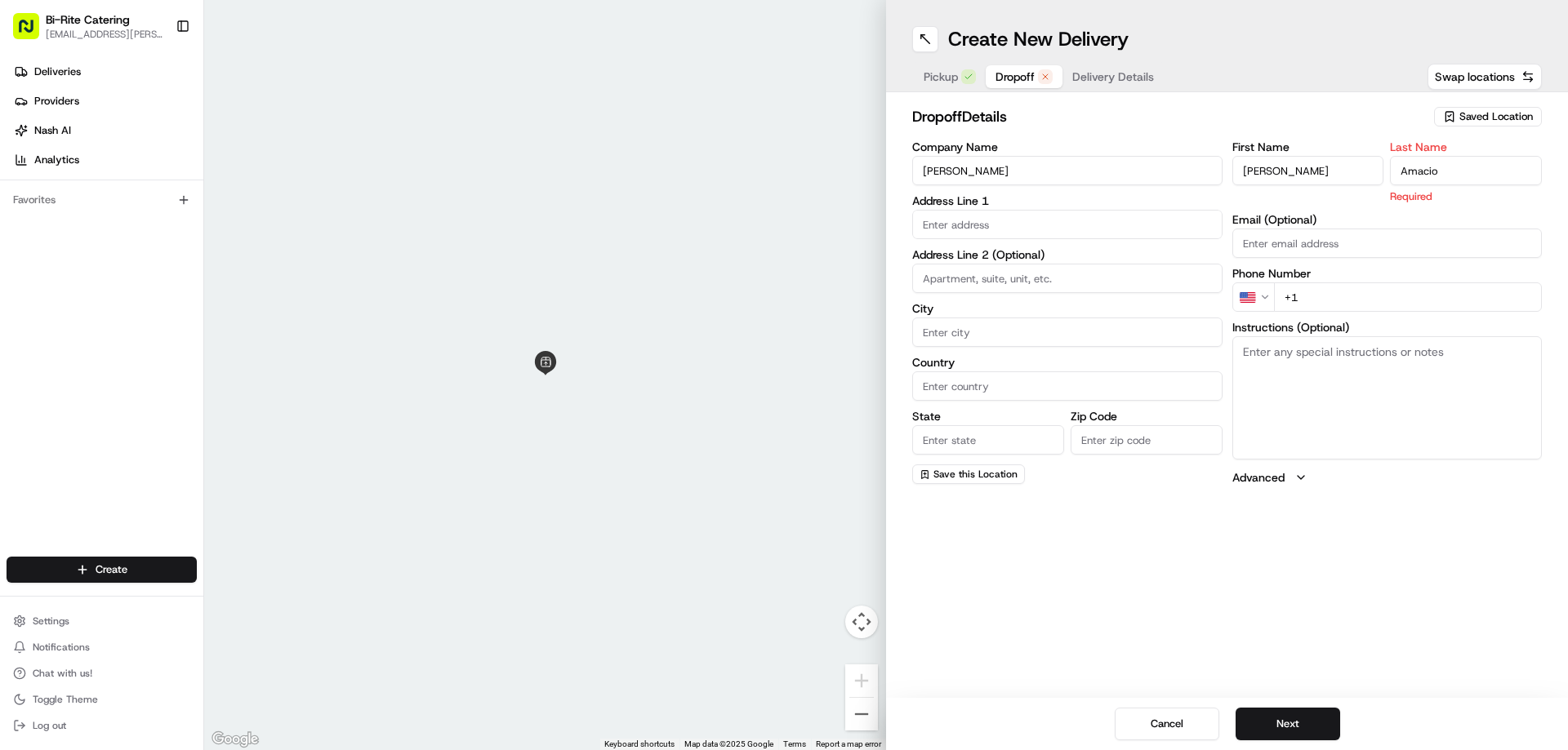
type input "Amacio"
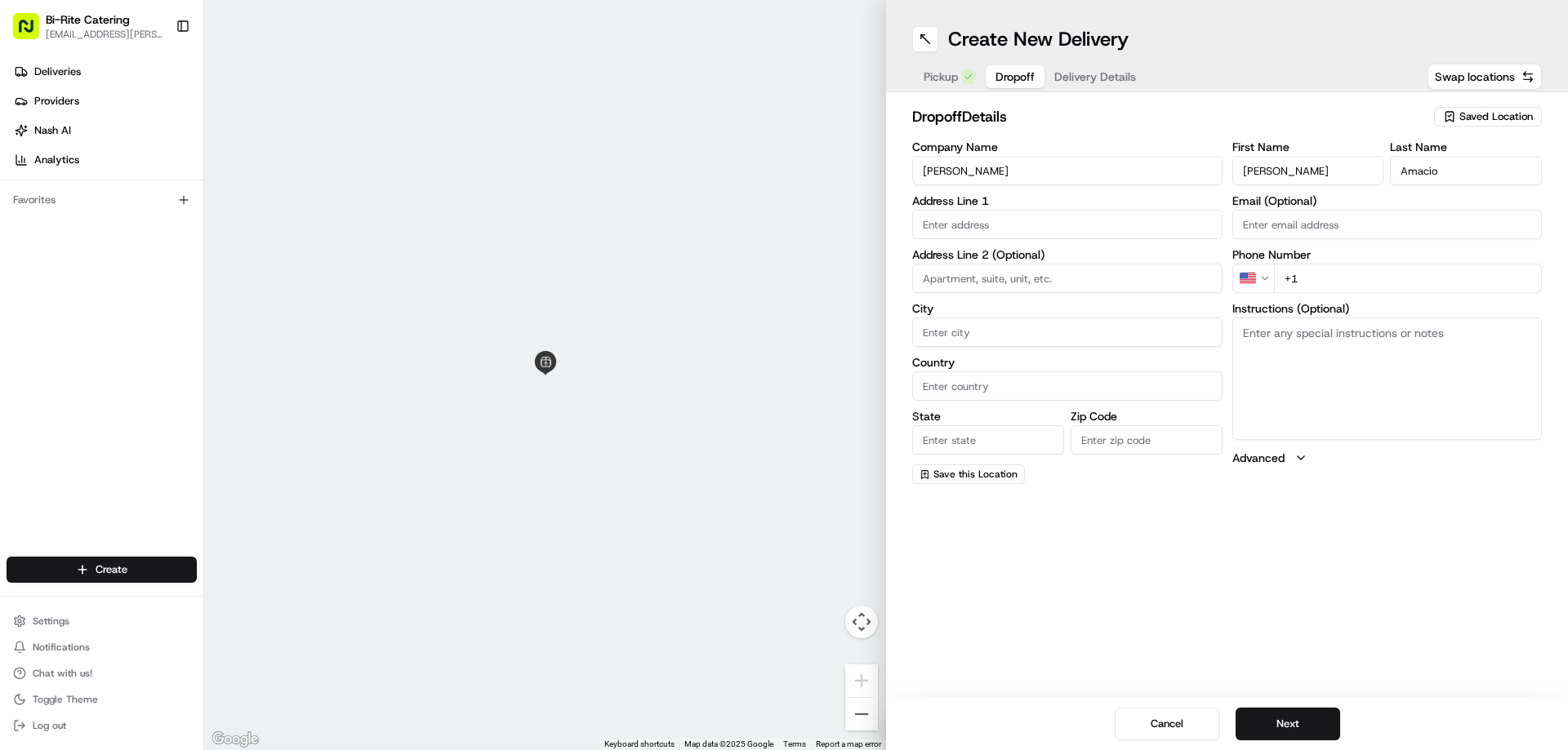
click at [953, 221] on input "text" at bounding box center [1067, 224] width 310 height 29
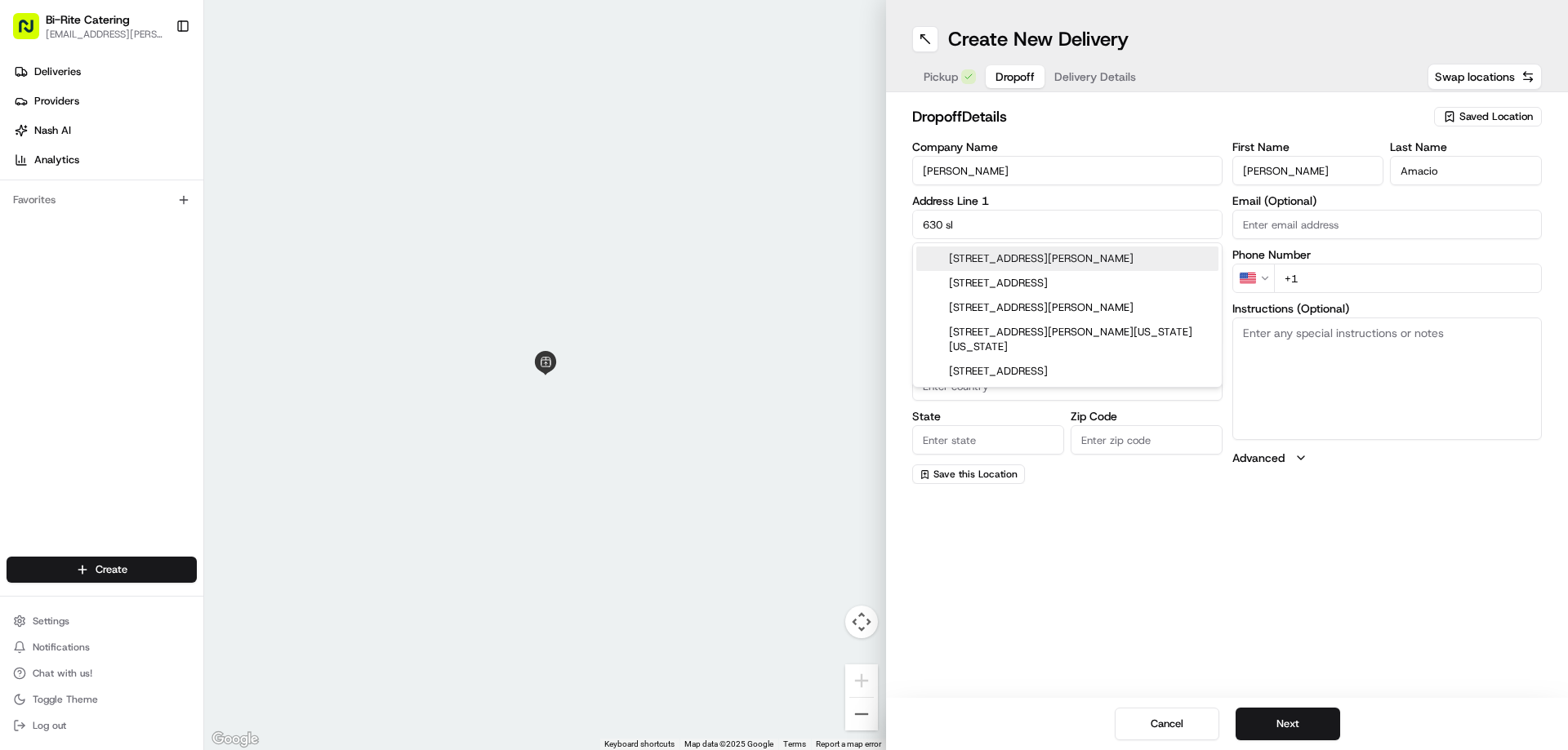
click at [968, 251] on div "630 Sloat Boulevard, San Francisco, CA" at bounding box center [1068, 259] width 302 height 25
type input "630 Sloat Blvd, San Francisco, CA 94132, USA"
type input "San Francisco"
type input "United States"
type input "CA"
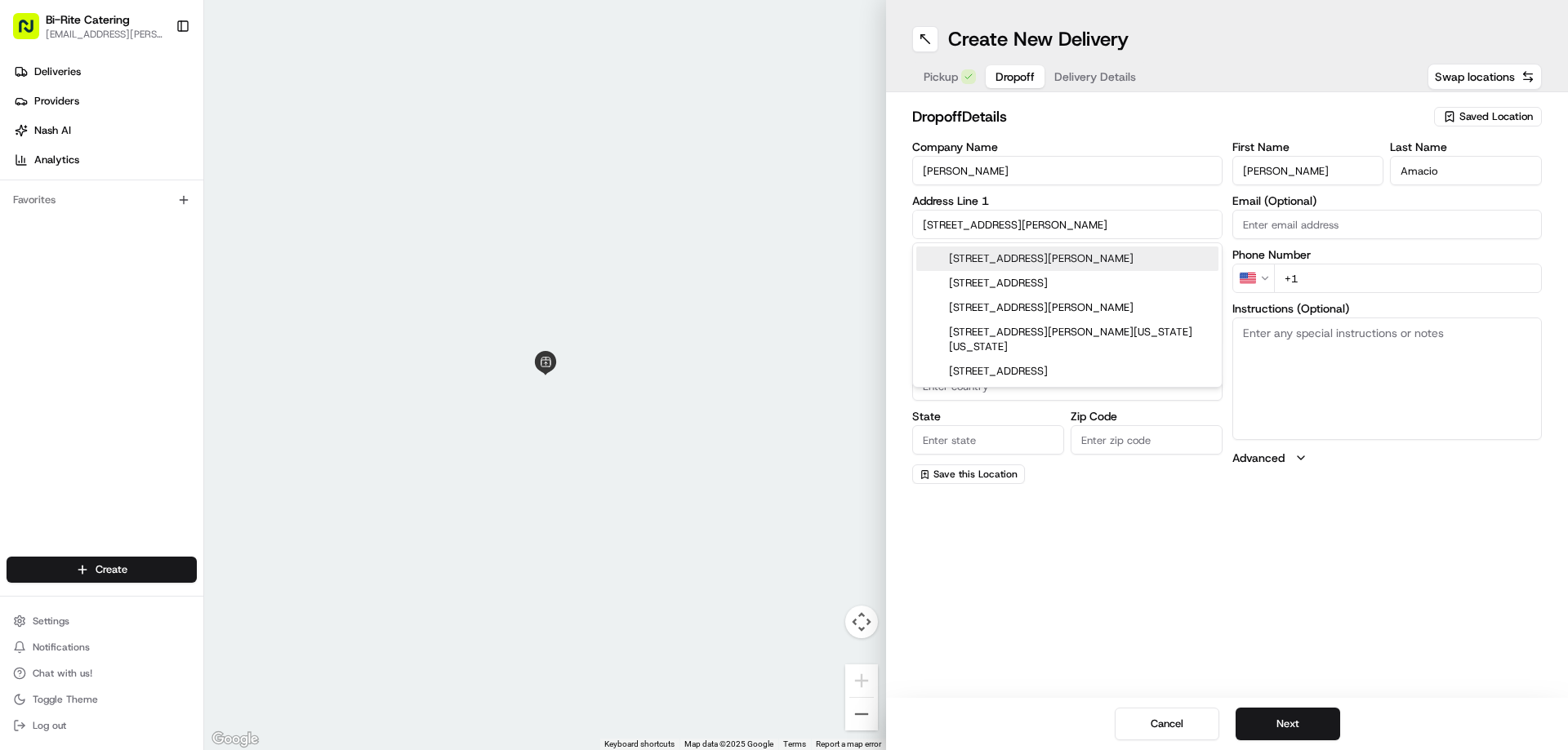
type input "94132"
type input "630 Sloat Boulevard"
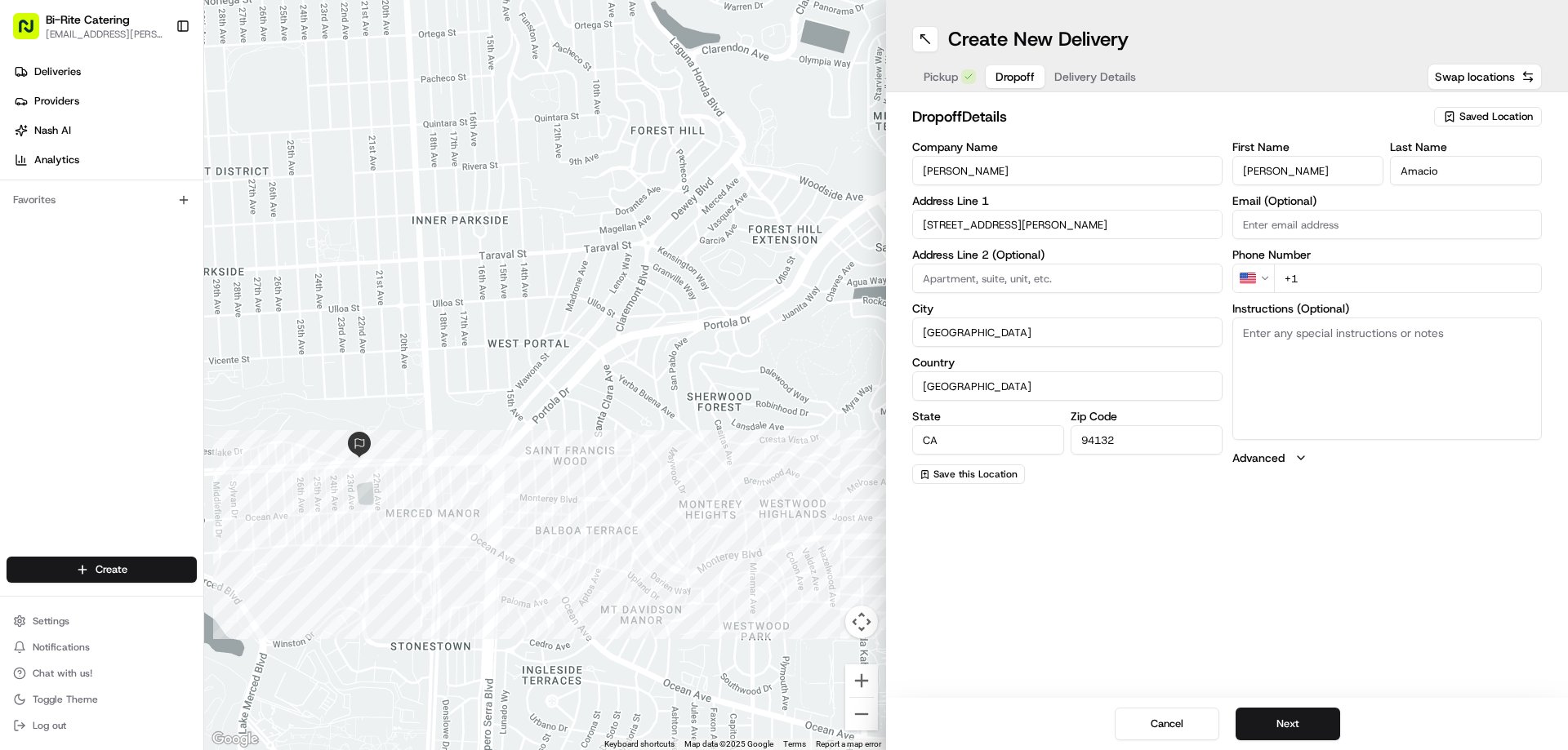
drag, startPoint x: 295, startPoint y: 387, endPoint x: 408, endPoint y: 419, distance: 117.4
click at [408, 419] on div at bounding box center [545, 375] width 682 height 750
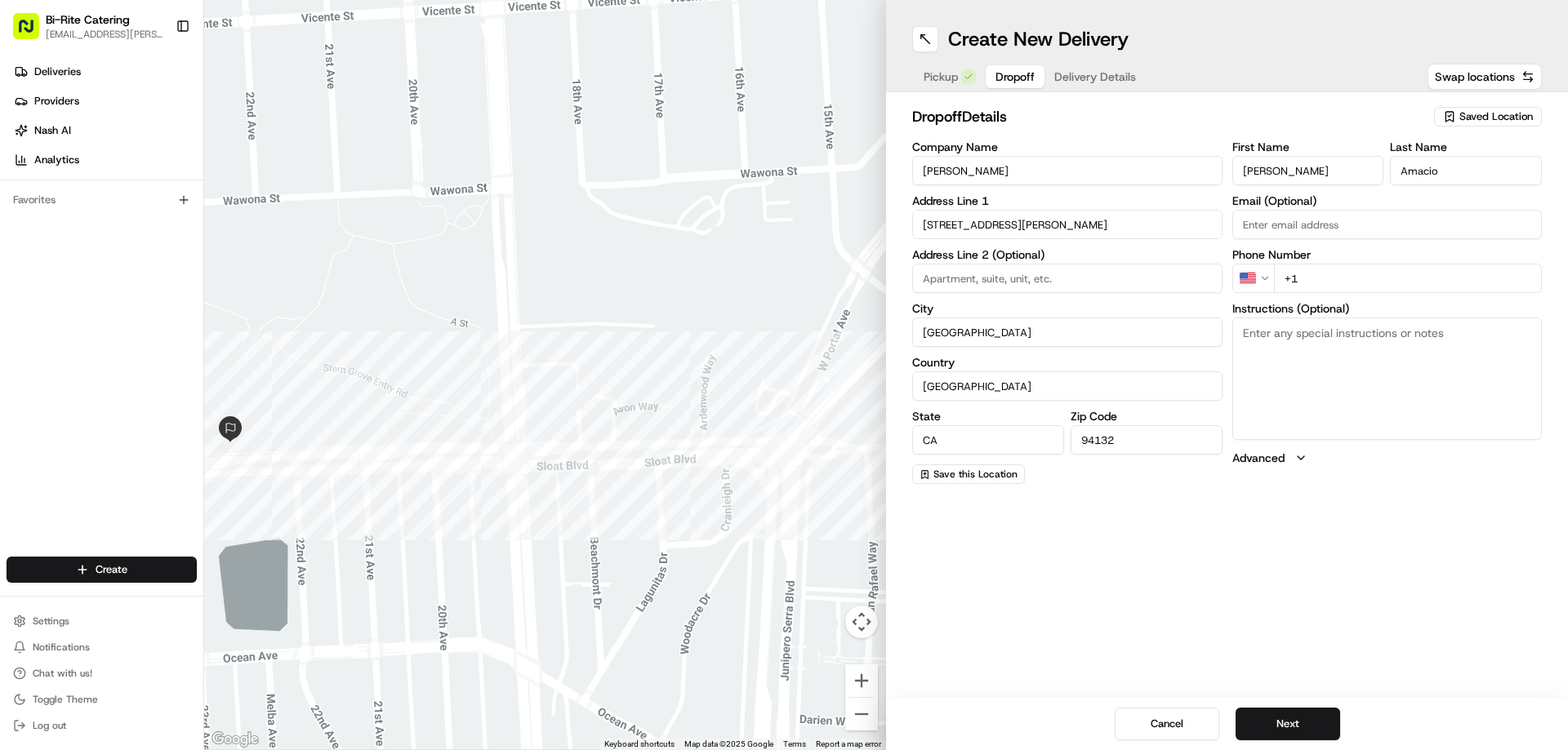
drag, startPoint x: 419, startPoint y: 512, endPoint x: 442, endPoint y: 376, distance: 137.9
click at [442, 376] on div at bounding box center [545, 375] width 682 height 750
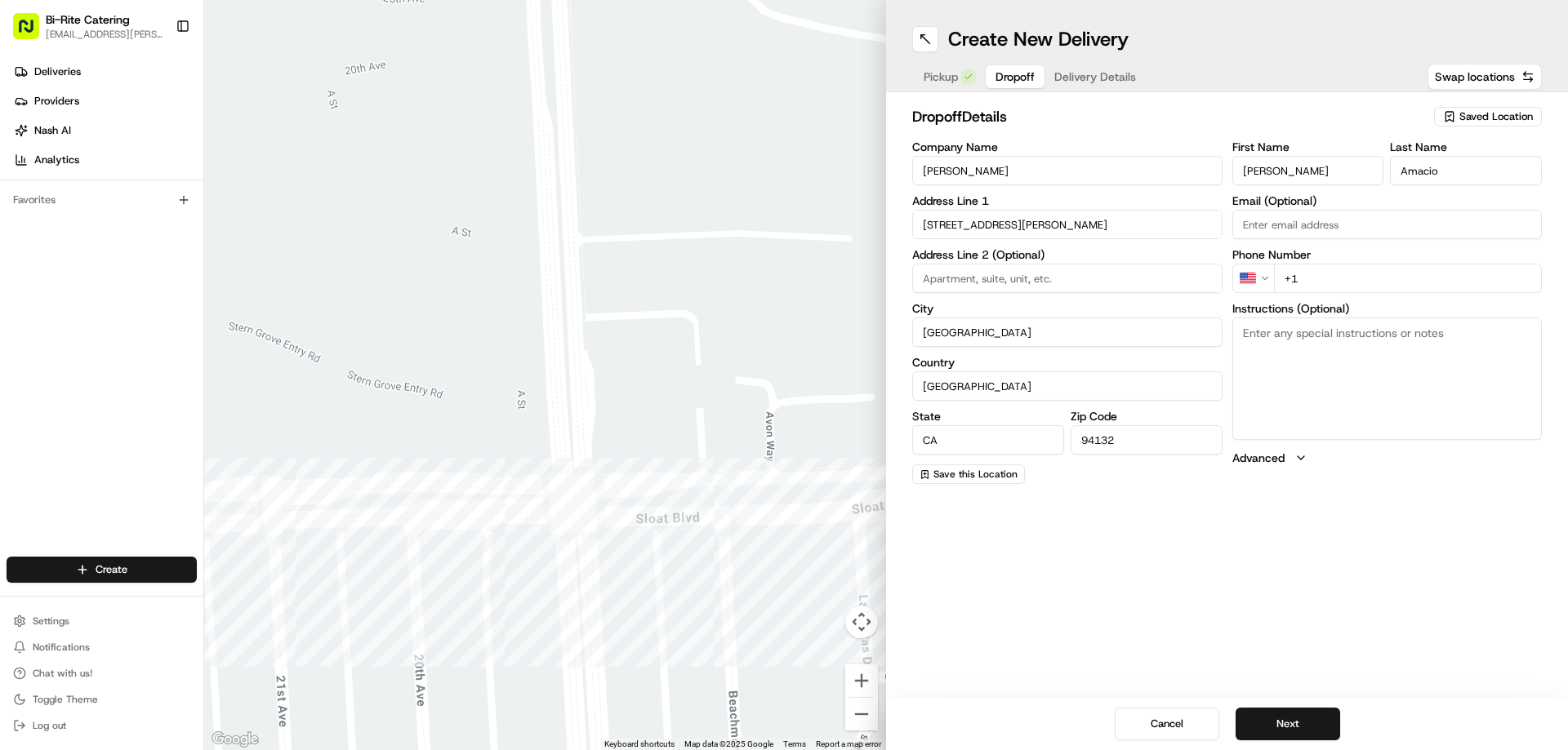
click at [1333, 272] on input "+1" at bounding box center [1408, 278] width 269 height 29
paste input "415 470 7186"
type input "[PHONE_NUMBER]"
click at [1346, 392] on textarea "Instructions (Optional)" at bounding box center [1387, 378] width 310 height 123
click at [1276, 349] on textarea "Instructions (Optional)" at bounding box center [1387, 378] width 310 height 123
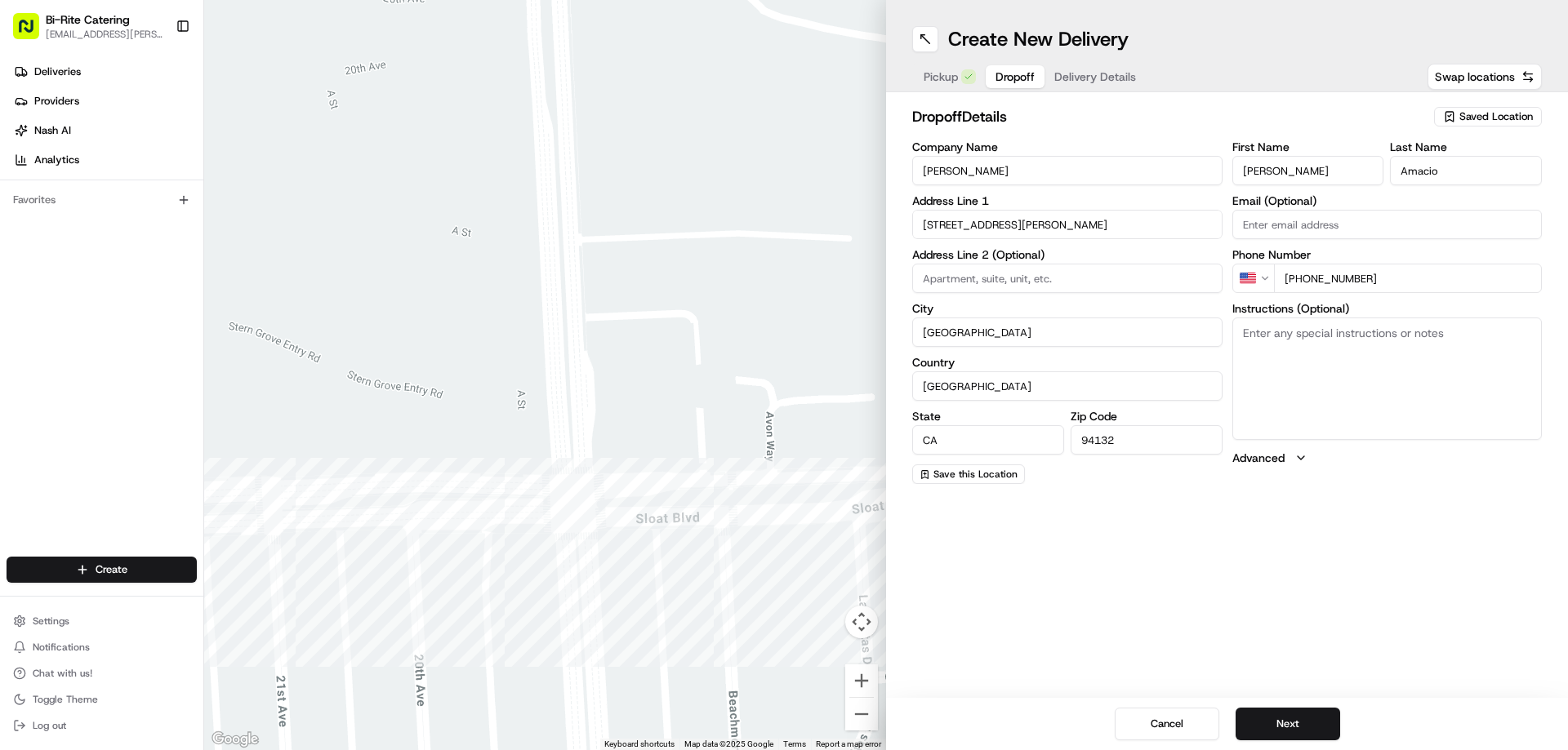
paste textarea "Contact: Cheryll Amacio 415-470-7186 or Noah 703-899-5558 when delivery is onsi…"
click at [1394, 532] on div "Create New Delivery Pickup Dropoff Delivery Details Swap locations dropoff Deta…" at bounding box center [1227, 375] width 682 height 750
click at [1488, 358] on textarea "Contact: Cheryll Amacio 415-470-7186 or Noah 703-899-5558 when delivery is onsi…" at bounding box center [1387, 378] width 310 height 123
type textarea "Contact: Cheryll Amacio 415-470-7186 or Noah 703-899-5558 when delivery is onsi…"
click at [1287, 731] on button "Next" at bounding box center [1287, 724] width 105 height 32
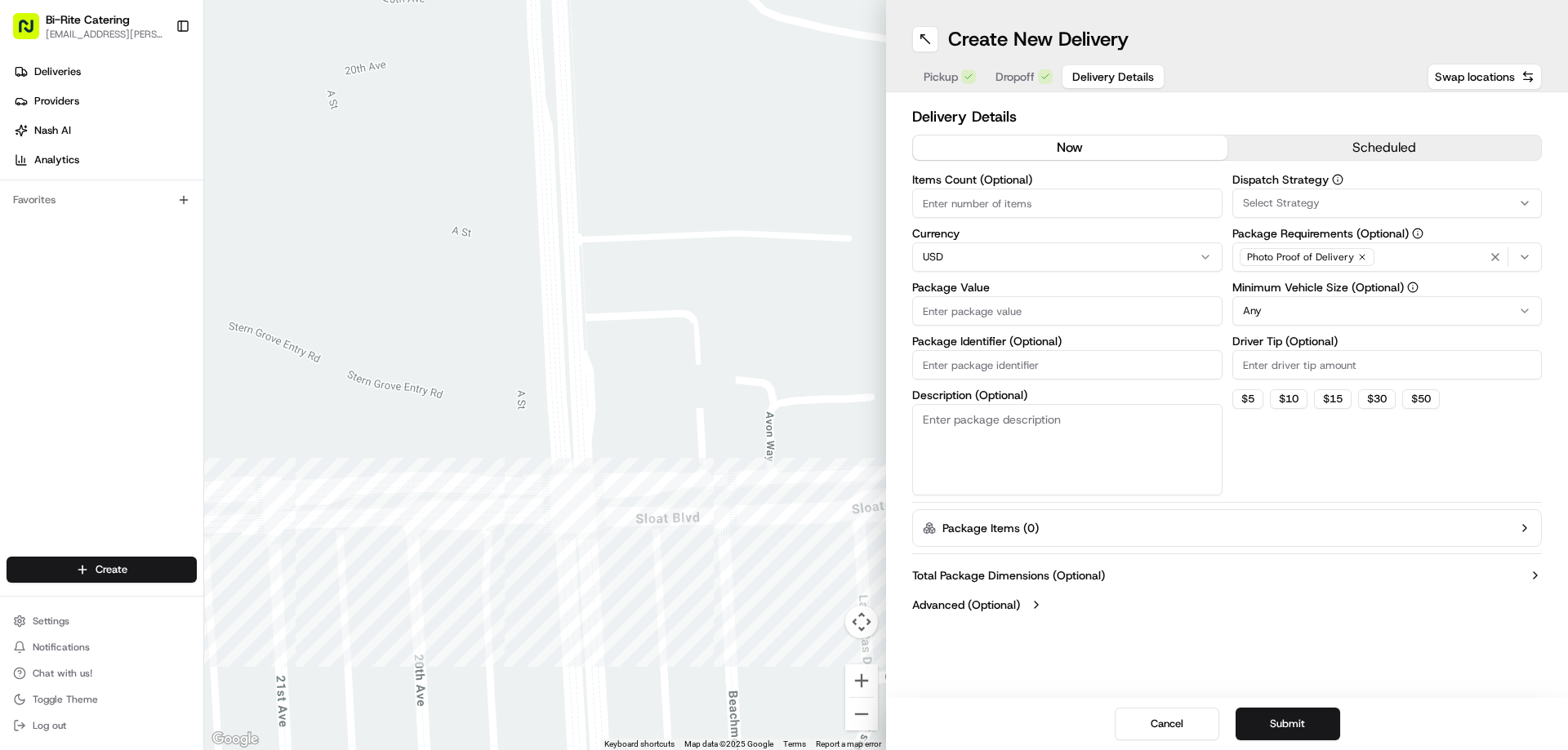
click at [1379, 153] on button "scheduled" at bounding box center [1384, 148] width 315 height 25
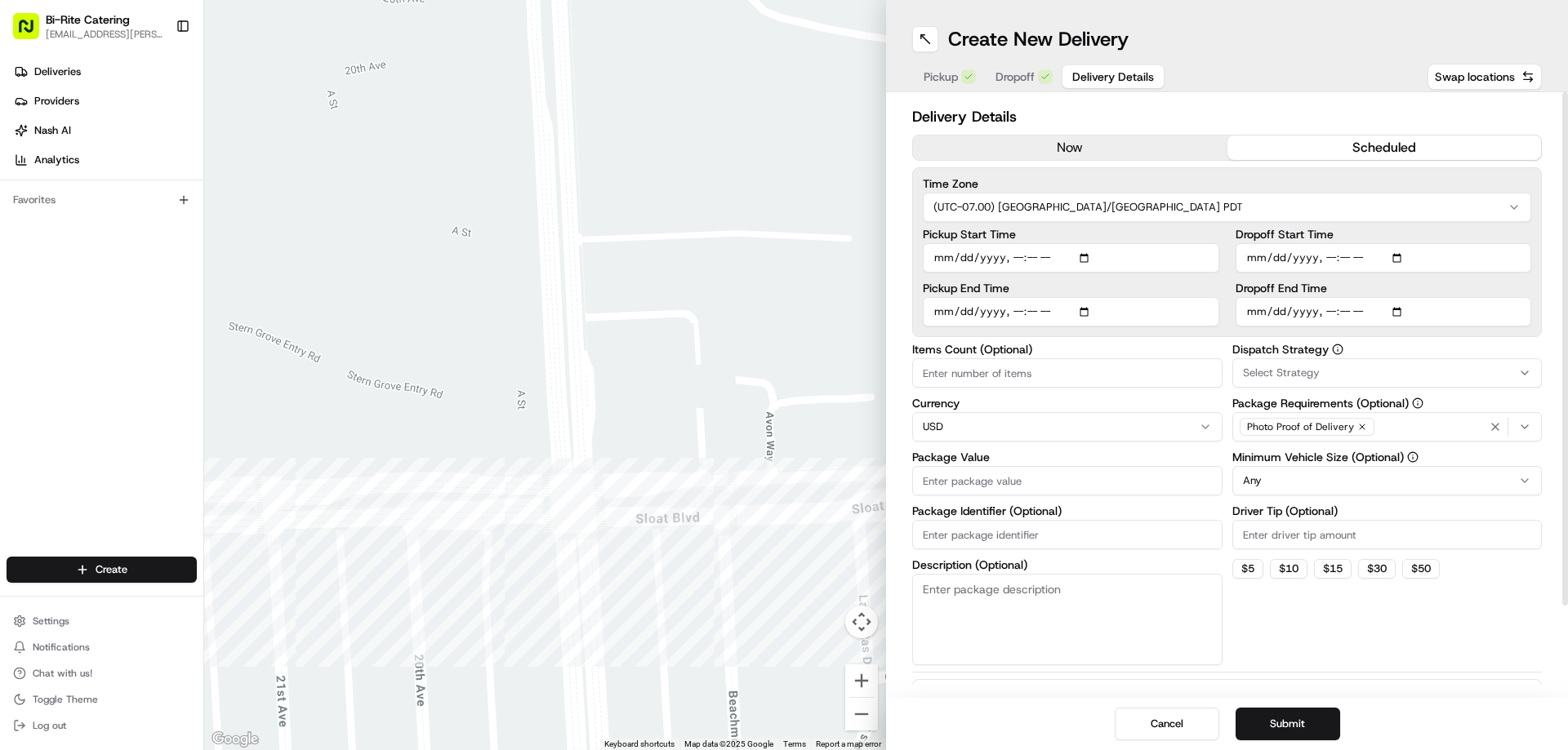
click at [1262, 256] on input "Dropoff Start Time" at bounding box center [1384, 258] width 297 height 29
type input "2025-08-17T10:30"
click at [1259, 317] on input "Dropoff End Time" at bounding box center [1384, 312] width 297 height 29
type input "2025-08-17T11:00"
click at [949, 258] on input "Pickup Start Time" at bounding box center [1071, 258] width 297 height 29
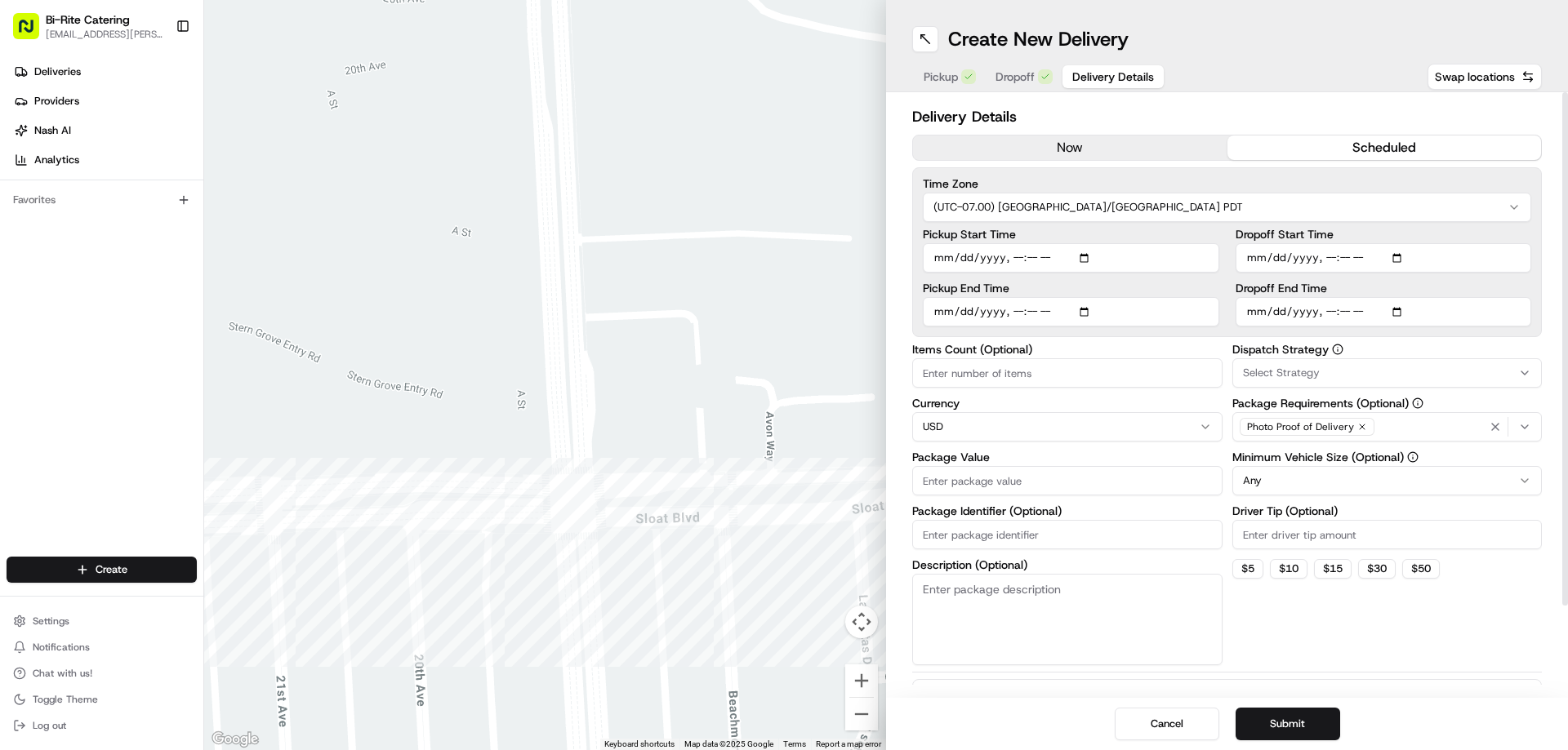
click at [928, 380] on input "Items Count (Optional)" at bounding box center [1067, 373] width 310 height 29
type input "1"
click at [936, 473] on input "Package Value" at bounding box center [1067, 480] width 310 height 29
type input "1500"
click at [939, 529] on input "Package Identifier (Optional)" at bounding box center [1067, 534] width 310 height 29
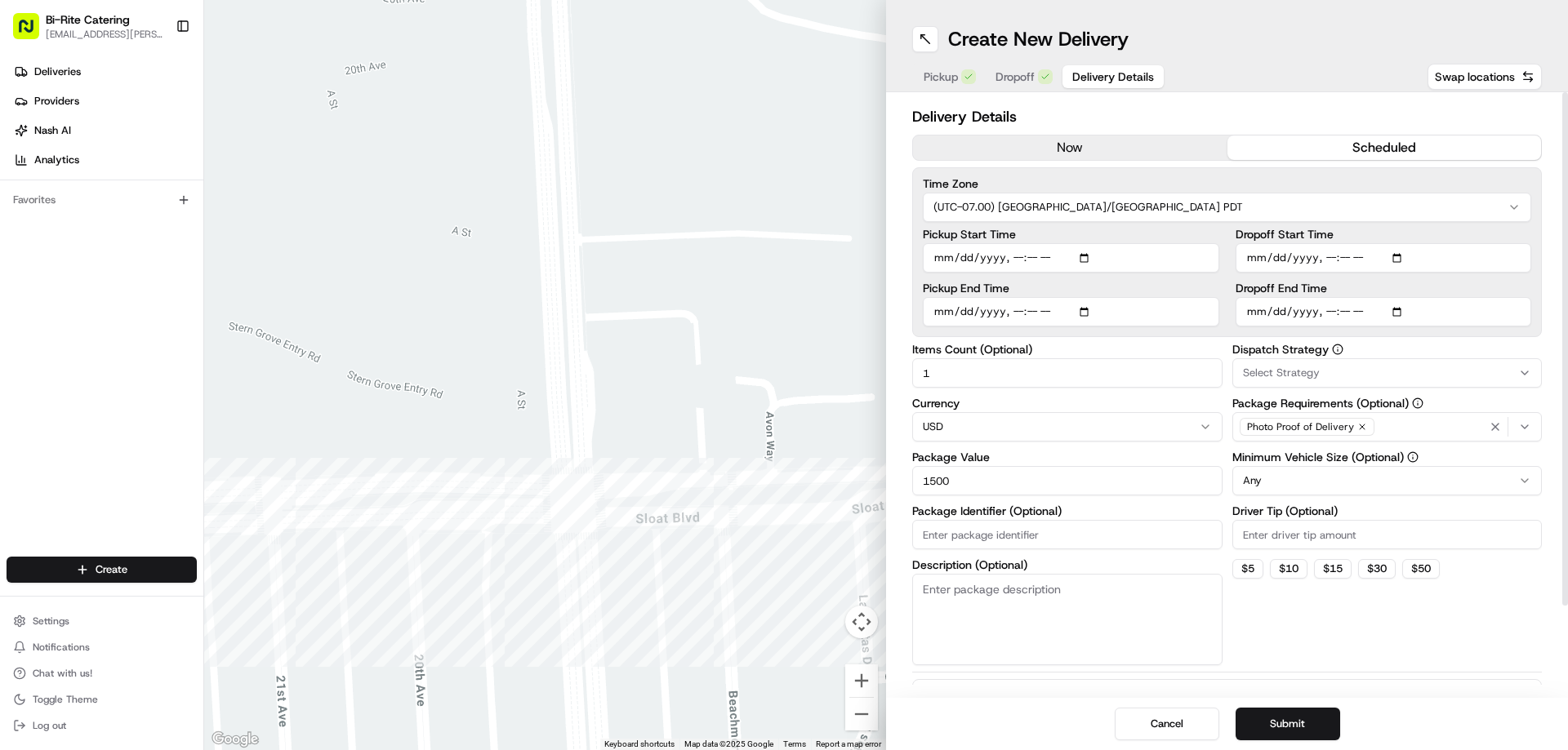
click at [1002, 533] on input "Package Identifier (Optional)" at bounding box center [1067, 534] width 310 height 29
type input "72623"
click at [945, 600] on textarea "Description (Optional)" at bounding box center [1067, 620] width 310 height 91
paste textarea "*Assign to Jian - give to him Saturday 8/16* Print 10x STICKERS Qty: 1000 organ…"
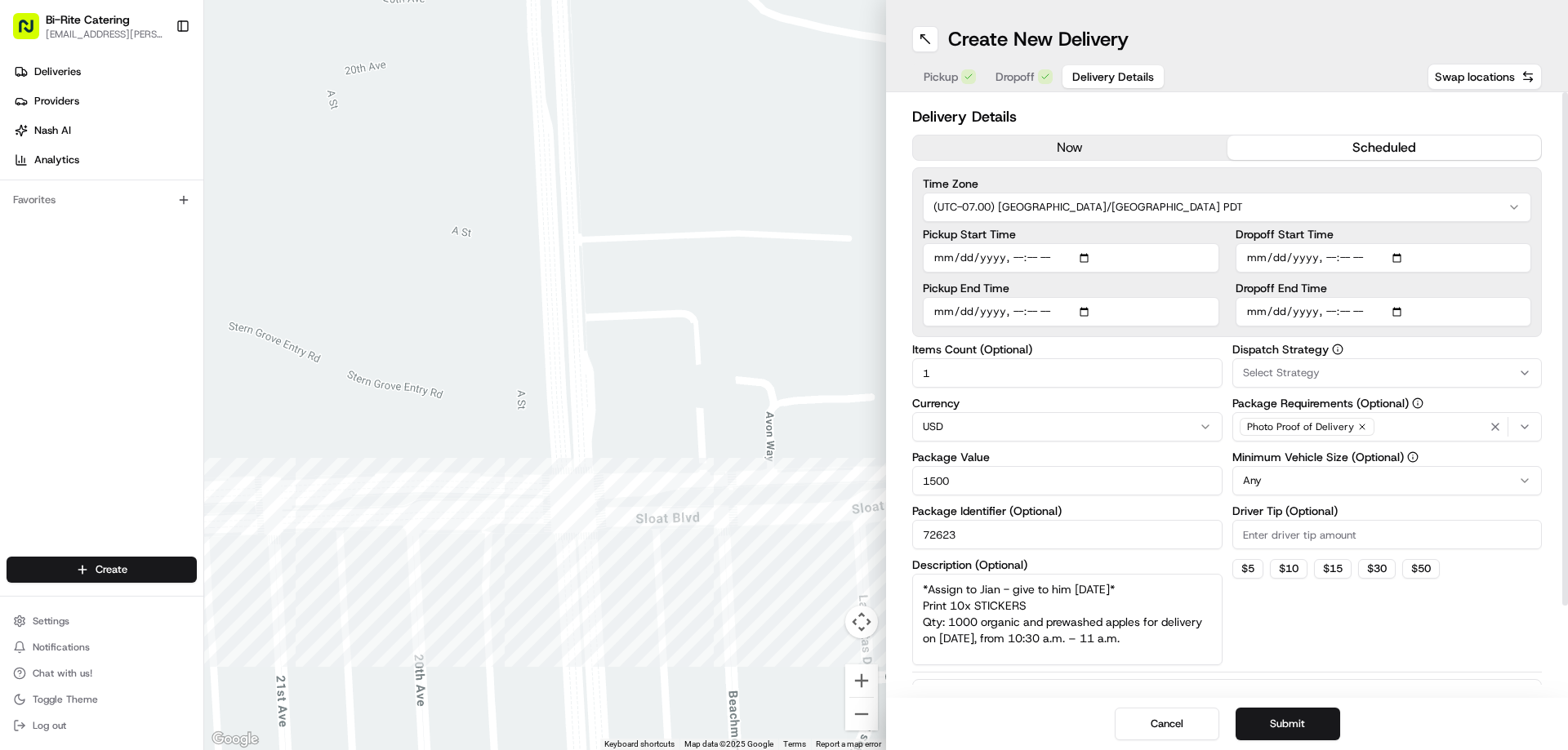
type textarea "*Assign to Jian - give to him Saturday 8/16* Print 10x STICKERS Qty: 1000 organ…"
click at [1269, 485] on html "Bi-Rite Catering lupe.muniz@biritemarket.com Toggle Sidebar Deliveries Provider…" at bounding box center [784, 375] width 1568 height 750
click at [1257, 534] on input "Driver Tip (Optional)" at bounding box center [1387, 534] width 310 height 29
type input "80.85"
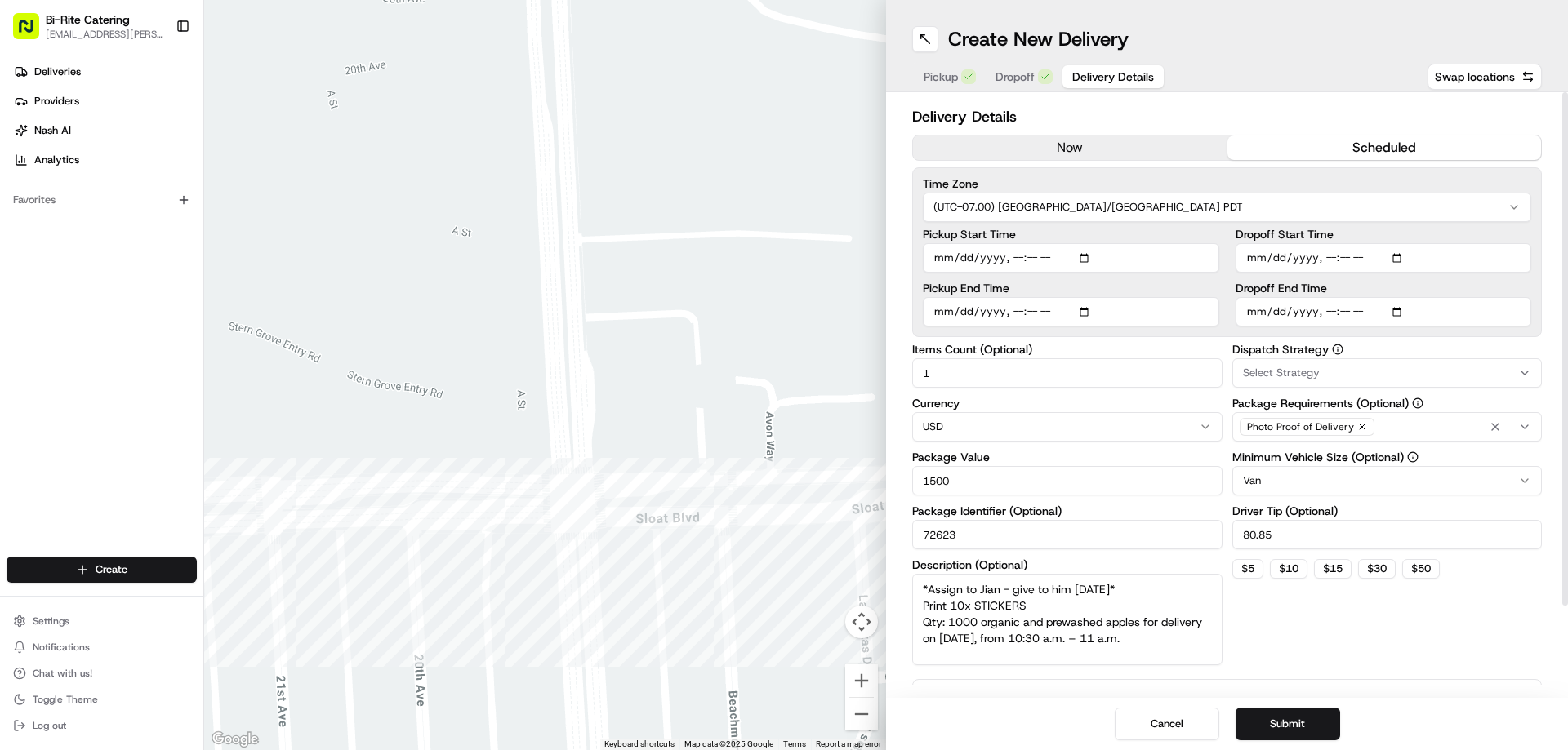
click at [1323, 623] on div "Dispatch Strategy Select Strategy Package Requirements (Optional) Photo Proof o…" at bounding box center [1387, 505] width 310 height 321
click at [942, 260] on input "Pickup Start Time" at bounding box center [1071, 258] width 297 height 29
type input "2025-08-17T10:05"
click at [952, 309] on input "Pickup End Time" at bounding box center [1071, 312] width 297 height 29
type input "2025-08-17T10:30"
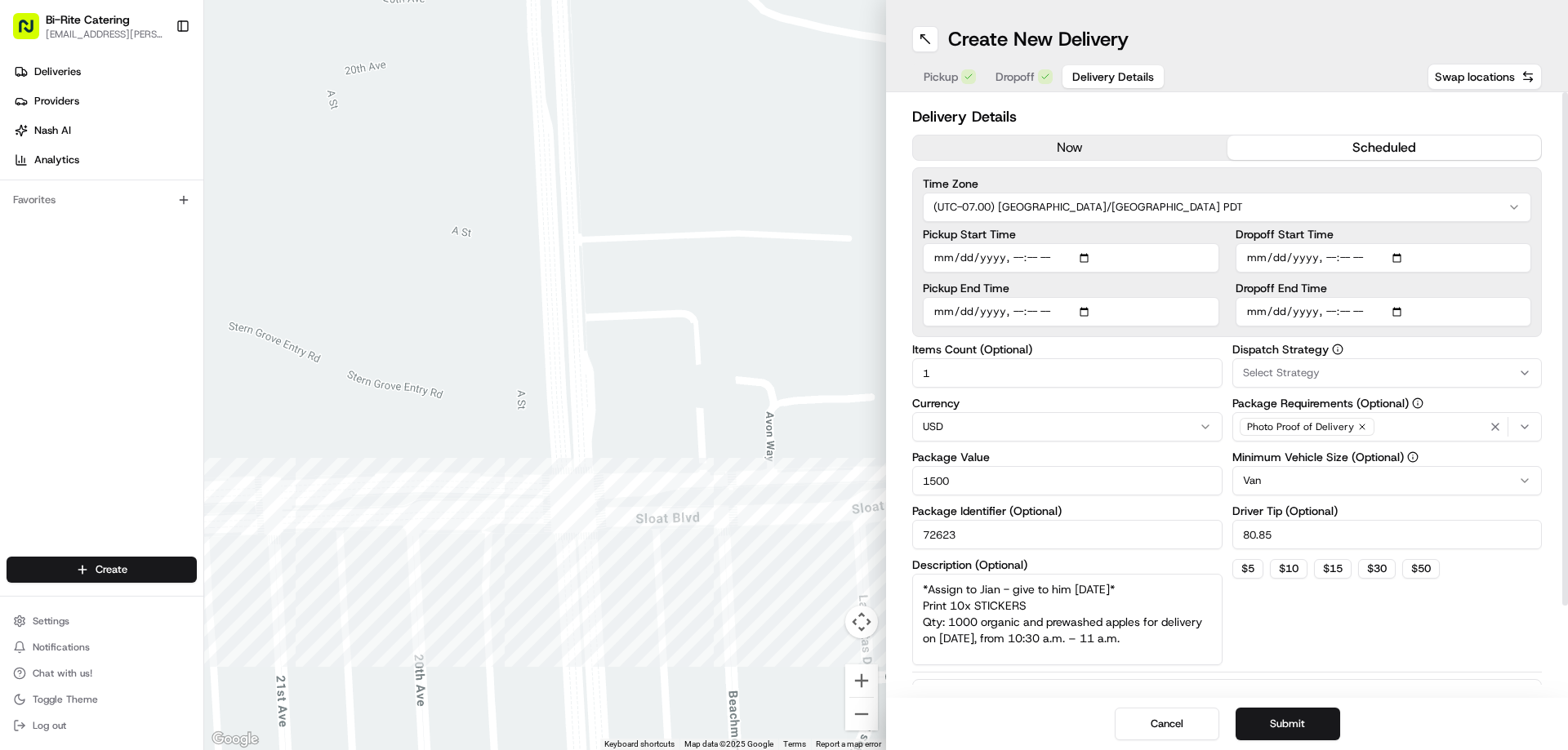
click at [1287, 629] on div "Dispatch Strategy Select Strategy Package Requirements (Optional) Photo Proof o…" at bounding box center [1387, 505] width 310 height 321
click at [1284, 718] on button "Submit" at bounding box center [1287, 724] width 105 height 32
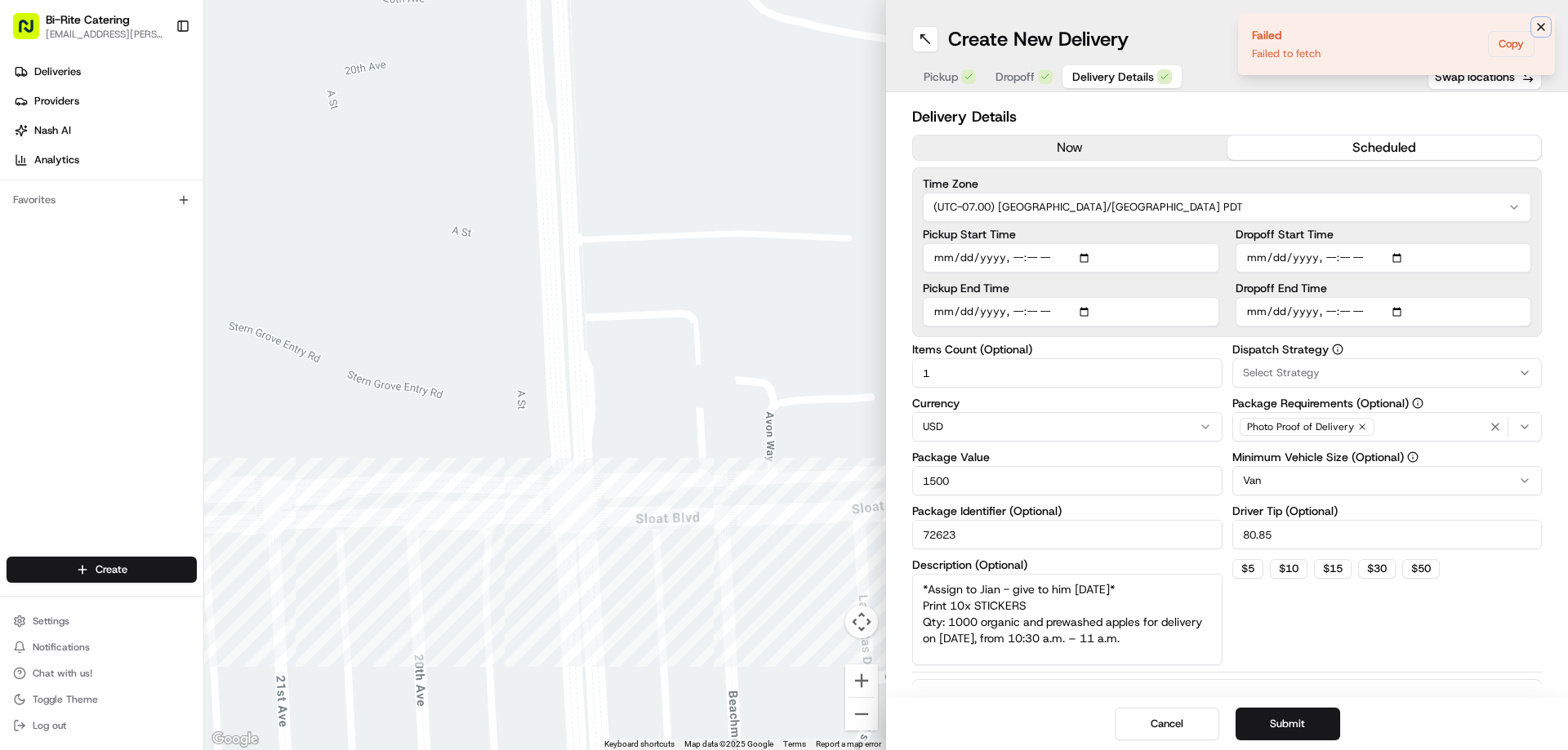
click at [1540, 22] on icon "Notifications (F8)" at bounding box center [1541, 27] width 13 height 13
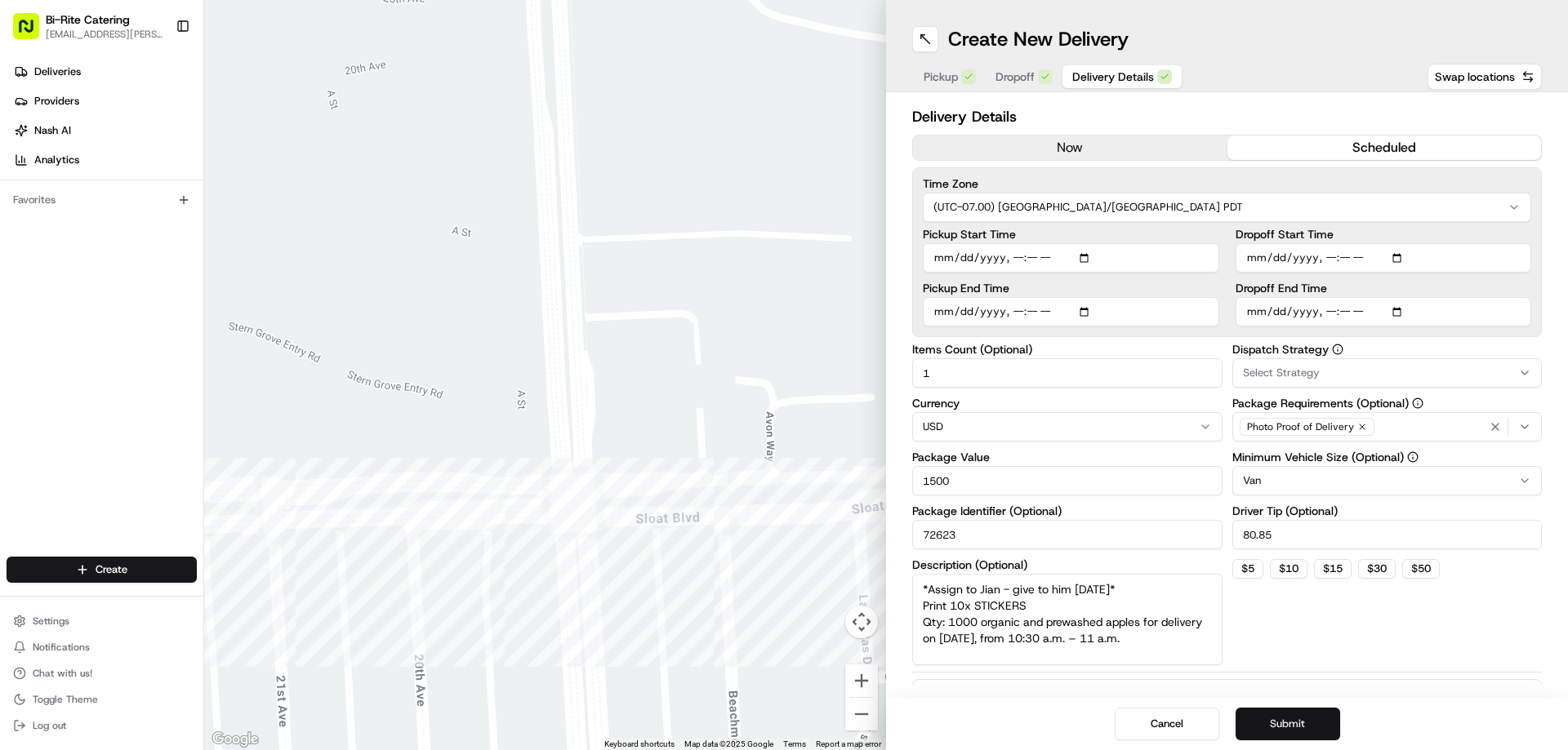
click at [1275, 717] on button "Submit" at bounding box center [1287, 724] width 105 height 32
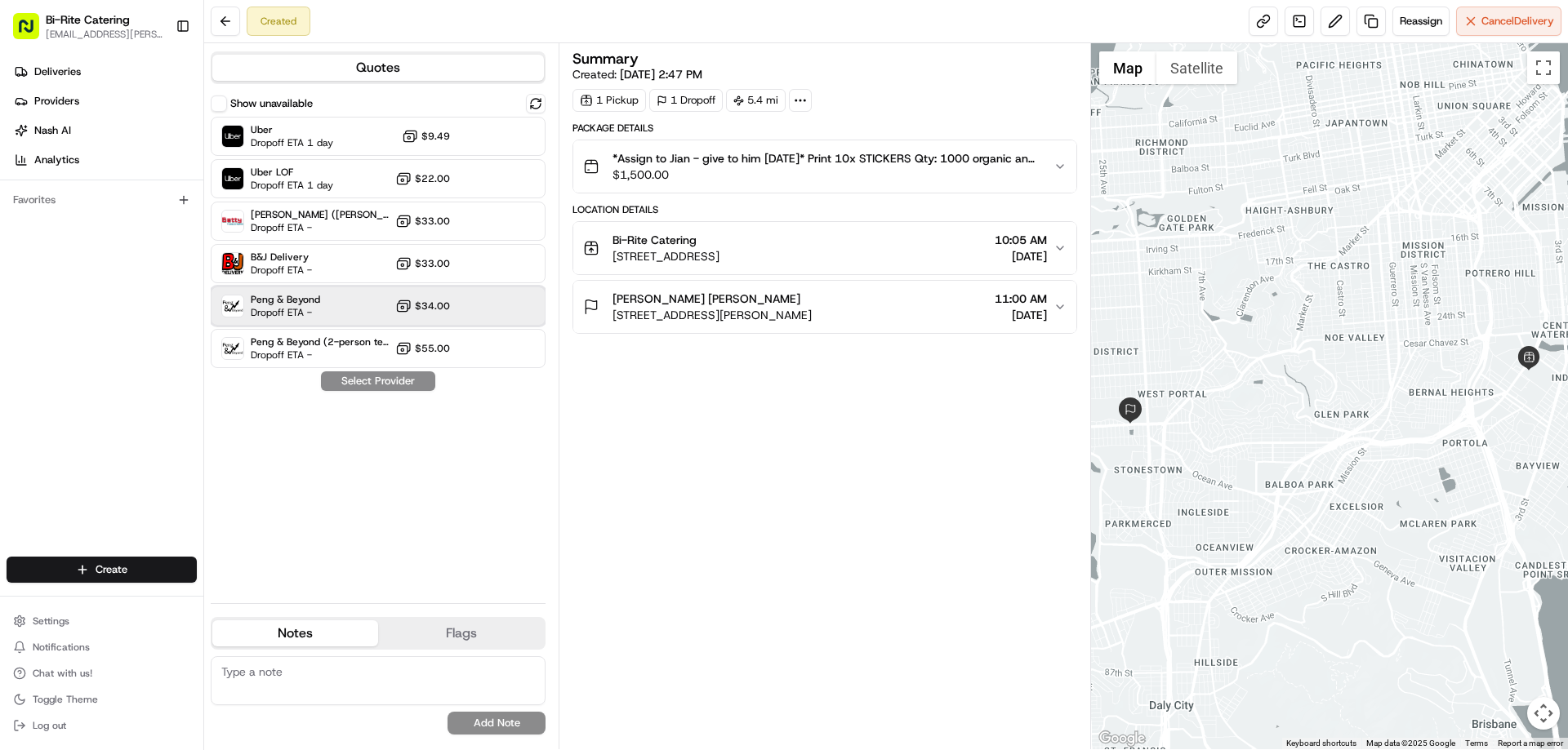
click at [339, 315] on div "Peng & Beyond Dropoff ETA - $34.00" at bounding box center [378, 305] width 335 height 39
click at [397, 385] on button "Assign Provider" at bounding box center [378, 381] width 116 height 20
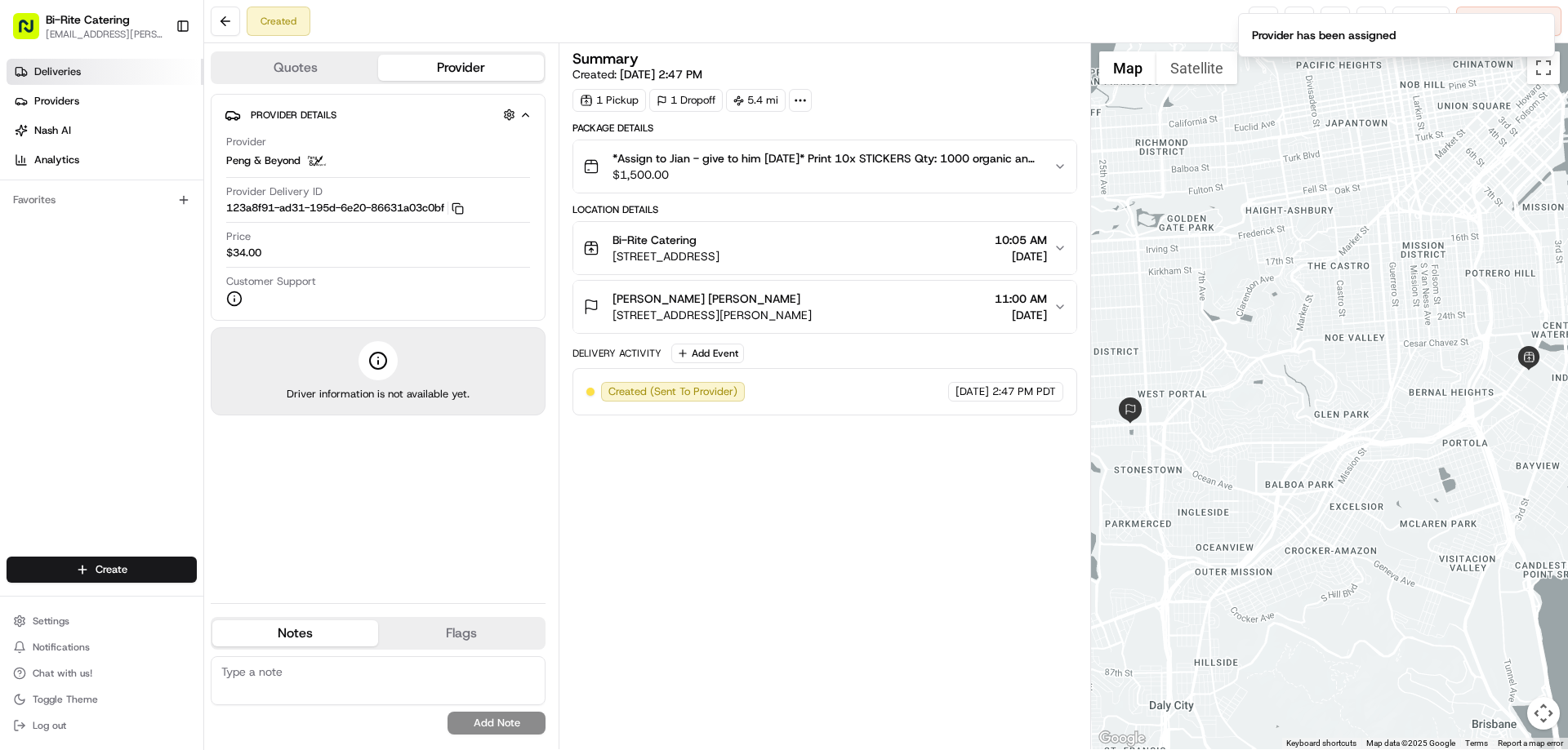
click at [86, 67] on link "Deliveries" at bounding box center [105, 71] width 197 height 26
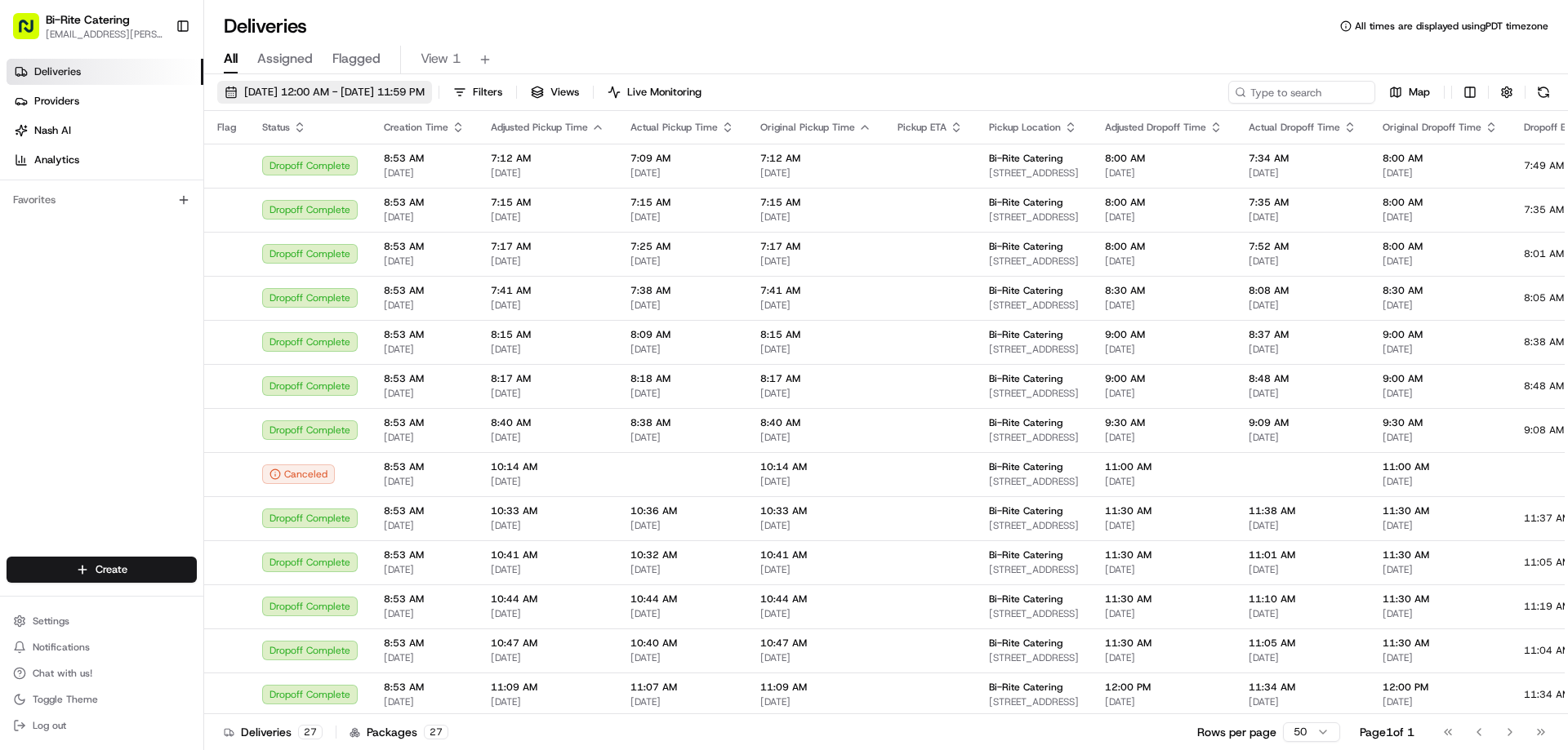
click at [272, 91] on span "[DATE] 12:00 AM - [DATE] 11:59 PM" at bounding box center [335, 91] width 181 height 14
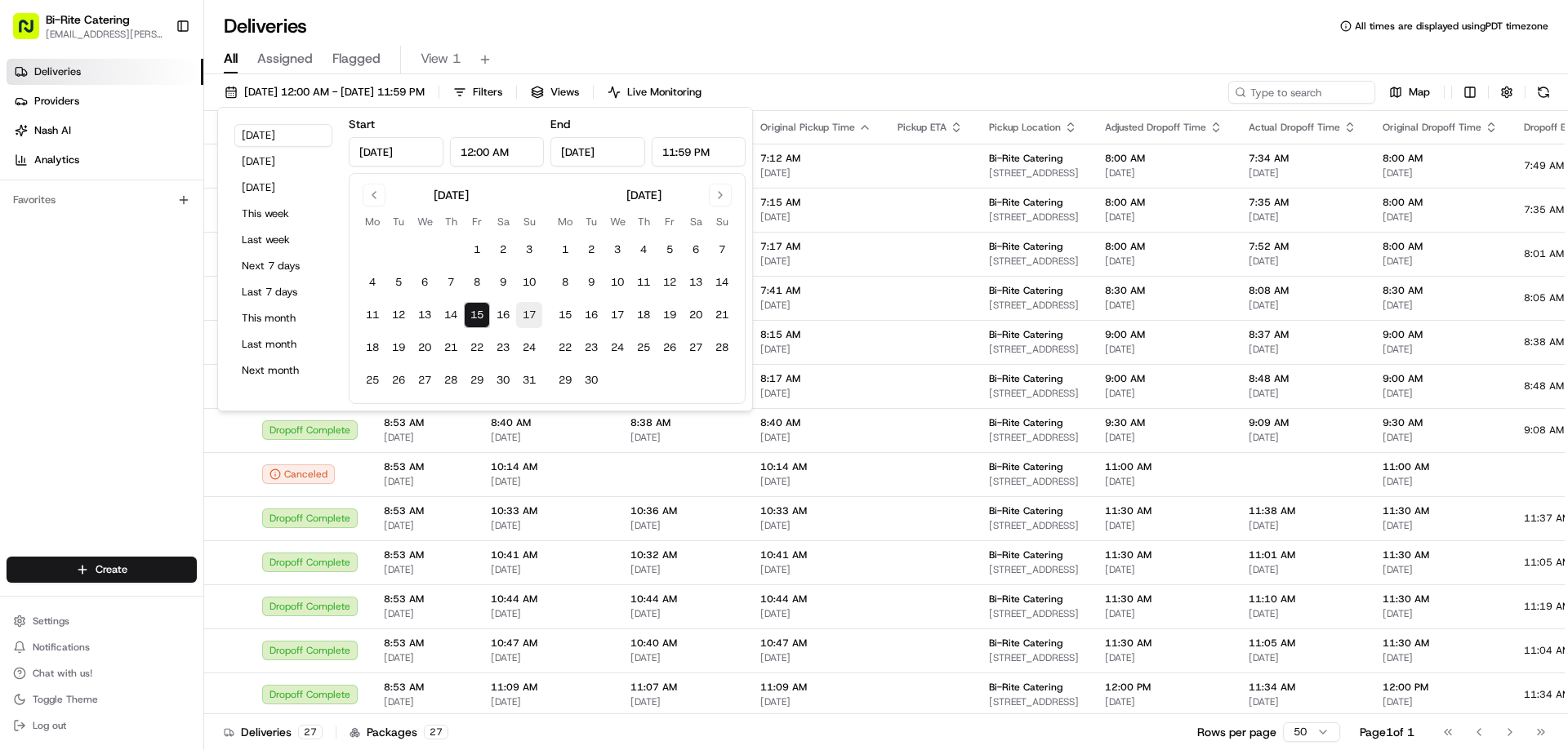
click at [523, 311] on button "17" at bounding box center [529, 315] width 26 height 26
type input "[DATE]"
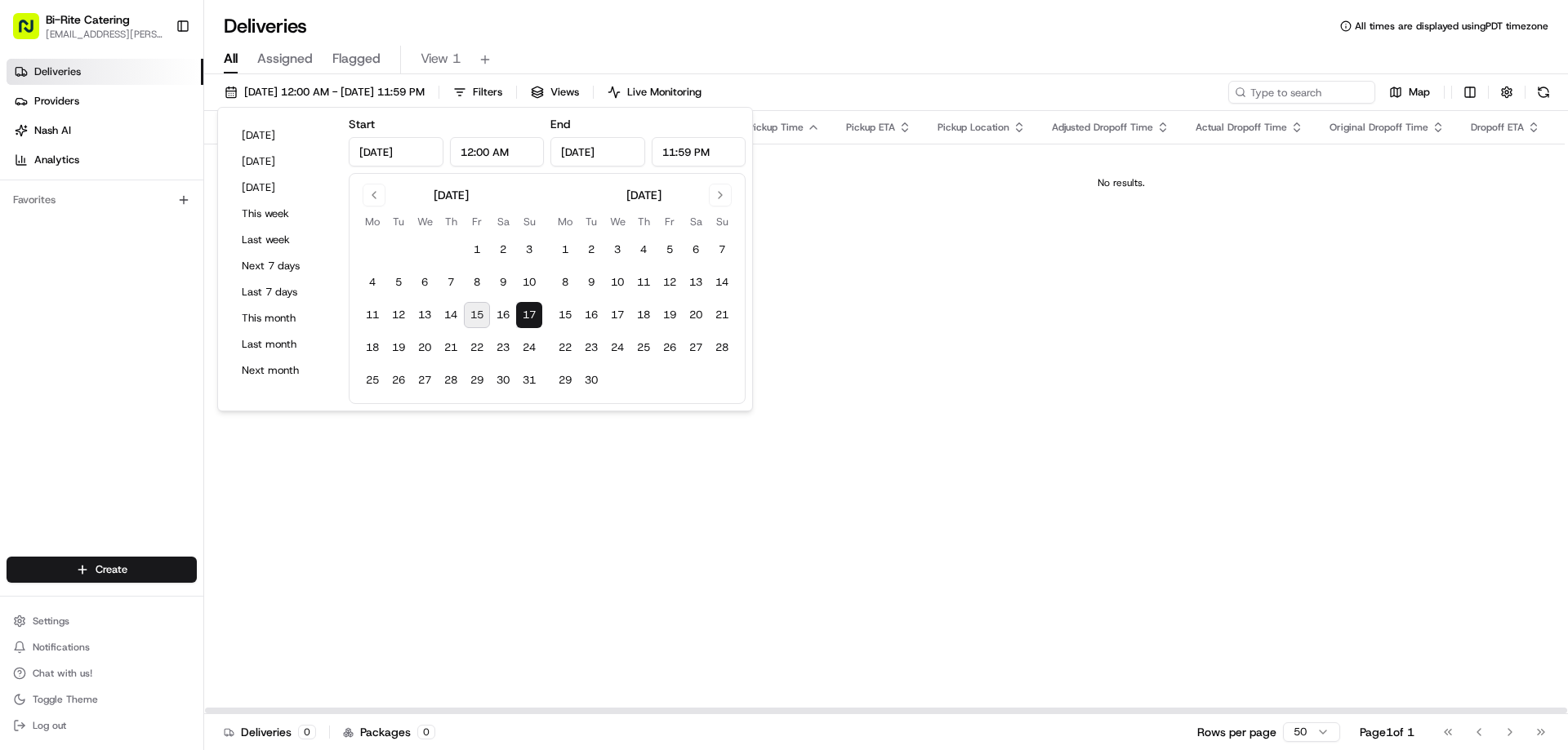
click at [861, 65] on div "All Assigned Flagged View 1" at bounding box center [886, 60] width 1364 height 29
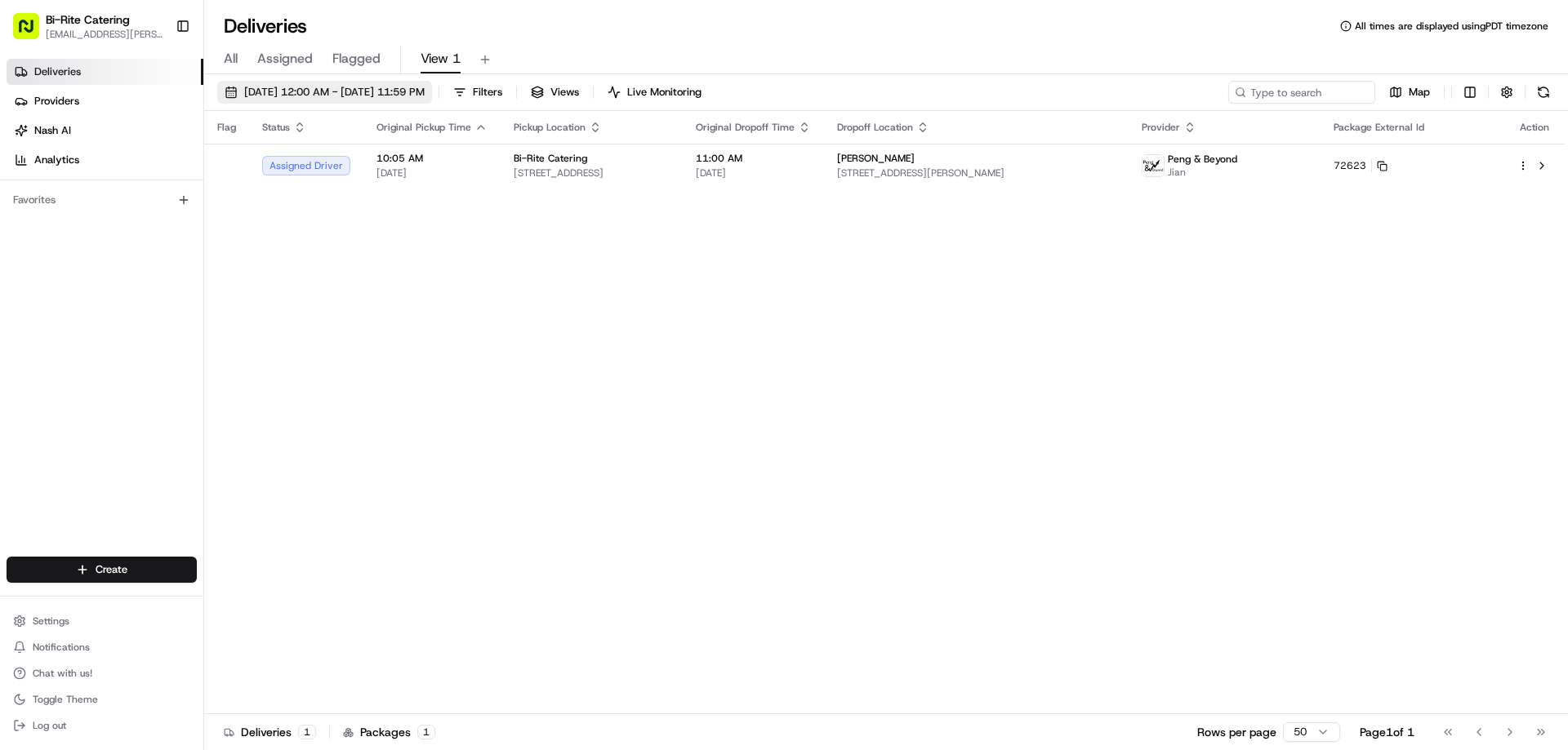
click at [250, 99] on span "[DATE] 12:00 AM - [DATE] 11:59 PM" at bounding box center [335, 91] width 181 height 14
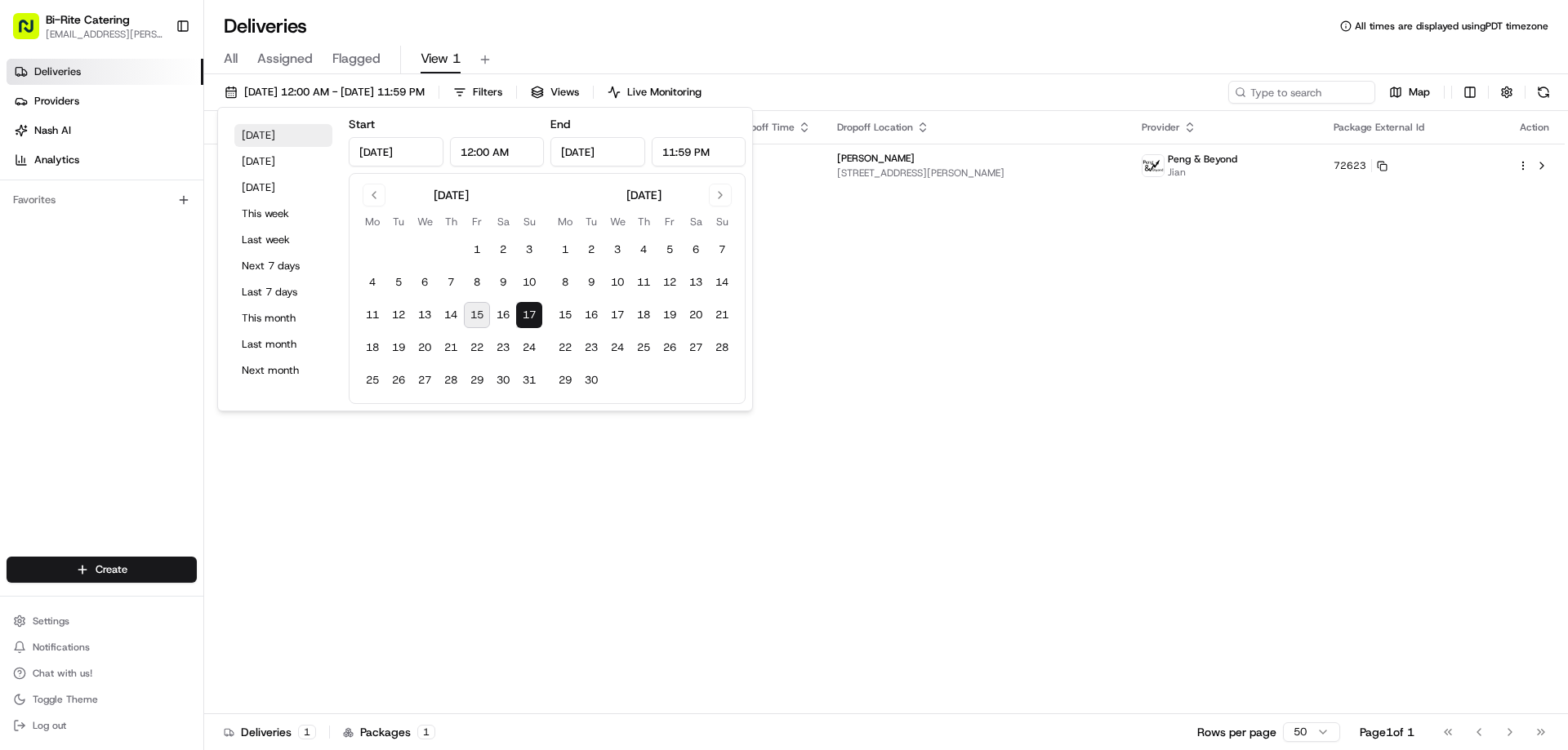
click at [247, 125] on button "[DATE]" at bounding box center [282, 136] width 98 height 23
type input "[DATE]"
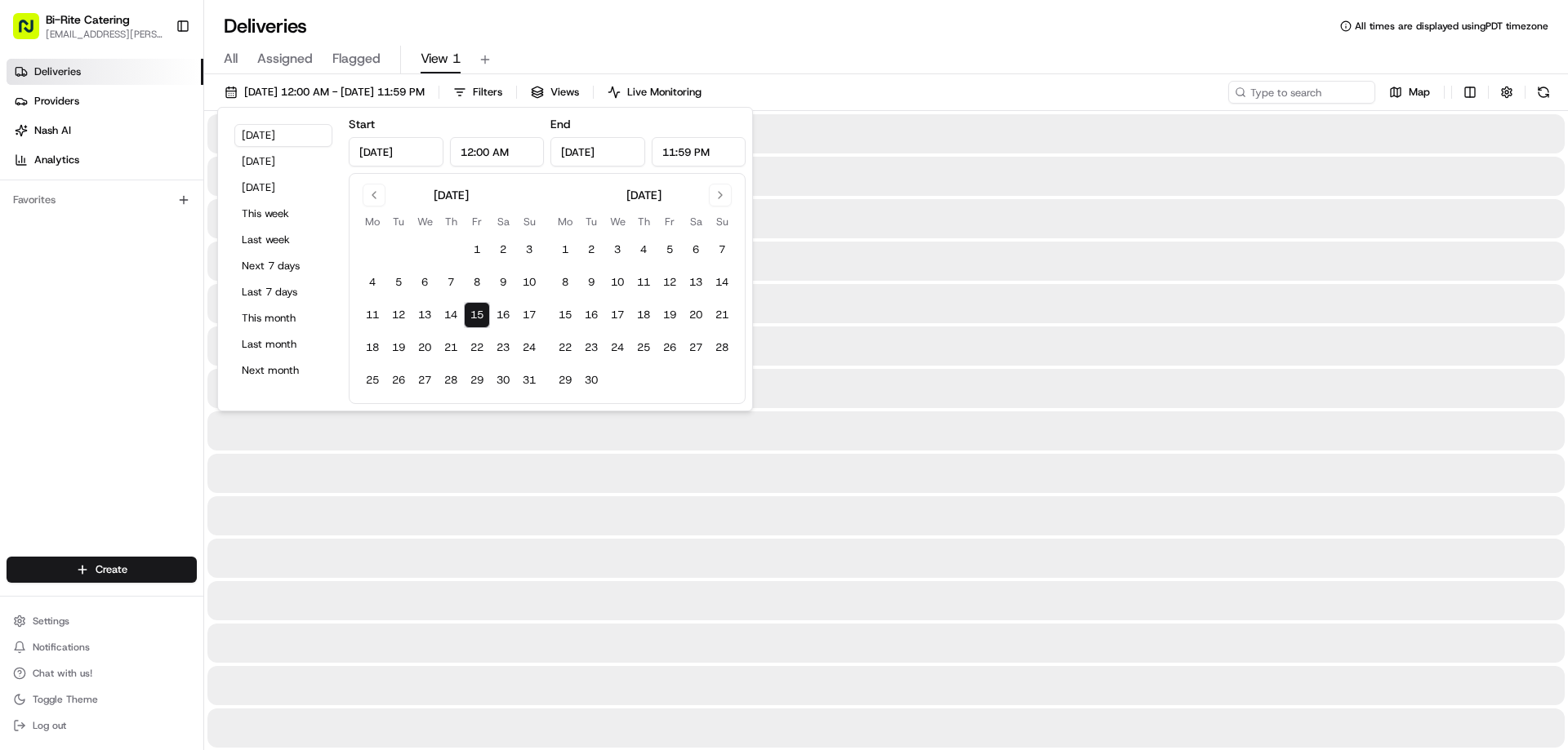
click at [881, 56] on div "All Assigned Flagged View 1" at bounding box center [886, 60] width 1364 height 29
